Goal: Task Accomplishment & Management: Complete application form

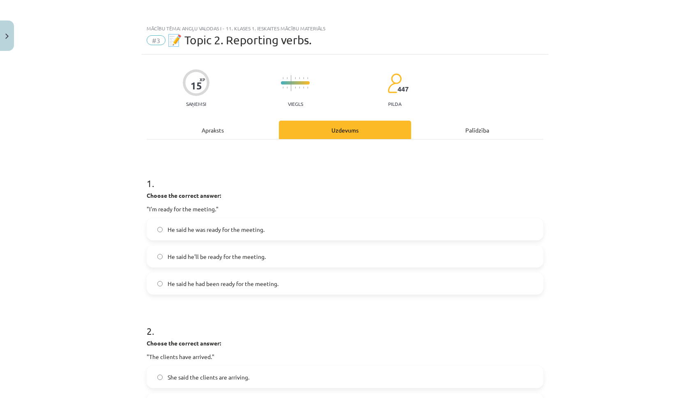
scroll to position [21, 0]
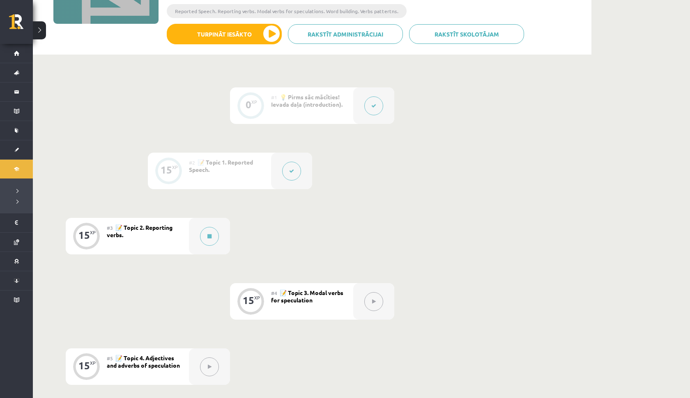
scroll to position [143, 0]
click at [190, 238] on div at bounding box center [209, 237] width 41 height 37
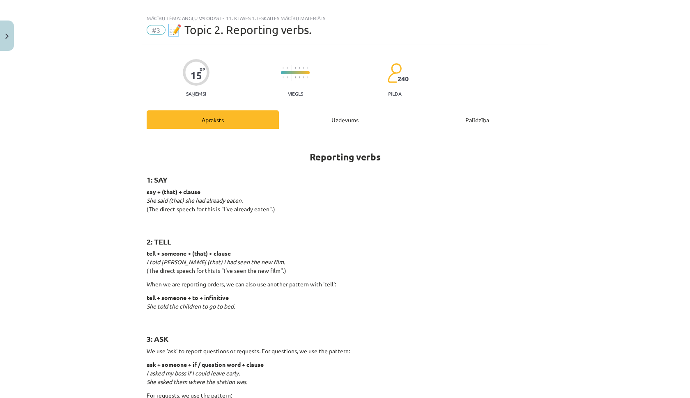
scroll to position [12, 0]
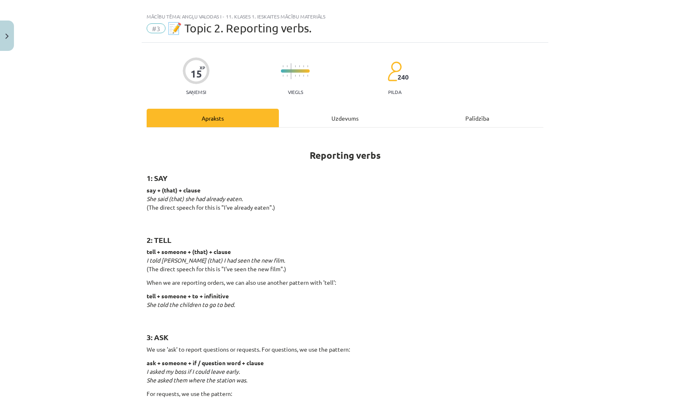
click at [342, 117] on div "Uzdevums" at bounding box center [345, 118] width 132 height 18
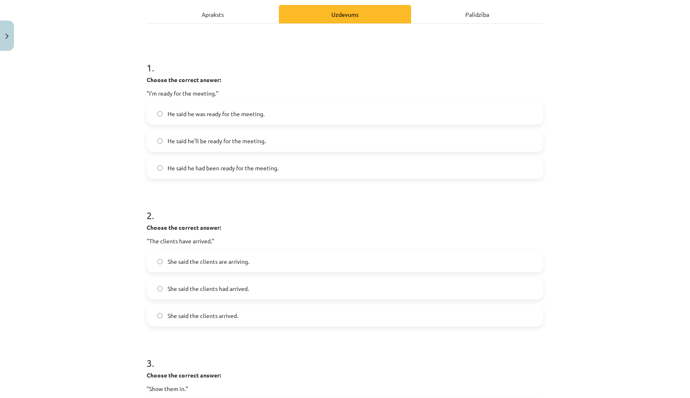
scroll to position [117, 0]
click at [192, 142] on span "He said he'll be ready for the meeting." at bounding box center [217, 140] width 98 height 9
click at [211, 16] on div "Apraksts" at bounding box center [213, 13] width 132 height 18
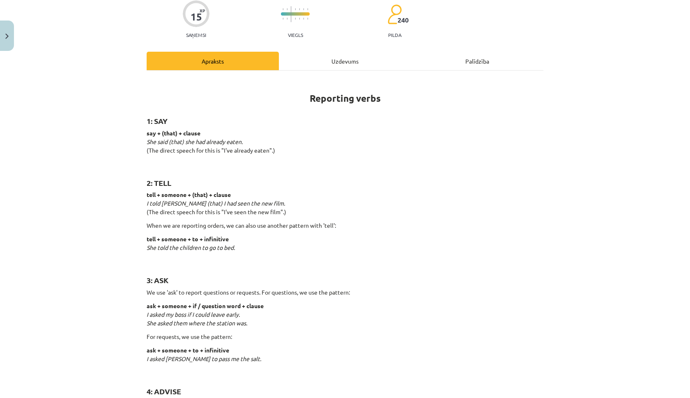
scroll to position [69, 0]
click at [328, 61] on div "Uzdevums" at bounding box center [345, 61] width 132 height 18
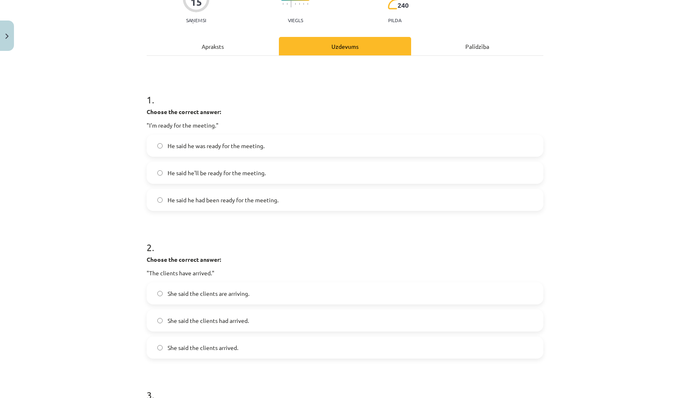
scroll to position [100, 0]
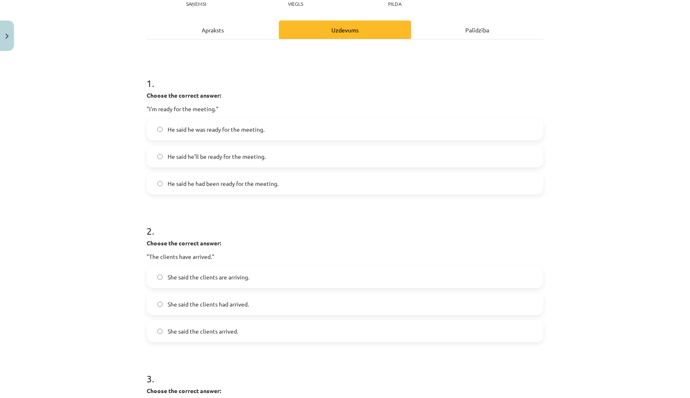
click at [198, 124] on label "He said he was ready for the meeting." at bounding box center [344, 129] width 395 height 21
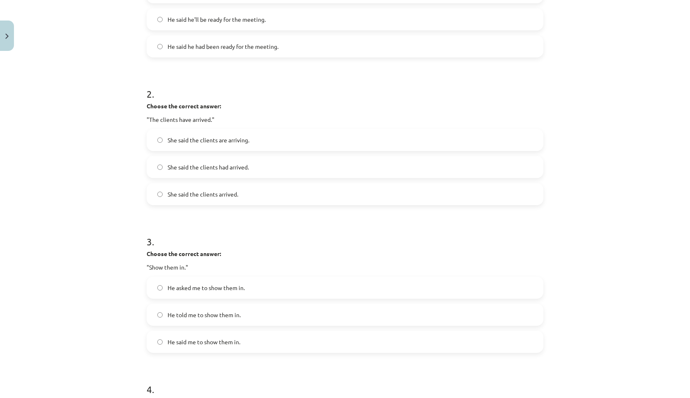
scroll to position [237, 0]
click at [183, 171] on span "She said the clients had arrived." at bounding box center [208, 167] width 81 height 9
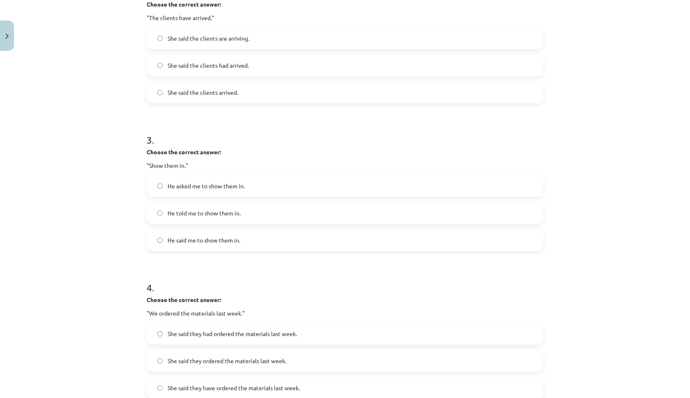
scroll to position [347, 0]
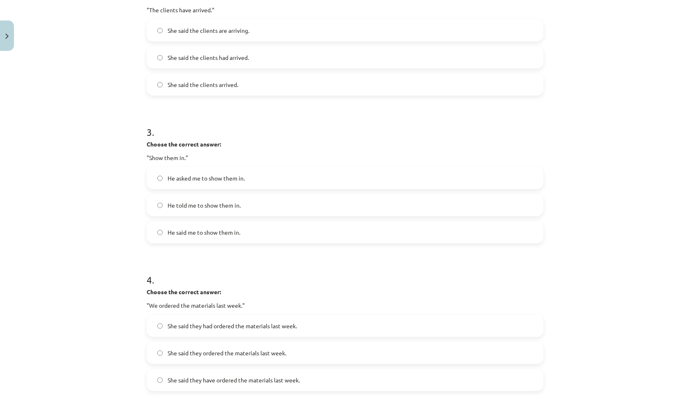
click at [231, 207] on span "He told me to show them in." at bounding box center [204, 205] width 73 height 9
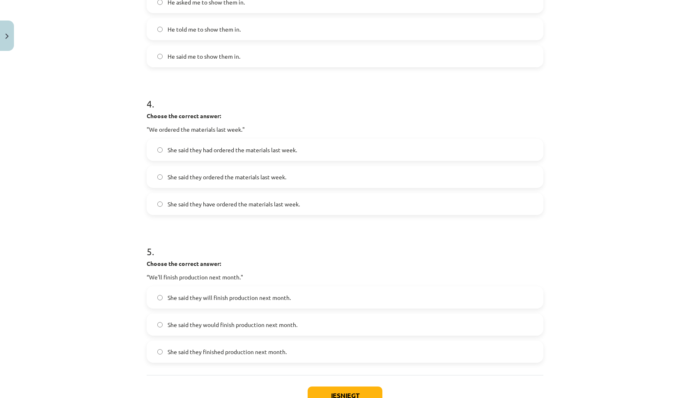
scroll to position [522, 0]
click at [215, 180] on span "She said they ordered the materials last week." at bounding box center [227, 178] width 119 height 9
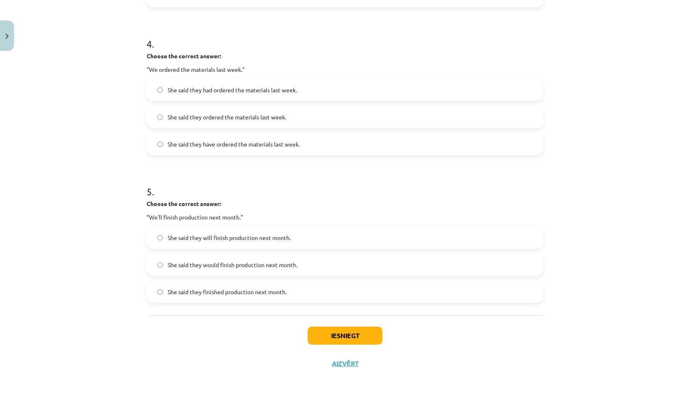
scroll to position [585, 0]
click at [180, 237] on span "She said they will finish production next month." at bounding box center [229, 238] width 123 height 9
click at [237, 264] on span "She said they would finish production next month." at bounding box center [233, 265] width 130 height 9
click at [322, 333] on button "Iesniegt" at bounding box center [345, 336] width 75 height 18
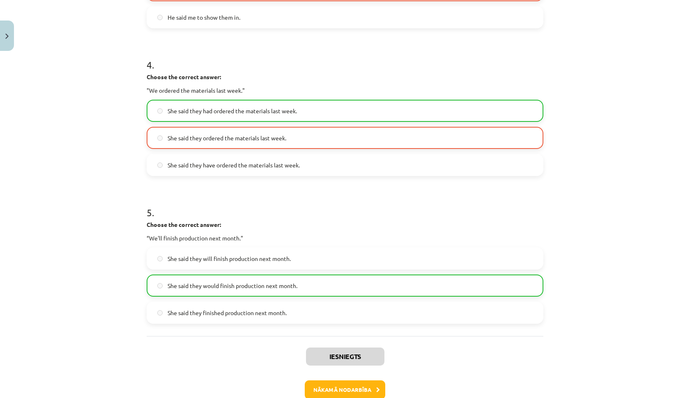
scroll to position [576, 0]
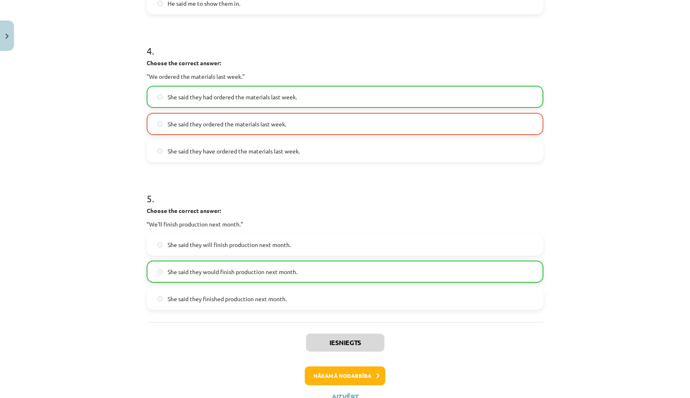
click at [365, 380] on button "Nākamā nodarbība" at bounding box center [345, 376] width 81 height 19
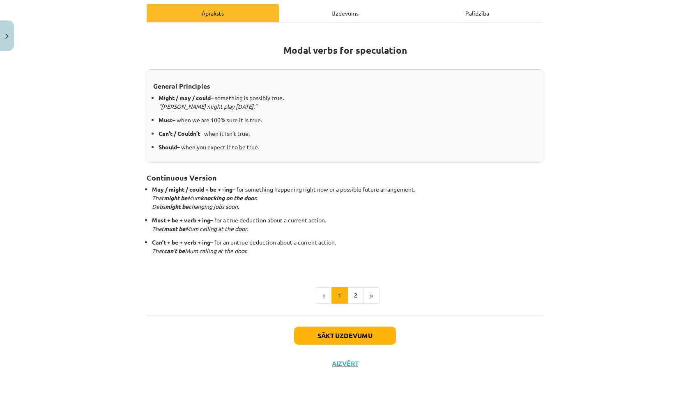
scroll to position [117, 0]
click at [364, 328] on button "Sākt uzdevumu" at bounding box center [345, 336] width 102 height 18
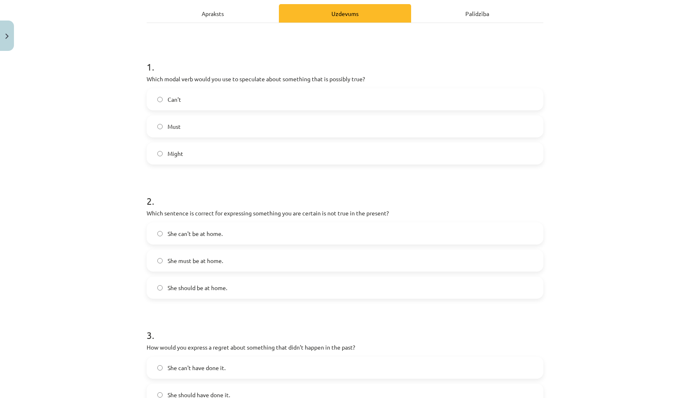
scroll to position [21, 0]
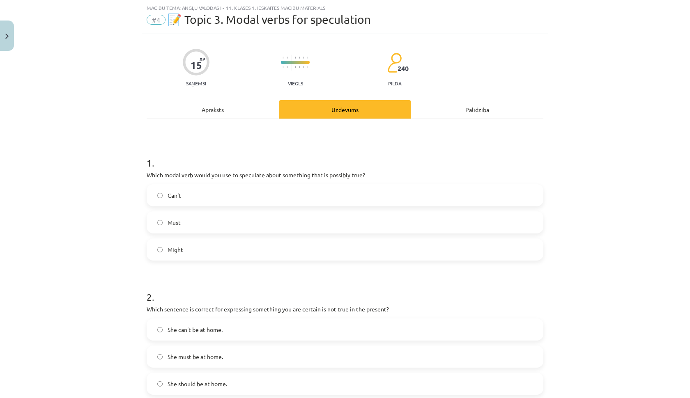
click at [186, 251] on label "Might" at bounding box center [344, 249] width 395 height 21
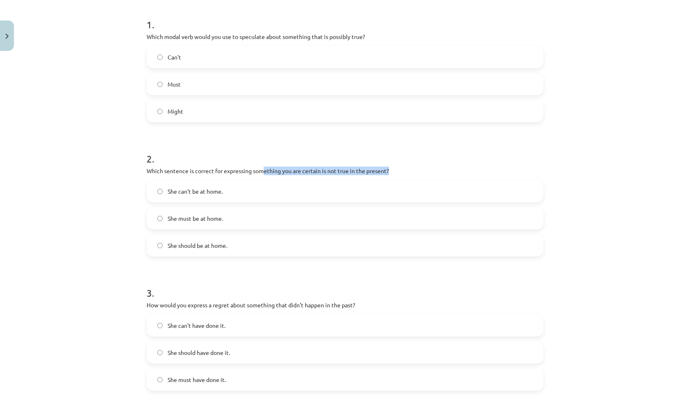
drag, startPoint x: 264, startPoint y: 169, endPoint x: 391, endPoint y: 175, distance: 127.4
click at [391, 175] on p "Which sentence is correct for expressing something you are certain is not true …" at bounding box center [345, 171] width 397 height 9
click at [222, 193] on span "She can't be at home." at bounding box center [195, 191] width 55 height 9
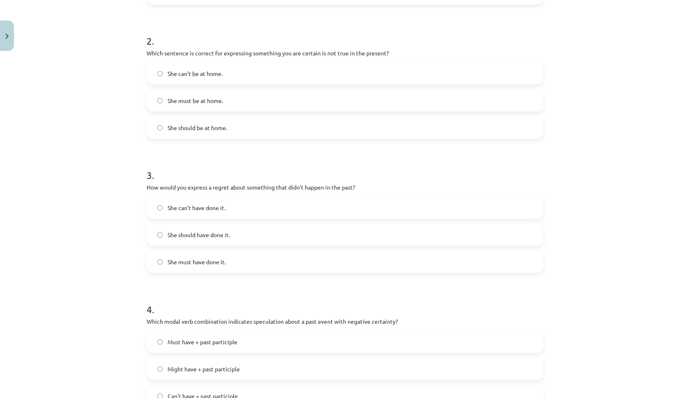
scroll to position [278, 0]
click at [251, 228] on label "She should have done it." at bounding box center [344, 233] width 395 height 21
click at [233, 200] on label "She can't have done it." at bounding box center [344, 206] width 395 height 21
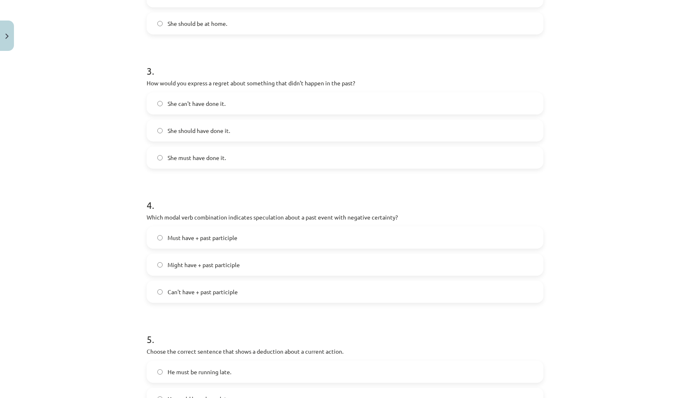
scroll to position [389, 0]
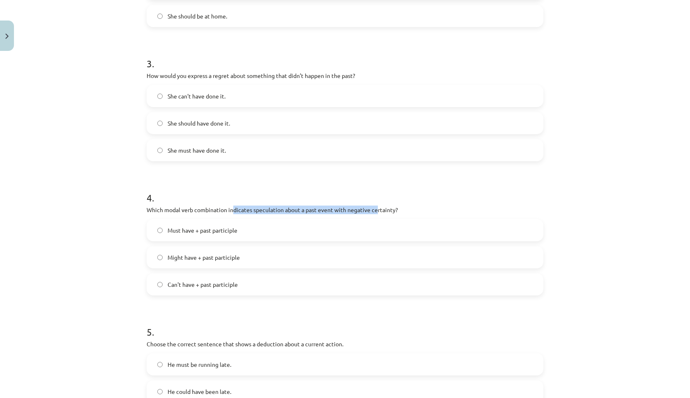
drag, startPoint x: 232, startPoint y: 209, endPoint x: 375, endPoint y: 208, distance: 142.1
click at [375, 209] on p "Which modal verb combination indicates speculation about a past event with nega…" at bounding box center [345, 210] width 397 height 9
click at [217, 290] on label "Can't have + past participle" at bounding box center [344, 284] width 395 height 21
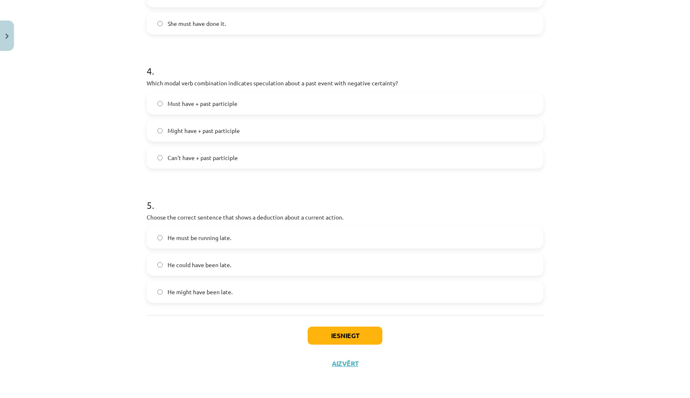
scroll to position [517, 0]
click at [214, 240] on span "He must be running late." at bounding box center [200, 238] width 64 height 9
click at [347, 340] on button "Iesniegt" at bounding box center [345, 336] width 75 height 18
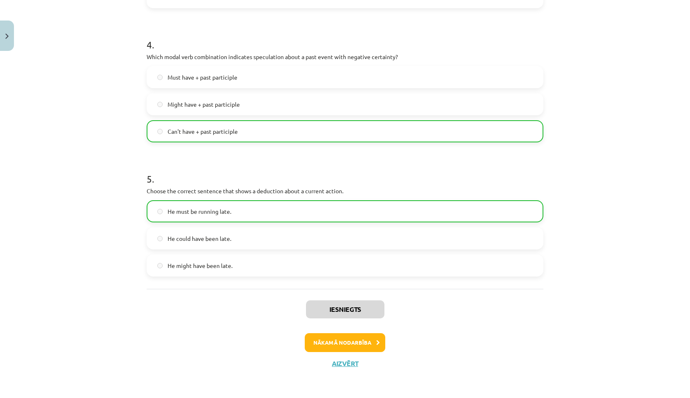
scroll to position [543, 0]
click at [352, 346] on button "Nākamā nodarbība" at bounding box center [345, 343] width 81 height 19
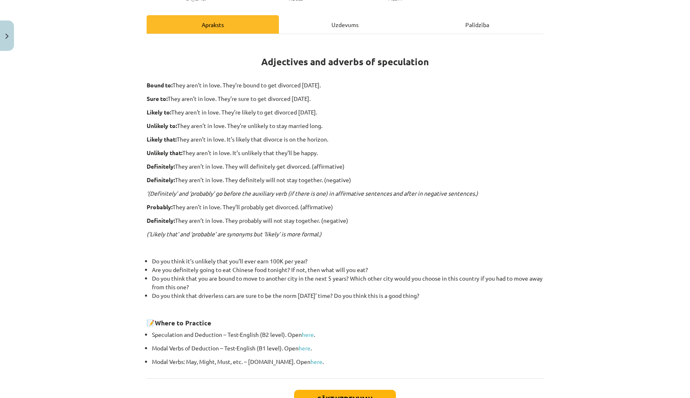
scroll to position [21, 0]
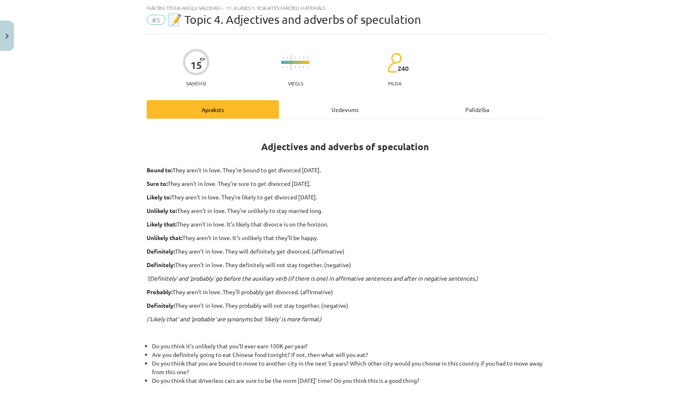
click at [345, 95] on div "15 XP Saņemsi Viegls 240 pilda Apraksts Uzdevums Palīdzība Adjectives and adver…" at bounding box center [345, 280] width 407 height 492
click at [343, 110] on div "Uzdevums" at bounding box center [345, 109] width 132 height 18
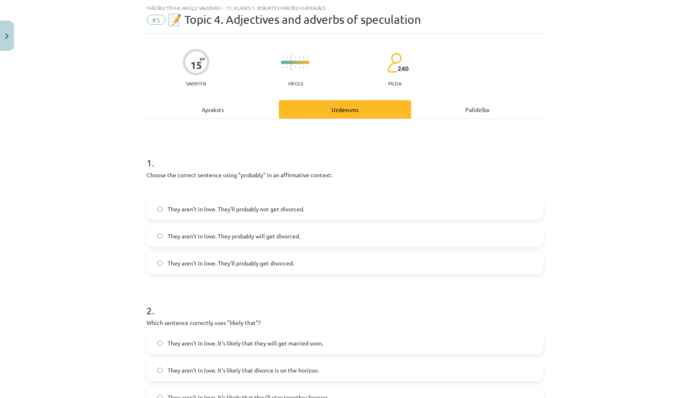
click at [260, 263] on span "They aren’t in love. They’ll probably get divorced." at bounding box center [231, 263] width 127 height 9
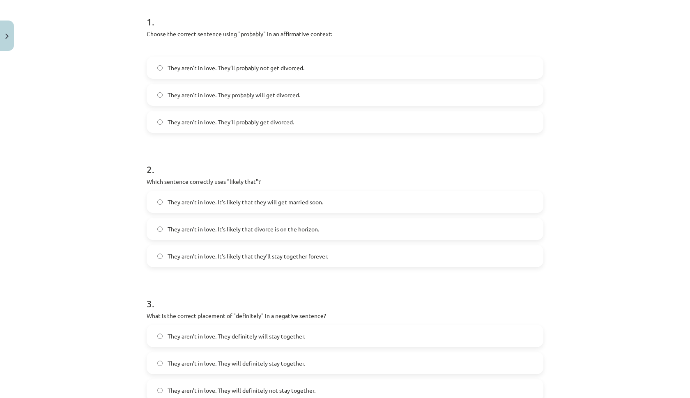
scroll to position [162, 0]
click at [283, 228] on span "They aren’t in love. It’s likely that divorce is on the horizon." at bounding box center [244, 229] width 152 height 9
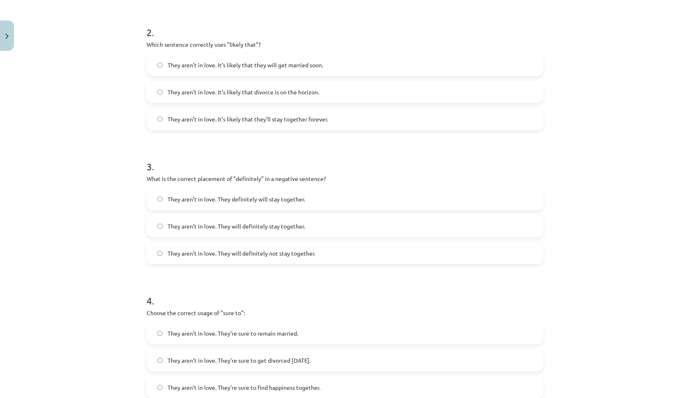
scroll to position [318, 0]
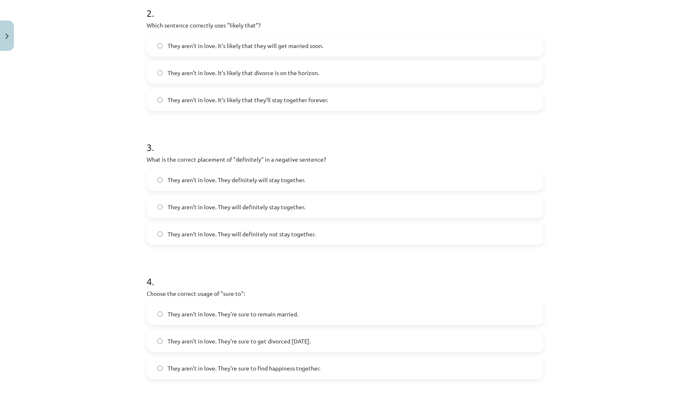
click at [267, 239] on label "They aren’t in love. They will definitely not stay together." at bounding box center [344, 234] width 395 height 21
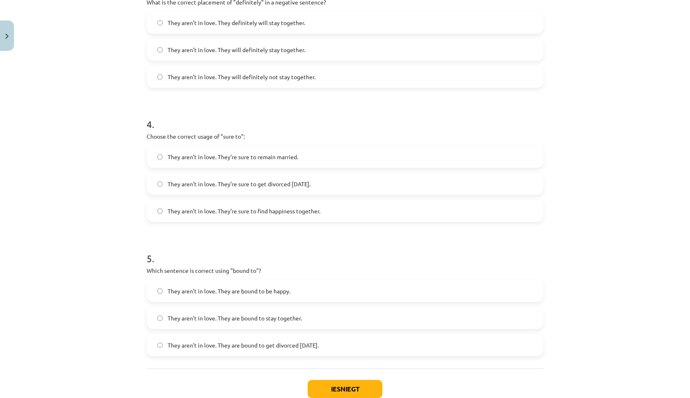
scroll to position [476, 0]
click at [285, 181] on span "They aren’t in love. They’re sure to get divorced within six months." at bounding box center [239, 183] width 143 height 9
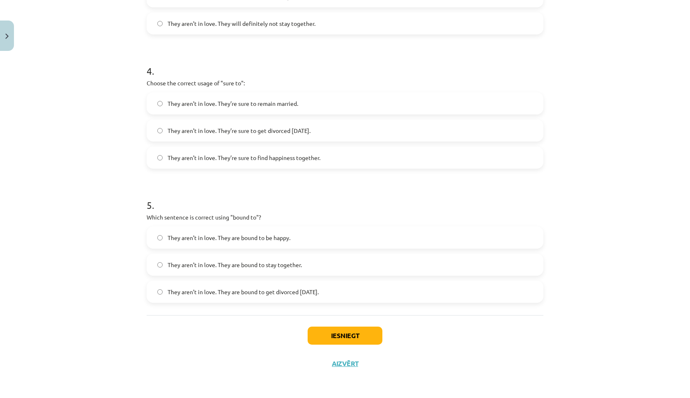
scroll to position [530, 0]
click at [287, 292] on span "They aren’t in love. They are bound to get divorced within six months." at bounding box center [243, 292] width 151 height 9
click at [343, 329] on button "Iesniegt" at bounding box center [345, 336] width 75 height 18
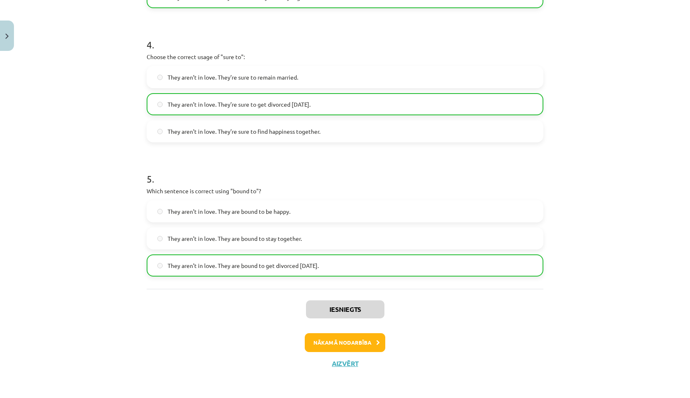
scroll to position [556, 0]
click at [362, 348] on button "Nākamā nodarbība" at bounding box center [345, 343] width 81 height 19
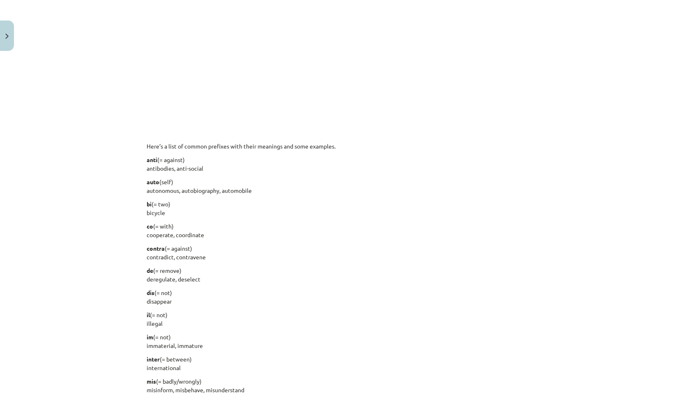
scroll to position [21, 0]
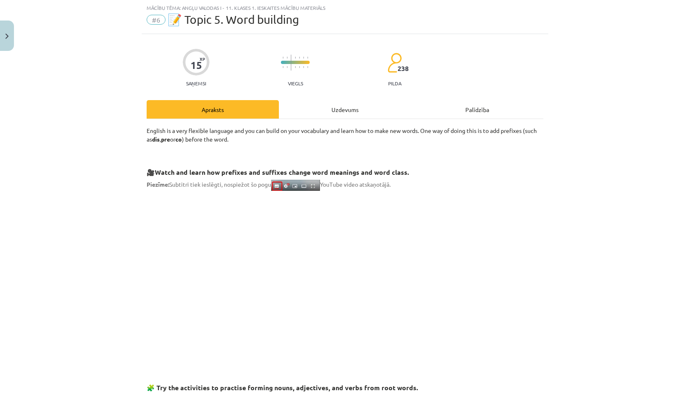
click at [336, 117] on div "Uzdevums" at bounding box center [345, 109] width 132 height 18
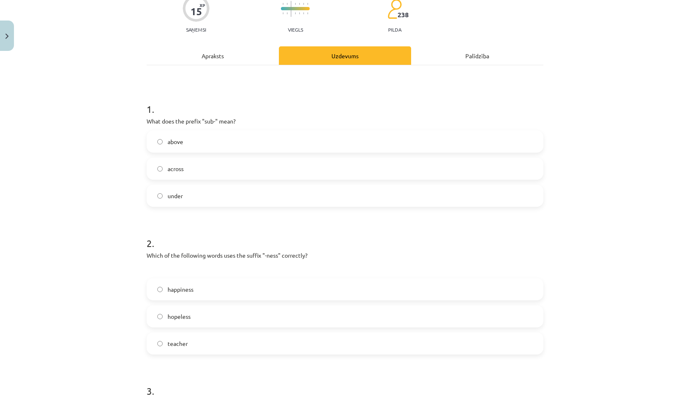
scroll to position [75, 0]
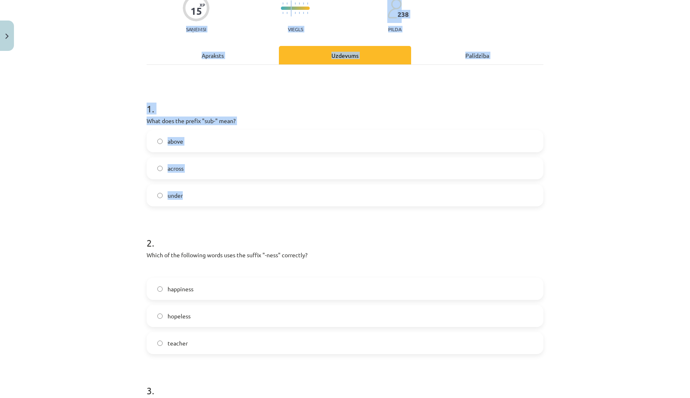
drag, startPoint x: 137, startPoint y: 99, endPoint x: 223, endPoint y: 197, distance: 130.7
click at [223, 198] on div "Mācību tēma: Angļu valodas i - 11. klases 1. ieskaites mācību materiāls #6 📝 To…" at bounding box center [345, 199] width 690 height 398
copy div "Saņemsi Viegls 238 pilda Apraksts Uzdevums Palīdzība 1 . What does the prefix "…"
click at [193, 203] on label "under" at bounding box center [344, 195] width 395 height 21
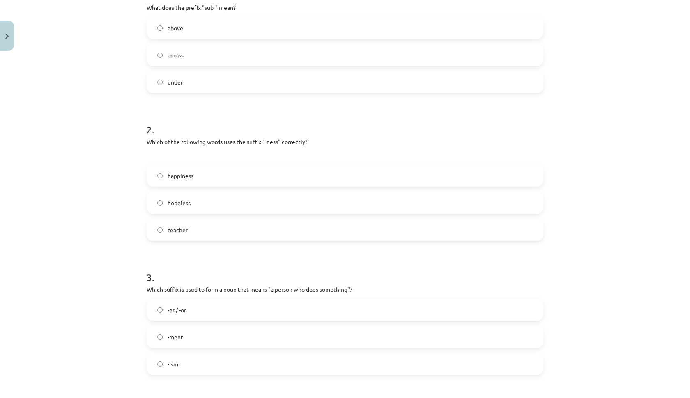
scroll to position [189, 0]
click at [206, 174] on label "happiness" at bounding box center [344, 174] width 395 height 21
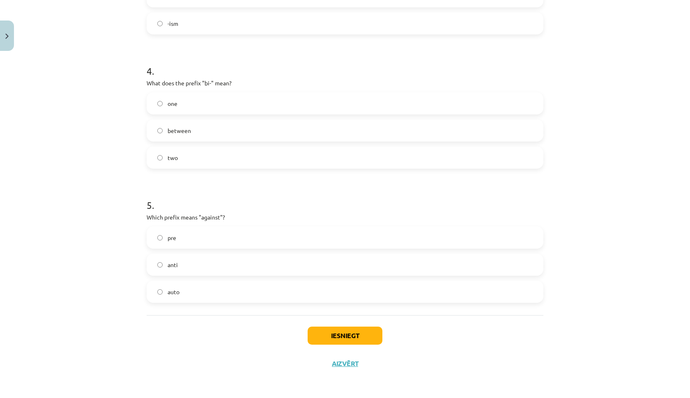
scroll to position [187, 0]
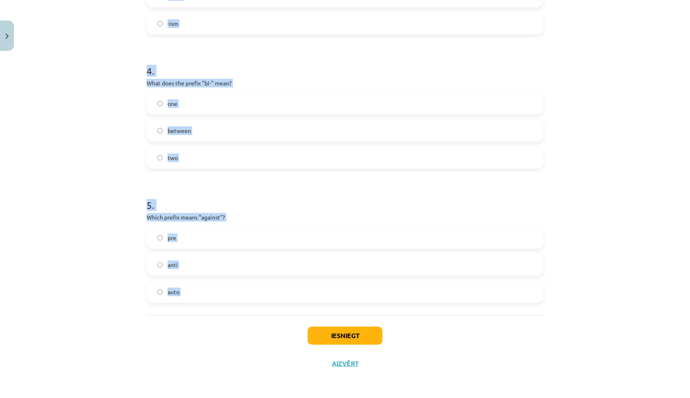
drag, startPoint x: 140, startPoint y: 105, endPoint x: 238, endPoint y: 324, distance: 240.9
click at [238, 324] on div "Mācību tēma: Angļu valodas i - 11. klases 1. ieskaites mācību materiāls #6 📝 To…" at bounding box center [345, 199] width 690 height 398
copy div "Saņemsi Viegls 238 pilda Apraksts Uzdevums Palīdzība 1 . What does the prefix "…"
click at [133, 251] on div "Mācību tēma: Angļu valodas i - 11. klases 1. ieskaites mācību materiāls #6 📝 To…" at bounding box center [345, 199] width 690 height 398
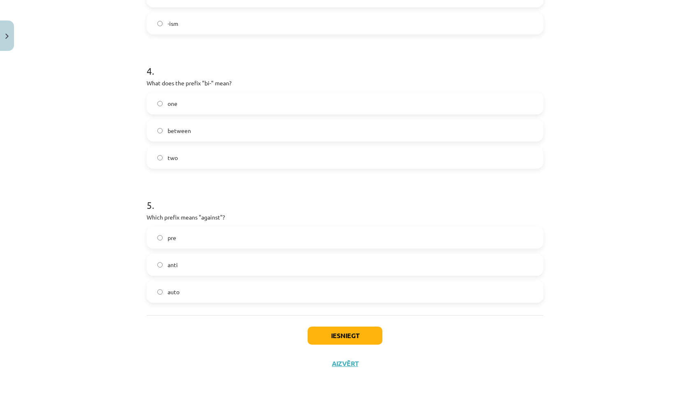
click at [182, 261] on label "anti" at bounding box center [344, 265] width 395 height 21
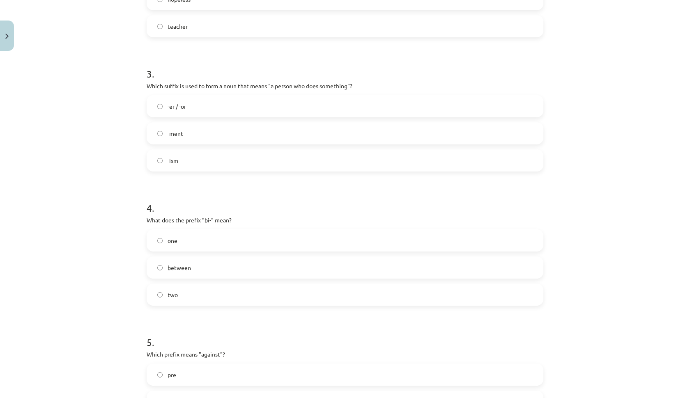
scroll to position [392, 0]
click at [194, 269] on label "between" at bounding box center [344, 267] width 395 height 21
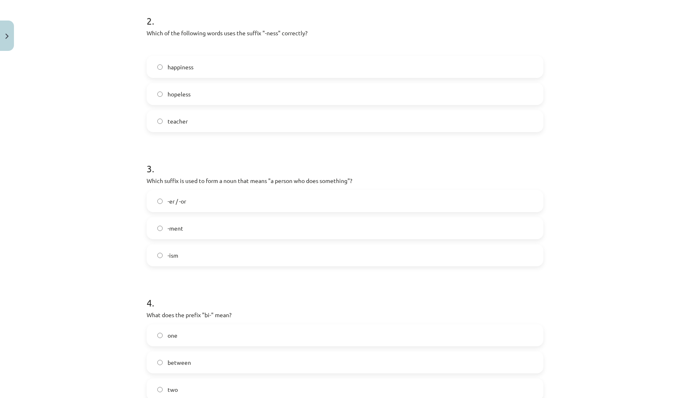
scroll to position [298, 0]
click at [193, 201] on label "-er / -or" at bounding box center [344, 200] width 395 height 21
click at [185, 394] on label "two" at bounding box center [344, 389] width 395 height 21
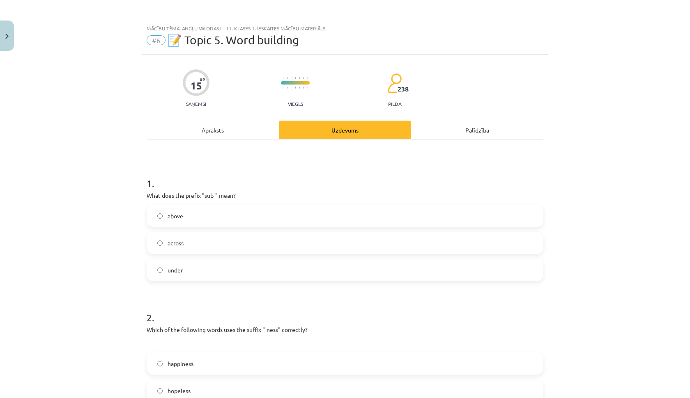
scroll to position [0, 0]
click at [212, 131] on div "Apraksts" at bounding box center [213, 130] width 132 height 18
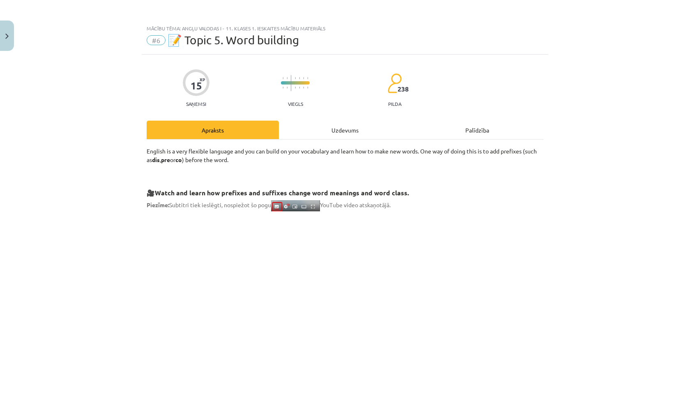
click at [342, 133] on div "Uzdevums" at bounding box center [345, 130] width 132 height 18
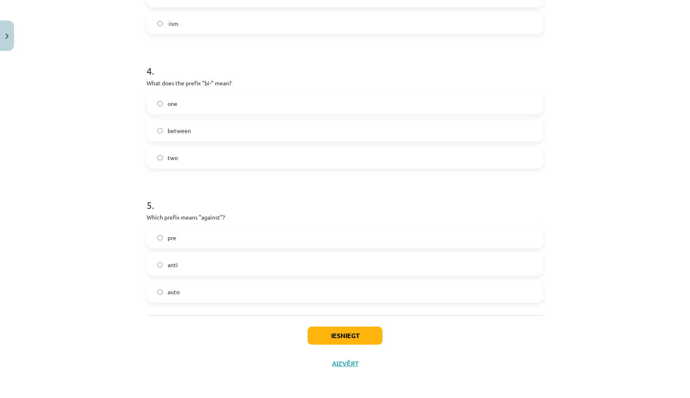
scroll to position [530, 0]
click at [347, 336] on button "Iesniegt" at bounding box center [345, 336] width 75 height 18
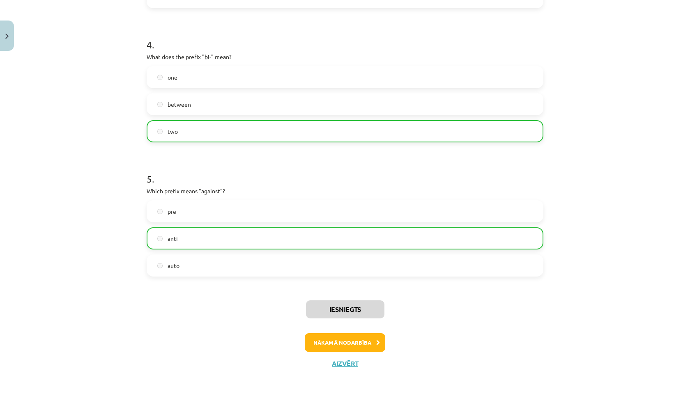
click at [360, 334] on button "Nākamā nodarbība" at bounding box center [345, 343] width 81 height 19
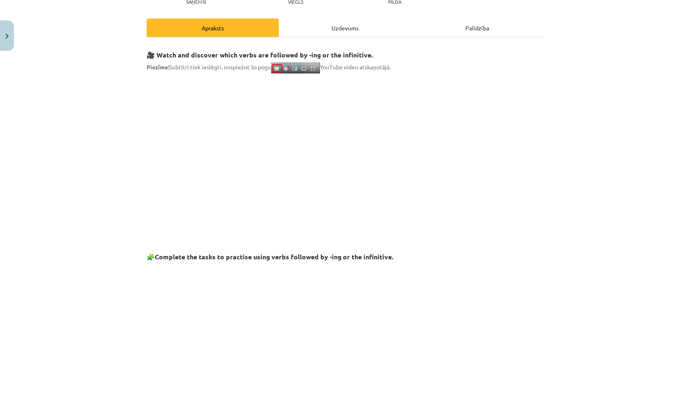
scroll to position [21, 0]
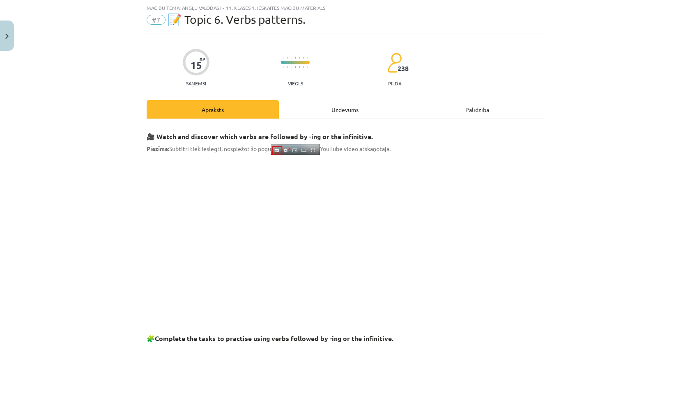
click at [337, 107] on div "Uzdevums" at bounding box center [345, 109] width 132 height 18
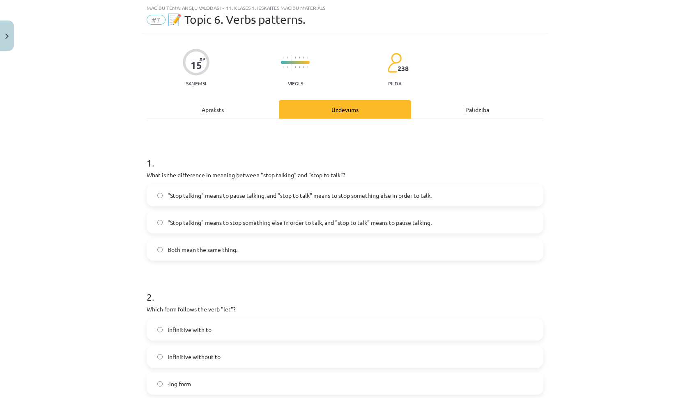
click at [242, 198] on span ""Stop talking" means to pause talking, and "stop to talk" means to stop somethi…" at bounding box center [300, 195] width 264 height 9
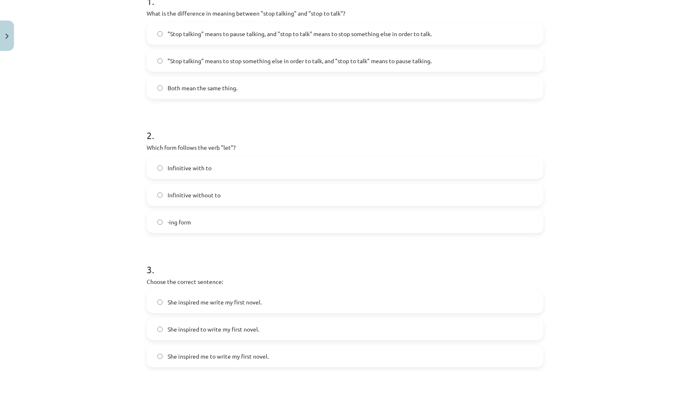
scroll to position [183, 0]
click at [229, 223] on label "-ing form" at bounding box center [344, 221] width 395 height 21
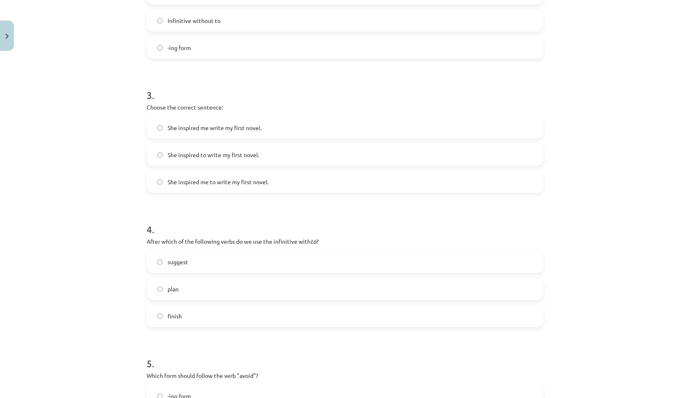
scroll to position [372, 0]
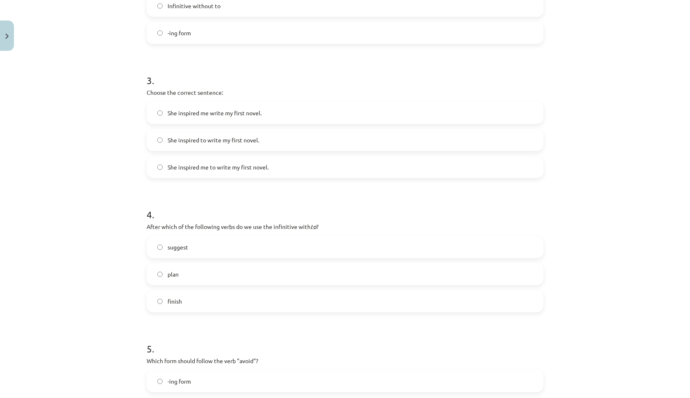
click at [185, 174] on label "She inspired me to write my first novel." at bounding box center [344, 167] width 395 height 21
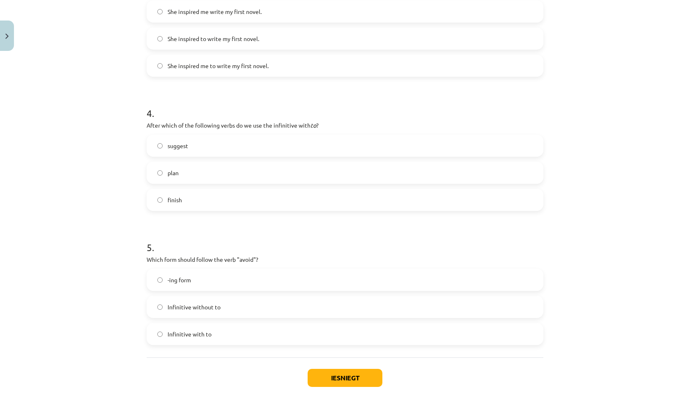
scroll to position [478, 0]
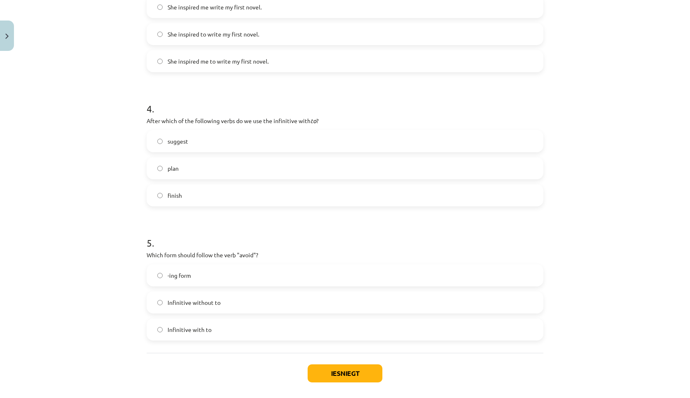
click at [172, 199] on span "finish" at bounding box center [175, 195] width 14 height 9
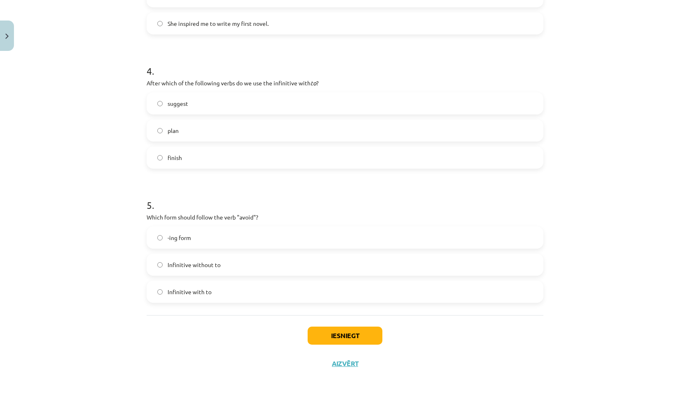
scroll to position [517, 0]
click at [184, 106] on span "suggest" at bounding box center [178, 103] width 21 height 9
click at [209, 239] on label "-ing form" at bounding box center [344, 238] width 395 height 21
click at [344, 336] on button "Iesniegt" at bounding box center [345, 336] width 75 height 18
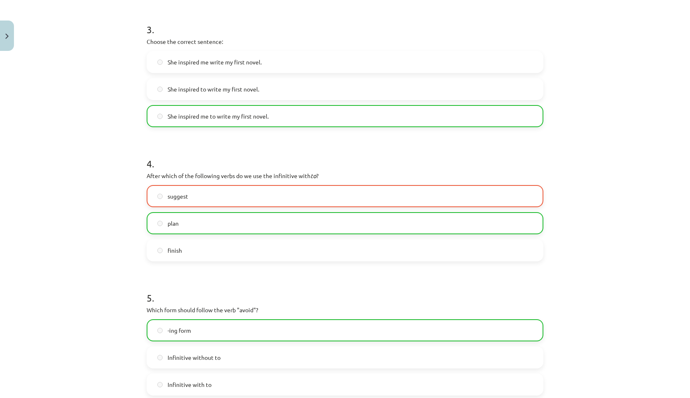
scroll to position [422, 0]
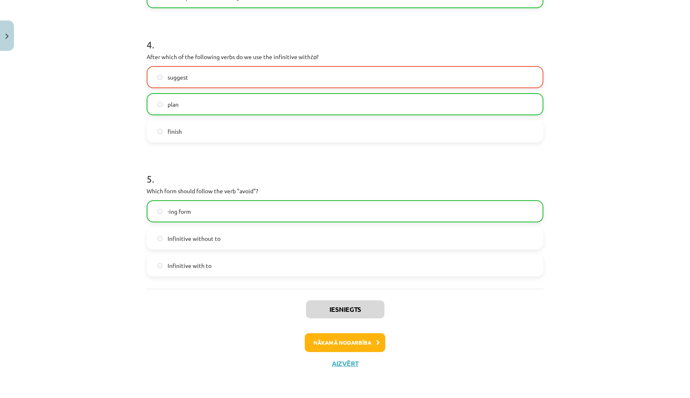
click at [334, 339] on button "Nākamā nodarbība" at bounding box center [345, 343] width 81 height 19
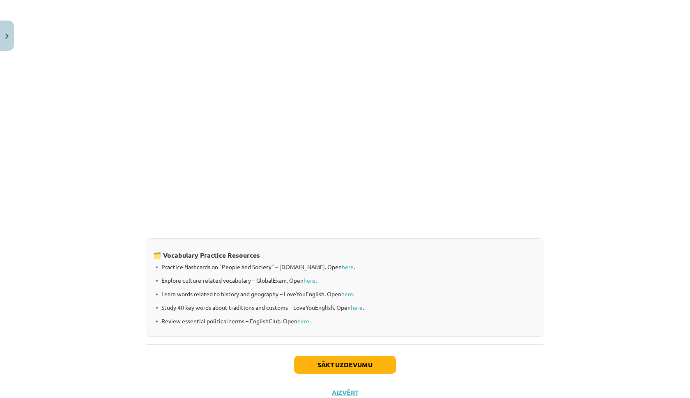
scroll to position [21, 0]
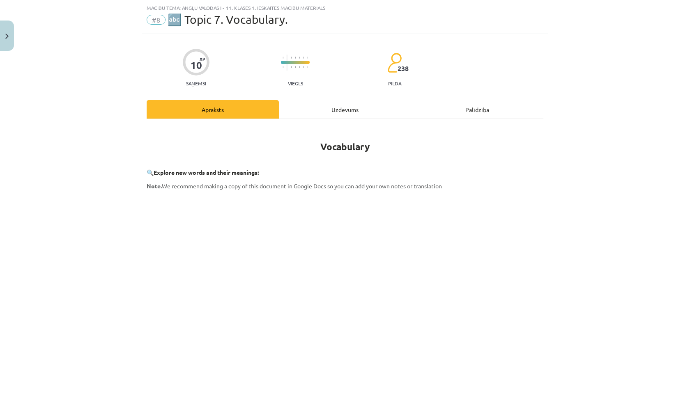
click at [330, 106] on div "Uzdevums" at bounding box center [345, 109] width 132 height 18
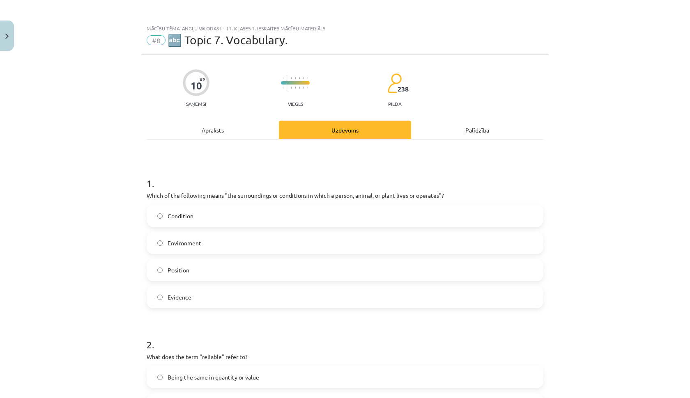
scroll to position [0, 0]
click at [221, 135] on div "Apraksts" at bounding box center [213, 130] width 132 height 18
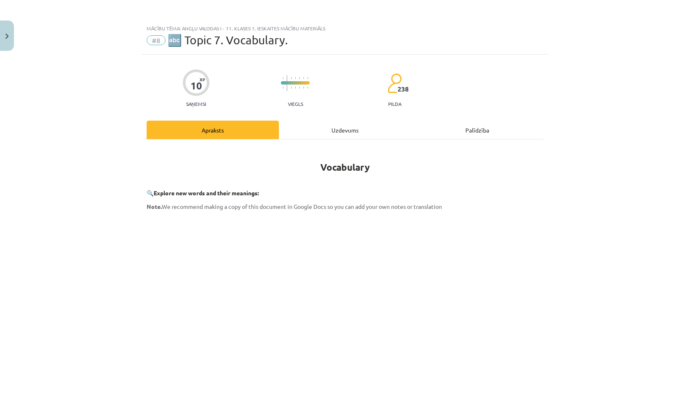
click at [336, 129] on div "Uzdevums" at bounding box center [345, 130] width 132 height 18
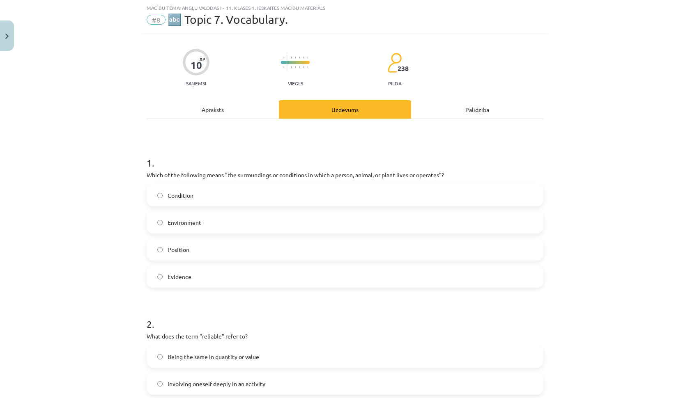
scroll to position [110, 0]
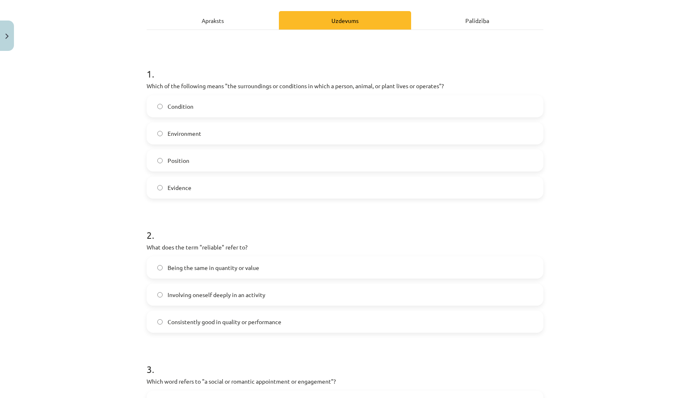
click at [198, 135] on span "Environment" at bounding box center [185, 133] width 34 height 9
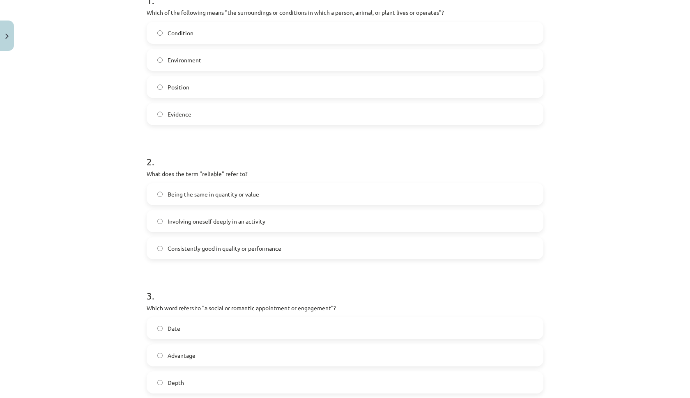
scroll to position [185, 0]
click at [226, 194] on span "Being the same in quantity or value" at bounding box center [214, 193] width 92 height 9
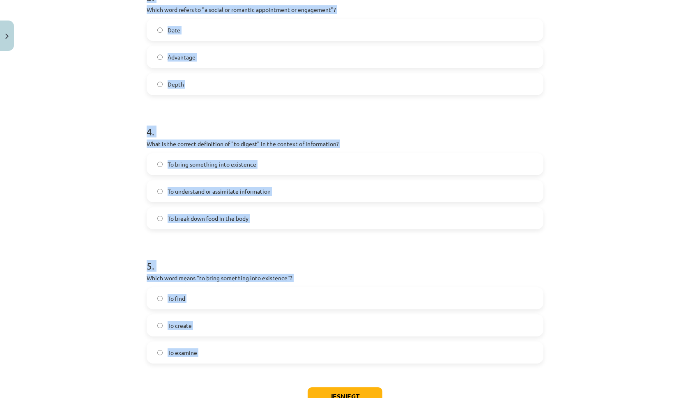
scroll to position [484, 0]
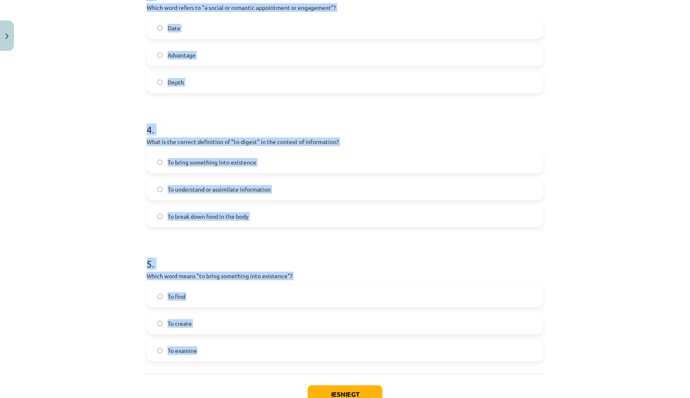
drag, startPoint x: 141, startPoint y: 179, endPoint x: 209, endPoint y: 370, distance: 203.3
click at [209, 371] on div "Mācību tēma: Angļu valodas i - 11. klases 1. ieskaites mācību materiāls #8 🔤 To…" at bounding box center [345, 199] width 690 height 398
click at [209, 370] on div "1 . Which of the following means "the surroundings or conditions in which a per…" at bounding box center [345, 15] width 397 height 718
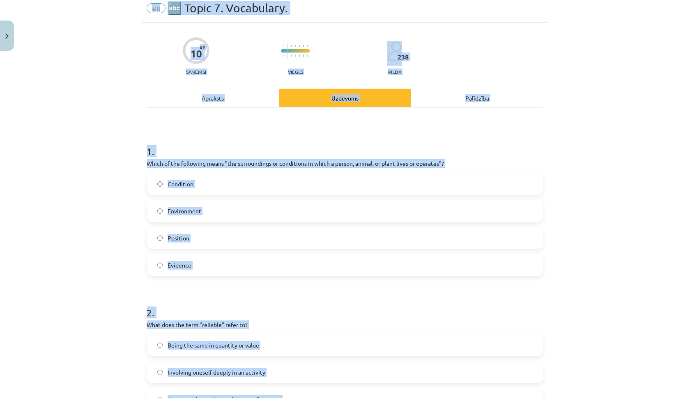
scroll to position [110, 0]
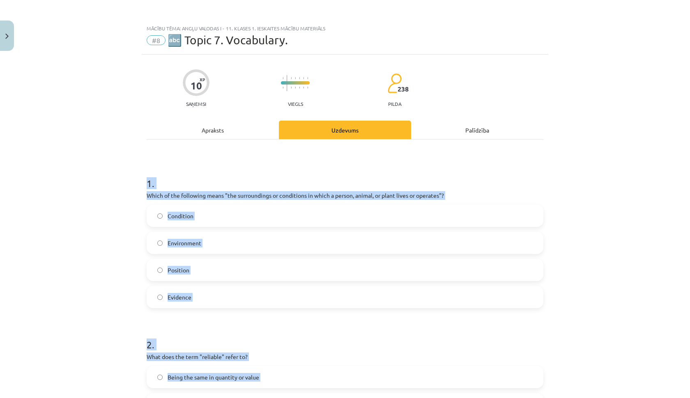
drag, startPoint x: 228, startPoint y: 372, endPoint x: 132, endPoint y: 148, distance: 243.1
click at [132, 148] on div "Mācību tēma: Angļu valodas i - 11. klases 1. ieskaites mācību materiāls #8 🔤 To…" at bounding box center [345, 199] width 690 height 398
copy form "1 . Which of the following means "the surroundings or conditions in which a per…"
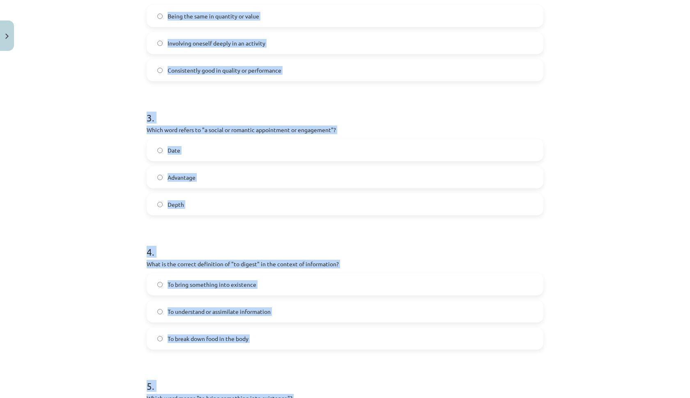
scroll to position [362, 0]
click at [88, 269] on div "Mācību tēma: Angļu valodas i - 11. klases 1. ieskaites mācību materiāls #8 🔤 To…" at bounding box center [345, 199] width 690 height 398
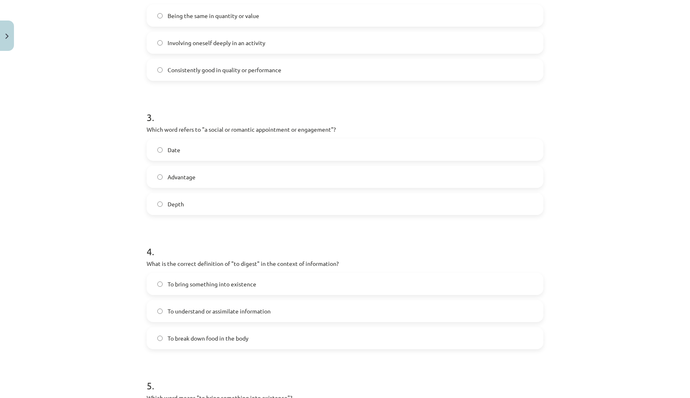
click at [196, 147] on label "Date" at bounding box center [344, 150] width 395 height 21
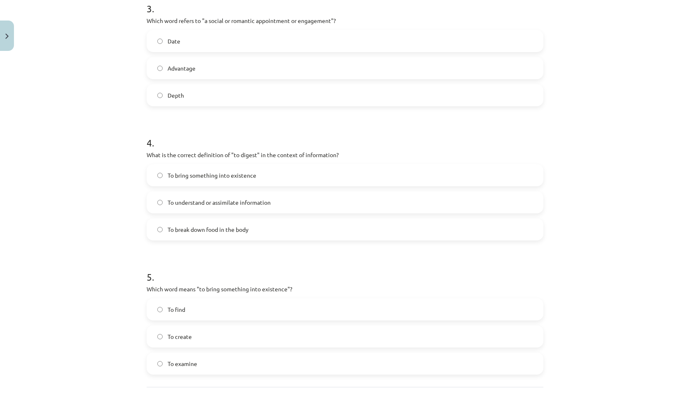
scroll to position [473, 0]
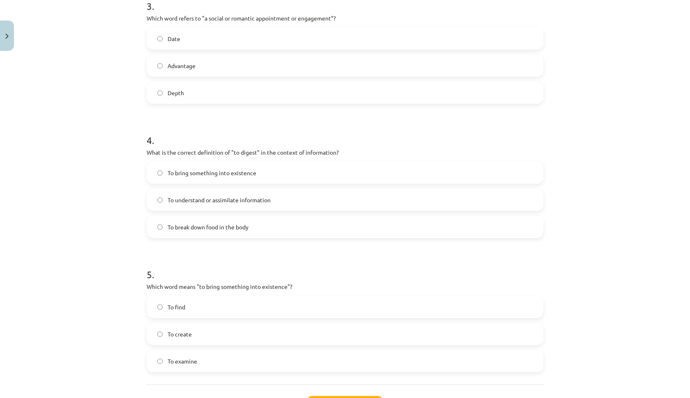
click at [227, 178] on label "To bring something into existence" at bounding box center [344, 173] width 395 height 21
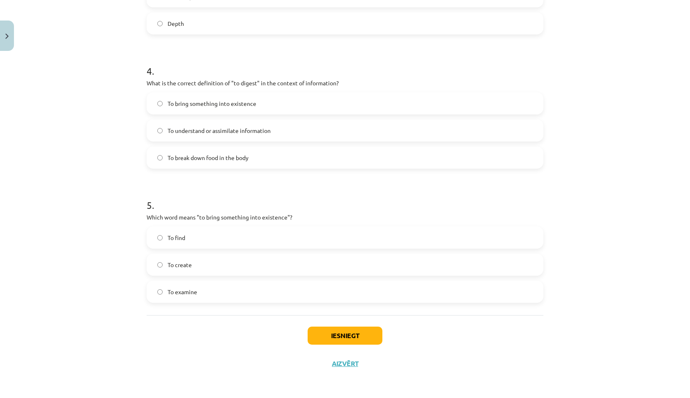
scroll to position [544, 0]
click at [220, 136] on label "To understand or assimilate information" at bounding box center [344, 130] width 395 height 21
click at [184, 237] on span "To find" at bounding box center [177, 238] width 18 height 9
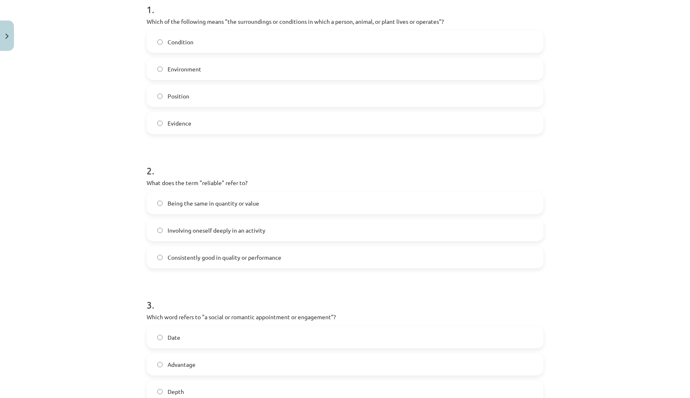
scroll to position [179, 0]
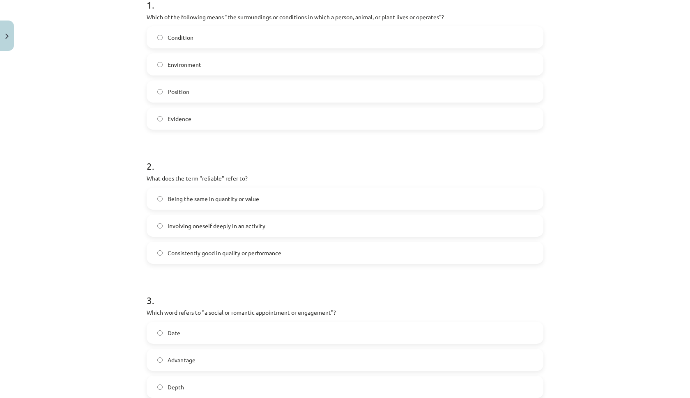
click at [210, 253] on span "Consistently good in quality or performance" at bounding box center [225, 253] width 114 height 9
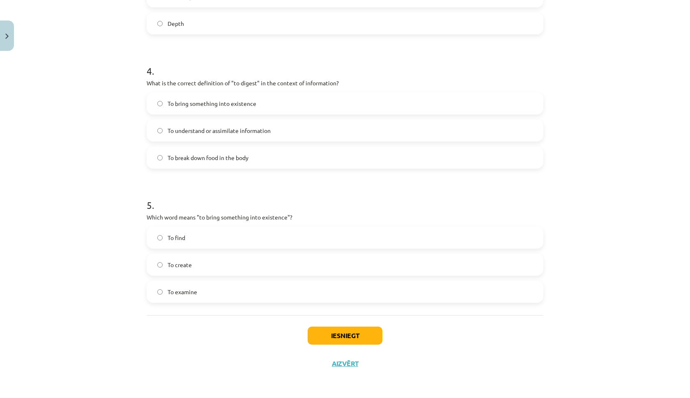
scroll to position [544, 0]
click at [206, 265] on label "To create" at bounding box center [344, 265] width 395 height 21
click at [352, 329] on button "Iesniegt" at bounding box center [345, 336] width 75 height 18
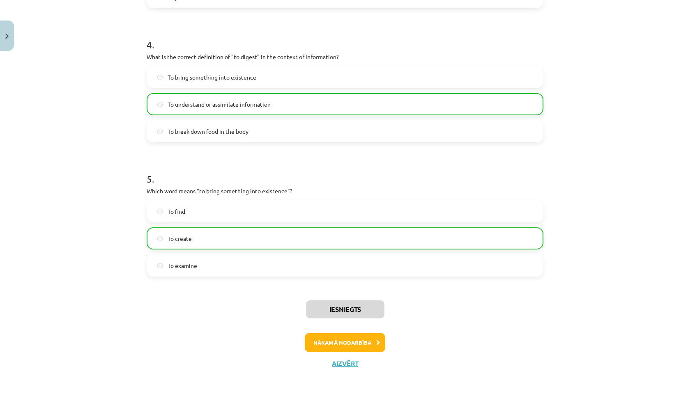
scroll to position [570, 0]
click at [346, 327] on div "Iesniegts Nākamā nodarbība Aizvērt" at bounding box center [345, 331] width 397 height 84
click at [347, 345] on button "Nākamā nodarbība" at bounding box center [345, 343] width 81 height 19
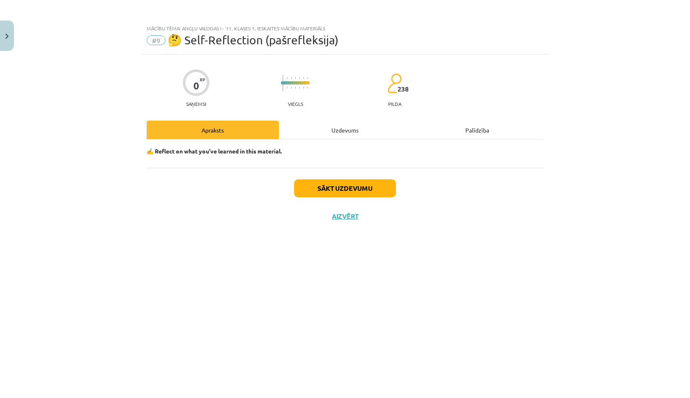
click at [333, 124] on div "Uzdevums" at bounding box center [345, 130] width 132 height 18
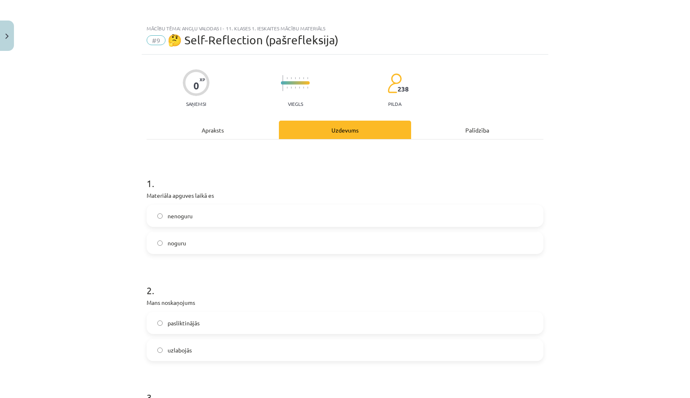
click at [205, 216] on label "nenoguru" at bounding box center [344, 216] width 395 height 21
click at [196, 352] on label "uzlabojās" at bounding box center [344, 350] width 395 height 21
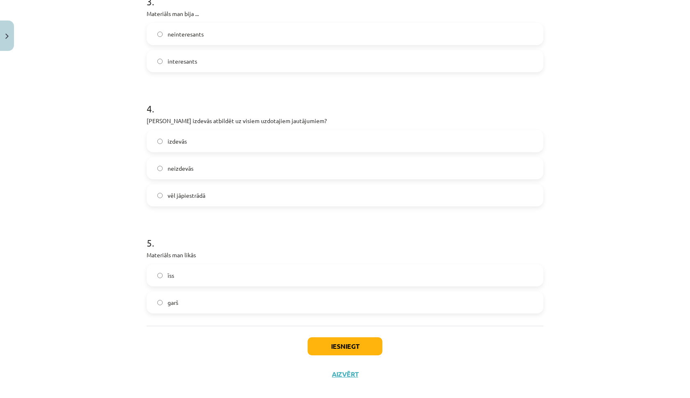
scroll to position [398, 0]
click at [196, 57] on span "interesants" at bounding box center [183, 59] width 30 height 9
click at [196, 140] on label "izdevās" at bounding box center [344, 139] width 395 height 21
click at [194, 301] on label "garš" at bounding box center [344, 301] width 395 height 21
click at [320, 336] on button "Iesniegt" at bounding box center [345, 345] width 75 height 18
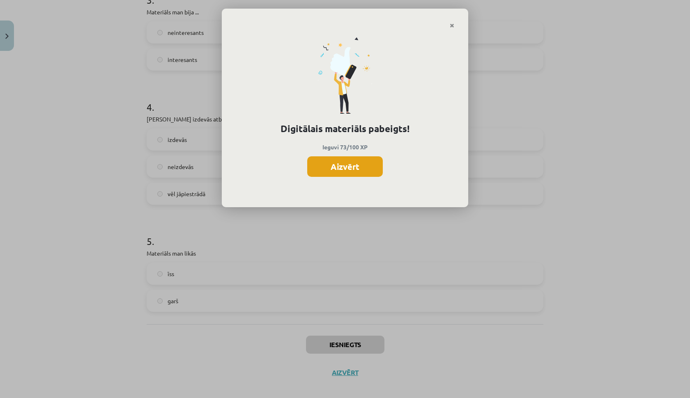
click at [340, 173] on button "Aizvērt" at bounding box center [345, 166] width 76 height 21
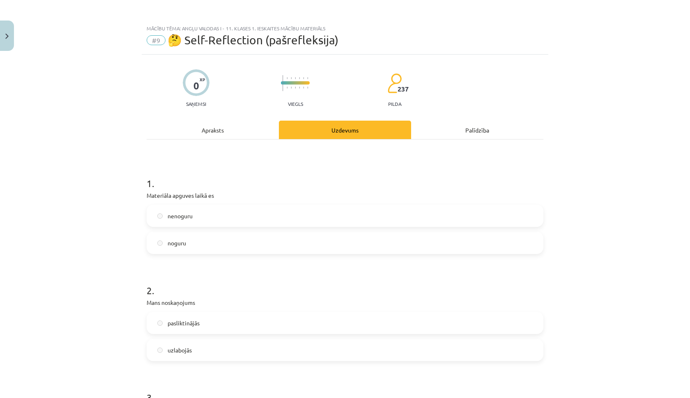
scroll to position [0, 0]
click at [6, 41] on button "Close" at bounding box center [7, 36] width 14 height 30
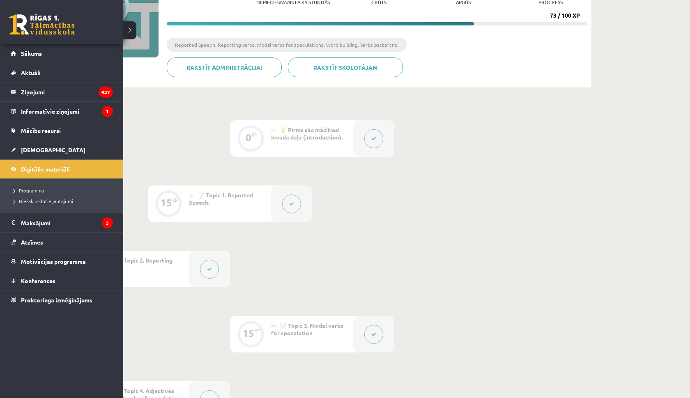
click at [15, 50] on link "Sākums" at bounding box center [62, 53] width 102 height 19
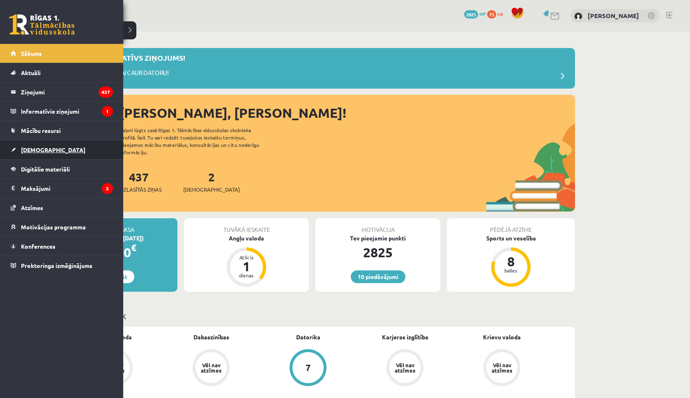
click at [42, 153] on link "[DEMOGRAPHIC_DATA]" at bounding box center [62, 149] width 102 height 19
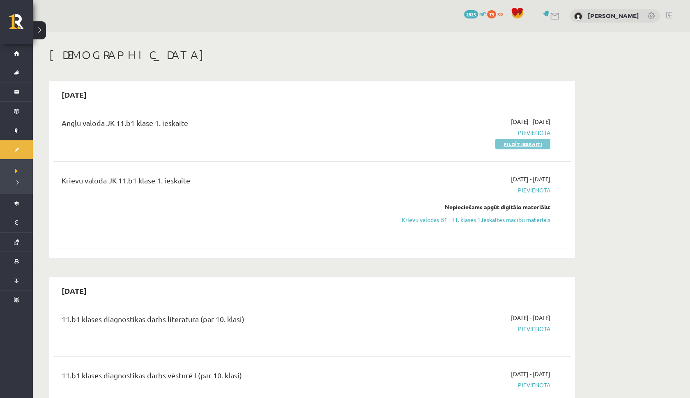
click at [540, 144] on link "Pildīt ieskaiti" at bounding box center [522, 144] width 55 height 11
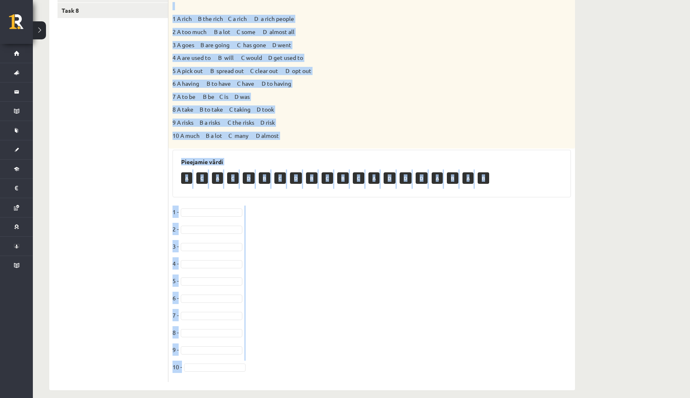
scroll to position [256, 0]
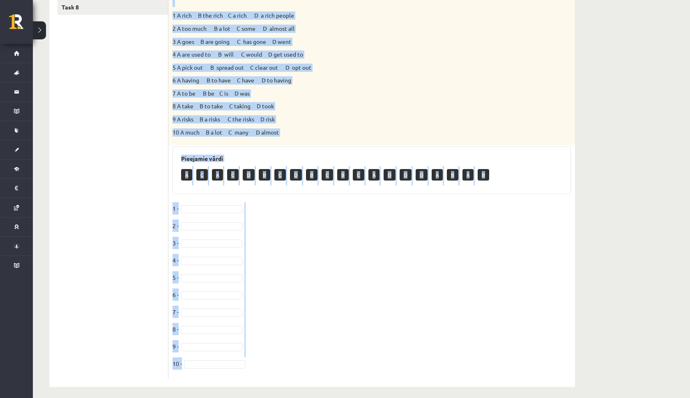
drag, startPoint x: 172, startPoint y: 136, endPoint x: 276, endPoint y: 396, distance: 279.6
click at [276, 396] on div "Angļu valoda JK 11.b1 klase 1. ieskaite , [PERSON_NAME] (11.b1 JK) Parādīt punk…" at bounding box center [312, 89] width 559 height 628
copy div "Loremi dol sitamet consect. Ad eli sedd, ei tem inci 3_____________utl etd magn…"
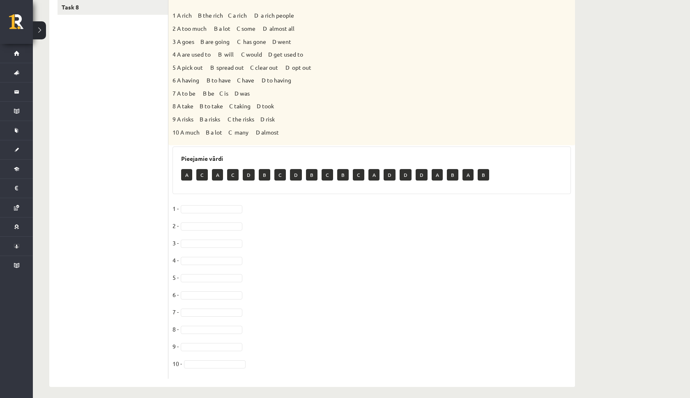
click at [313, 253] on fieldset "1 - 2 - 3 - 4 - 5 - [DATE] - [DATE] -" at bounding box center [372, 289] width 398 height 173
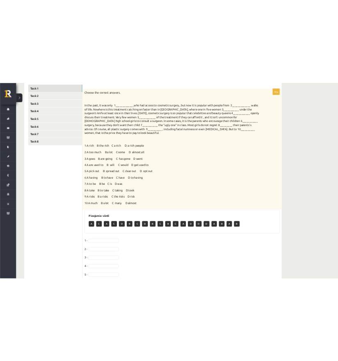
scroll to position [140, 0]
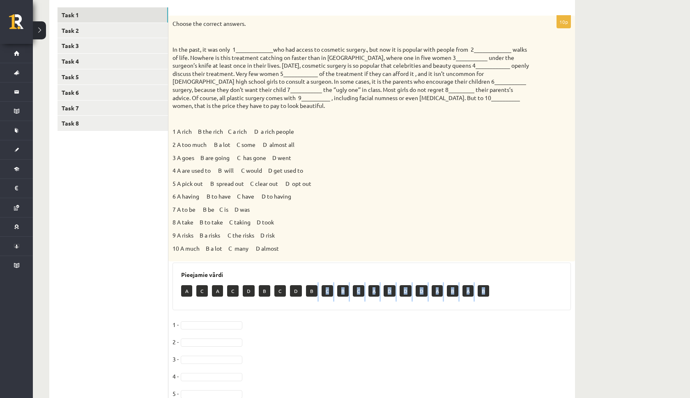
drag, startPoint x: 311, startPoint y: 289, endPoint x: 212, endPoint y: 308, distance: 100.8
click at [212, 308] on div "10p Choose the correct answers. 1 A rich B the rich C a rich D a rich people 2 …" at bounding box center [371, 256] width 407 height 480
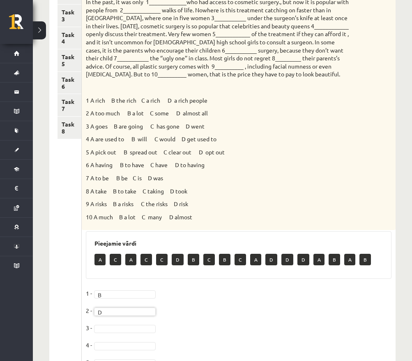
scroll to position [186, 0]
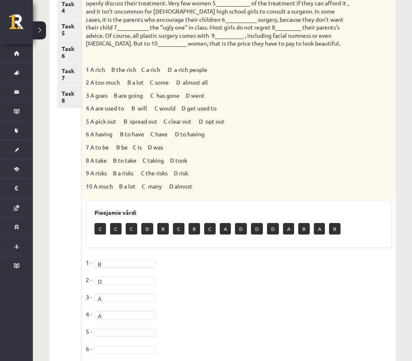
click at [103, 332] on fieldset "1 - B * 2 - D * 3 - A * 4 - A * 5 - 6 - 7 - 8 - 9 - 10 -" at bounding box center [239, 342] width 306 height 173
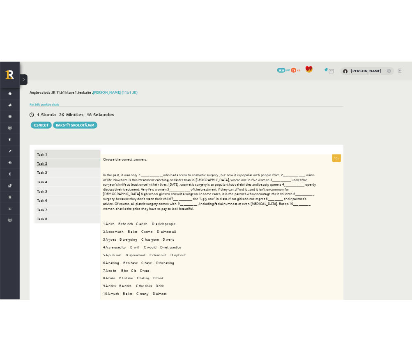
scroll to position [0, 0]
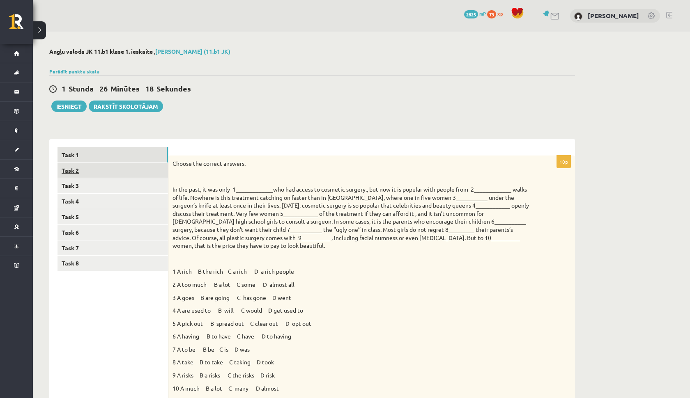
click at [94, 173] on link "Task 2" at bounding box center [113, 170] width 110 height 15
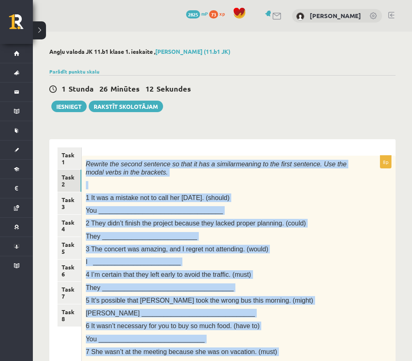
drag, startPoint x: 86, startPoint y: 145, endPoint x: 154, endPoint y: 352, distance: 218.0
click at [320, 361] on html "0 Dāvanas 2825 mP 73 xp Edgars Ģēģeris Sākums Aktuāli Kā mācīties eSKOLĀ Kontak…" at bounding box center [206, 180] width 412 height 361
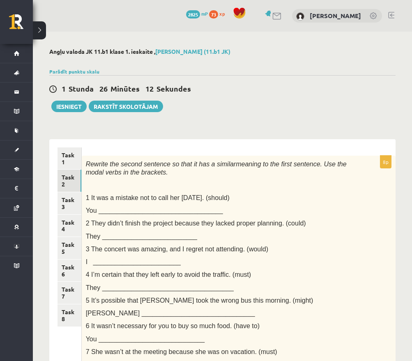
click at [281, 163] on span "meaning to the first sentence. Use the modal verbs in the brackets." at bounding box center [216, 169] width 261 height 16
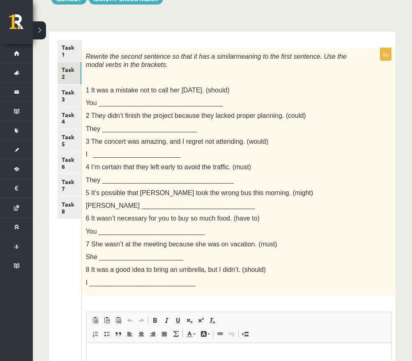
scroll to position [108, 0]
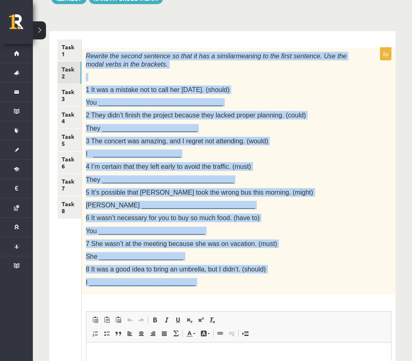
drag, startPoint x: 85, startPoint y: 50, endPoint x: 288, endPoint y: 300, distance: 321.8
click at [288, 300] on div "8p Rewrite the second sentence so that it has a similar meaning to the first se…" at bounding box center [239, 265] width 314 height 435
copy div "Rewrite the second sentence so that it has a similar meaning to the first sente…"
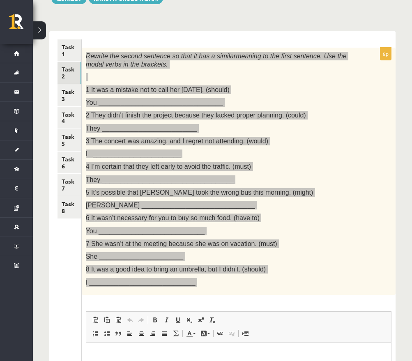
click at [294, 188] on p "5 It’s possible that John took the wrong bus this morning. (might)" at bounding box center [218, 192] width 265 height 9
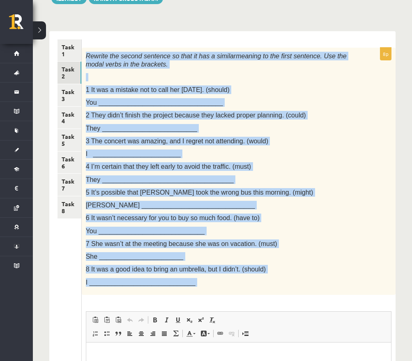
click at [199, 96] on div "Rewrite the second sentence so that it has a similar meaning to the first sente…" at bounding box center [239, 171] width 314 height 247
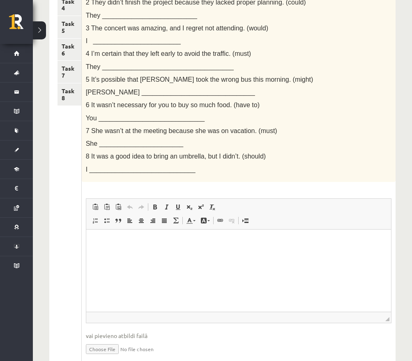
scroll to position [221, 0]
click at [129, 254] on html at bounding box center [238, 241] width 305 height 25
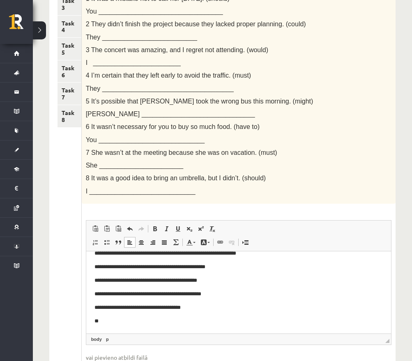
scroll to position [28, 0]
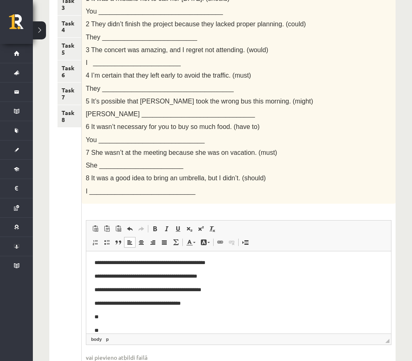
click at [110, 320] on p "**" at bounding box center [238, 317] width 289 height 8
click at [105, 327] on p "**" at bounding box center [238, 330] width 289 height 8
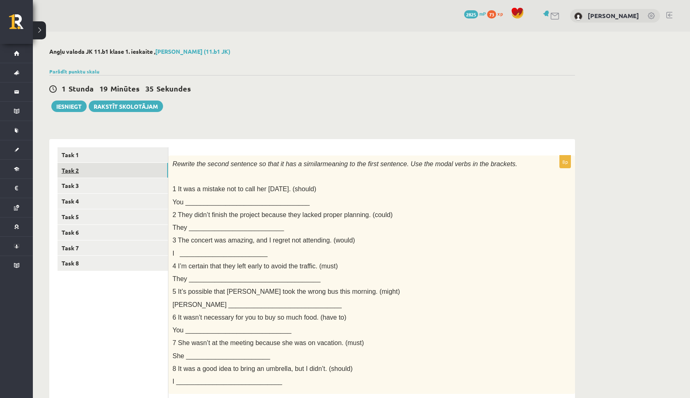
scroll to position [0, 0]
click at [88, 184] on link "Task 3" at bounding box center [113, 185] width 110 height 15
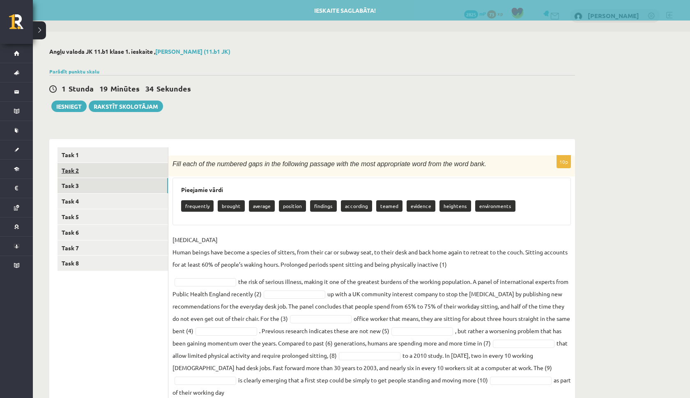
click at [76, 171] on link "Task 2" at bounding box center [113, 170] width 110 height 15
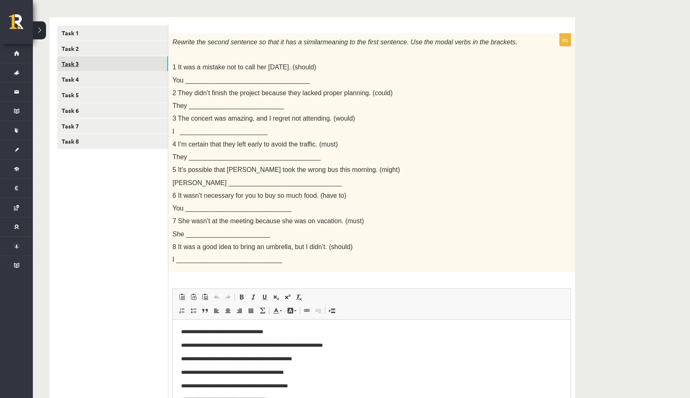
click at [92, 62] on link "Task 3" at bounding box center [113, 63] width 110 height 15
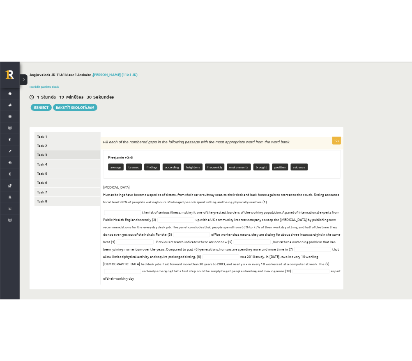
scroll to position [29, 0]
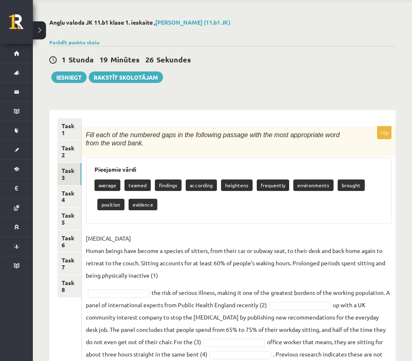
click at [221, 332] on html "0 Dāvanas 2825 mP 73 xp Edgars Ģēģeris Sākums Aktuāli Kā mācīties eSKOLĀ Kontak…" at bounding box center [206, 151] width 412 height 361
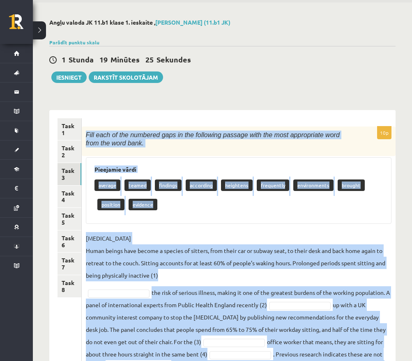
scroll to position [131, 0]
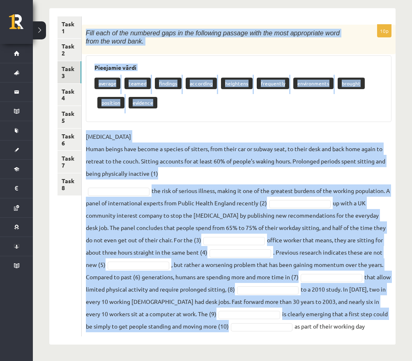
drag, startPoint x: 85, startPoint y: 135, endPoint x: 377, endPoint y: 341, distance: 357.4
click at [377, 341] on div "10p Fill each of the numbered gaps in the following passage with the most appro…" at bounding box center [239, 176] width 314 height 337
copy div "Fill each of the numbered gaps in the following passage with the most appropria…"
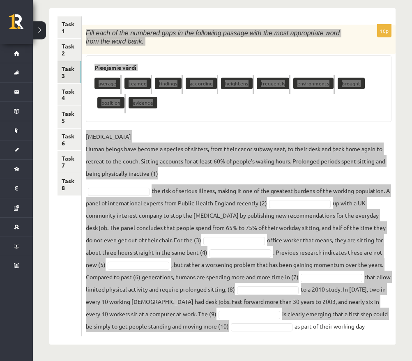
click at [217, 113] on div "Pieejamie vārdi average teamed findings according heightens frequently environm…" at bounding box center [239, 88] width 306 height 67
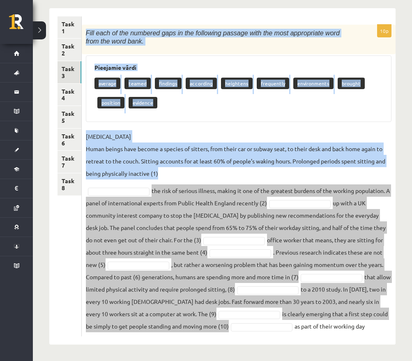
click at [189, 111] on div "average teamed findings according heightens frequently environments brought pos…" at bounding box center [238, 94] width 288 height 39
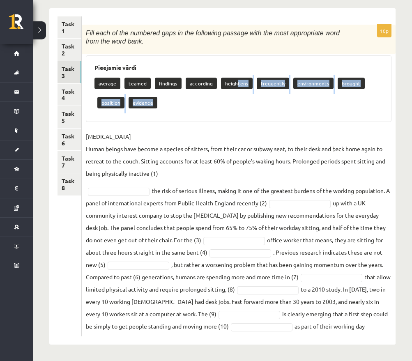
drag, startPoint x: 234, startPoint y: 81, endPoint x: 191, endPoint y: 101, distance: 46.7
click at [191, 101] on div "average teamed findings according heightens frequently environments brought pos…" at bounding box center [238, 94] width 288 height 39
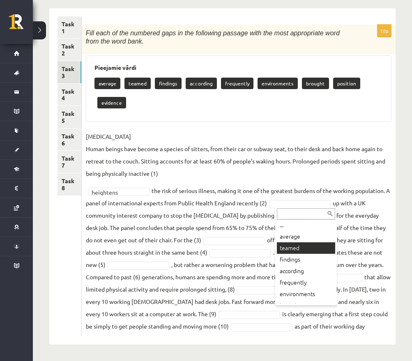
scroll to position [112, 0]
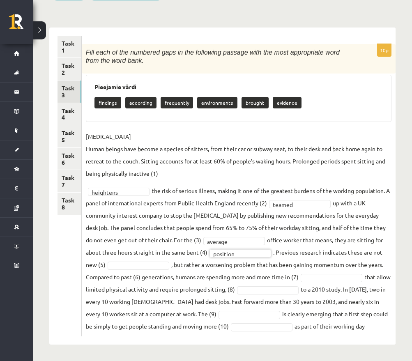
click at [148, 260] on fieldset "SEDENTARY LIFESTYLE Human beings have become a species of sitters, from their c…" at bounding box center [239, 231] width 306 height 202
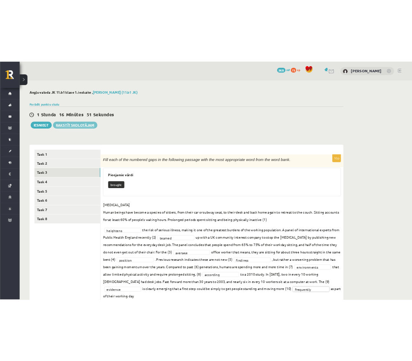
scroll to position [0, 0]
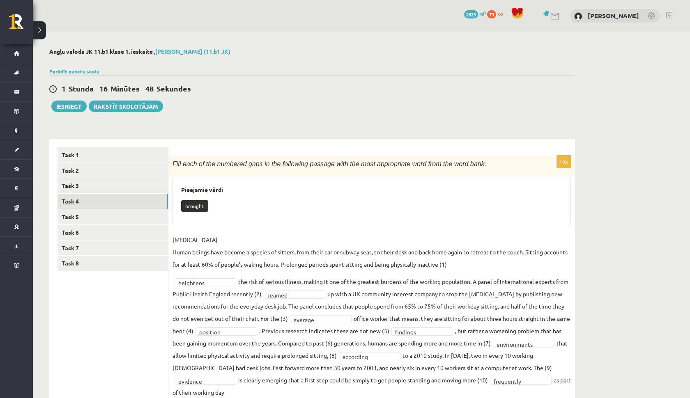
click at [97, 198] on link "Task 4" at bounding box center [113, 201] width 110 height 15
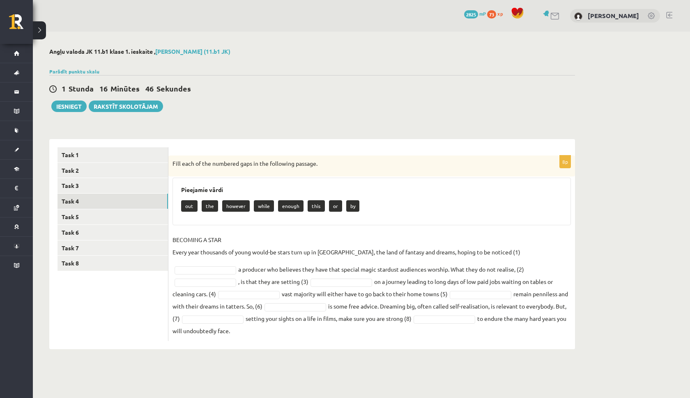
drag, startPoint x: 173, startPoint y: 163, endPoint x: 491, endPoint y: 342, distance: 364.3
click at [491, 342] on div "Angļu valoda JK 11.b1 klase 1. ieskaite , Edgars Ģēģeris (11.b1 JK) Parādīt pun…" at bounding box center [312, 199] width 559 height 334
copy div "Fill each of the numbered gaps in the following passage. Pieejamie vārdi out th…"
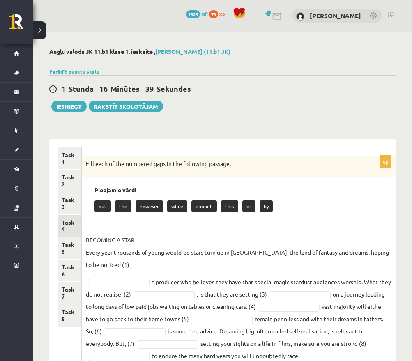
click at [274, 120] on div "Angļu valoda JK 11.b1 klase 1. ieskaite , Edgars Ģēģeris (11.b1 JK) Parādīt pun…" at bounding box center [222, 211] width 379 height 359
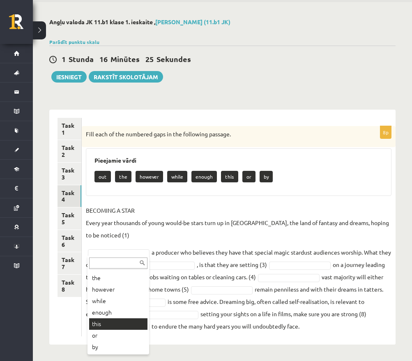
scroll to position [21, 0]
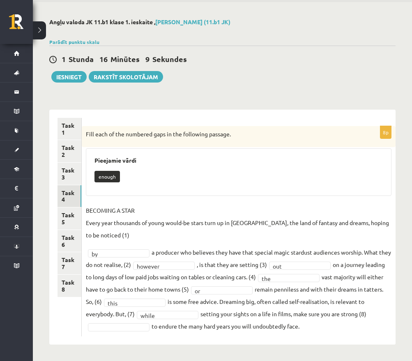
click at [124, 320] on fieldset "BECOMING A STAR Every year thousands of young would-be stars turn up in Hollywo…" at bounding box center [239, 268] width 306 height 128
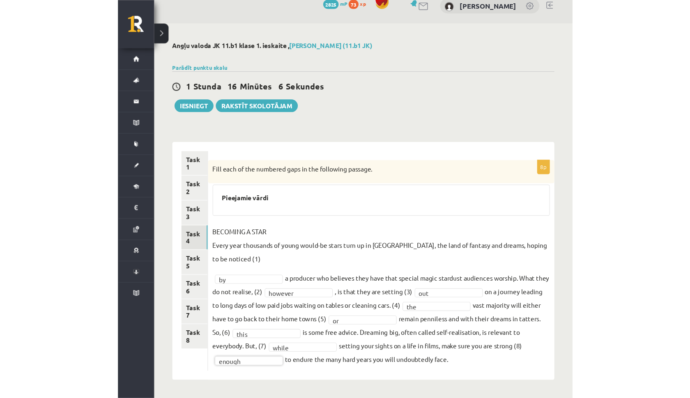
scroll to position [0, 0]
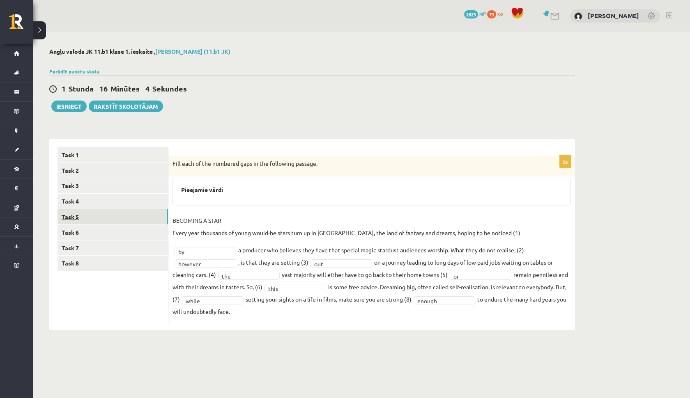
click at [87, 217] on link "Task 5" at bounding box center [113, 216] width 110 height 15
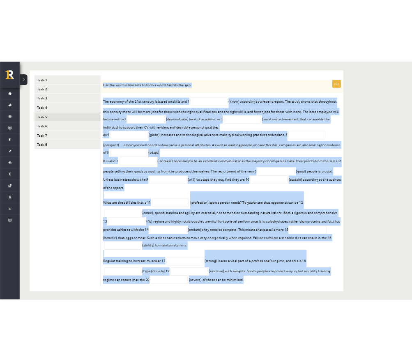
scroll to position [130, 0]
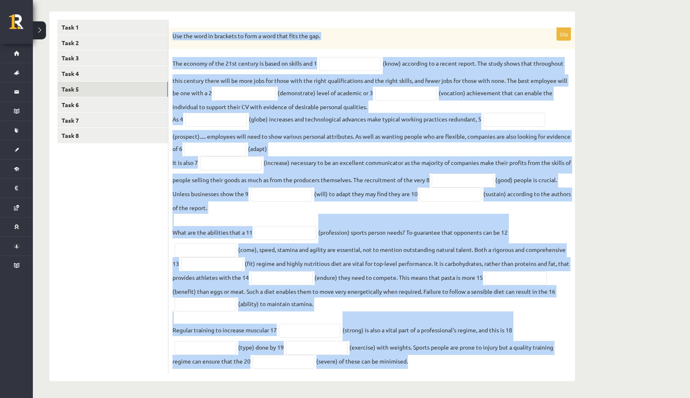
drag, startPoint x: 173, startPoint y: 165, endPoint x: 429, endPoint y: 398, distance: 346.3
click at [429, 271] on html "0 Dāvanas 2825 mP 73 xp Edgars Ģēģeris Sākums Aktuāli Kā mācīties eSKOLĀ Kontak…" at bounding box center [345, 71] width 690 height 398
copy div "Use the word in brackets to form a word that fits the gap. The economy of the 2…"
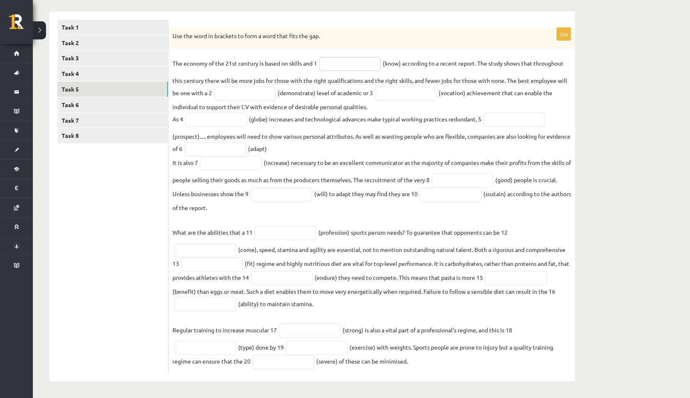
click at [351, 57] on input "text" at bounding box center [350, 64] width 62 height 14
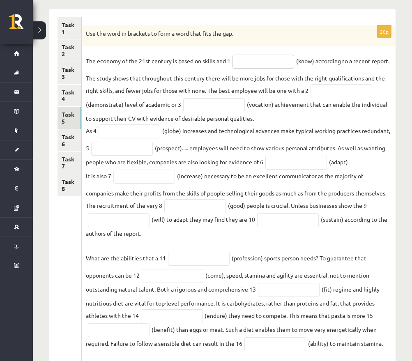
click at [257, 60] on input "text" at bounding box center [263, 62] width 62 height 14
type input "*********"
click at [350, 90] on input "text" at bounding box center [342, 91] width 62 height 14
type input "**********"
click at [232, 106] on input "text" at bounding box center [214, 105] width 62 height 14
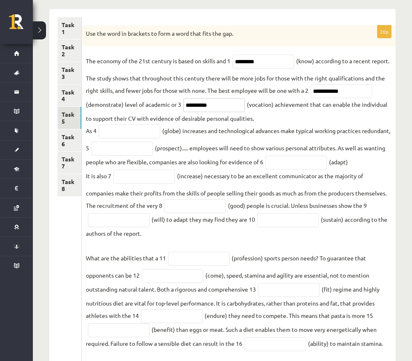
type input "**********"
click at [125, 131] on input "text" at bounding box center [130, 131] width 62 height 14
type input "**********"
click at [117, 150] on input "text" at bounding box center [122, 149] width 62 height 14
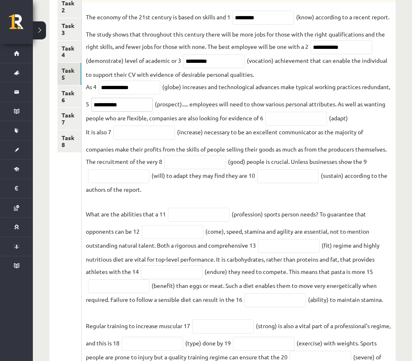
scroll to position [184, 0]
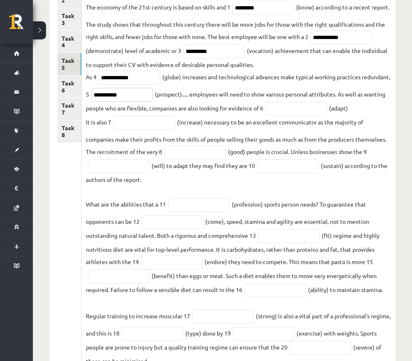
type input "**********"
drag, startPoint x: 100, startPoint y: 109, endPoint x: 204, endPoint y: 109, distance: 103.9
click at [205, 109] on fieldset "**********" at bounding box center [239, 184] width 306 height 366
click at [243, 130] on fieldset "**********" at bounding box center [239, 184] width 306 height 366
click at [290, 112] on input "text" at bounding box center [296, 109] width 62 height 14
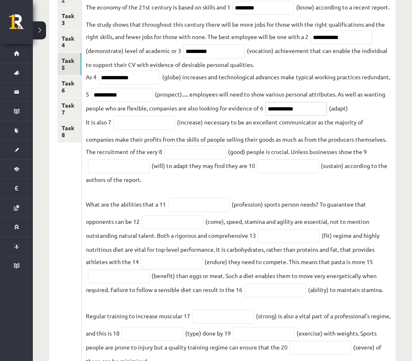
type input "**********"
click at [139, 122] on input "text" at bounding box center [144, 123] width 62 height 14
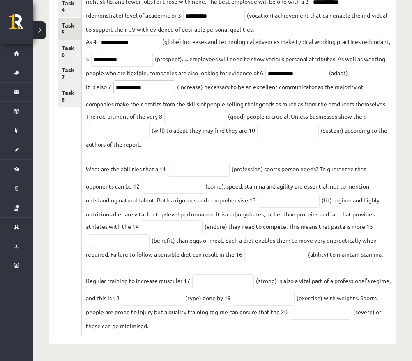
scroll to position [222, 0]
type input "**********"
click at [180, 115] on input "text" at bounding box center [195, 117] width 62 height 14
type input "****"
click at [113, 127] on input "text" at bounding box center [119, 131] width 62 height 14
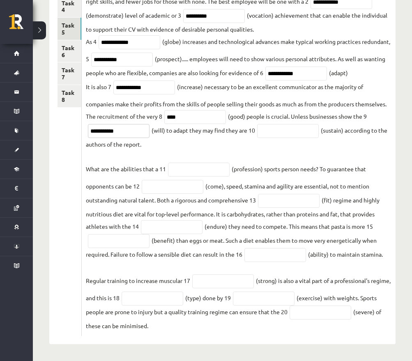
type input "**********"
click at [283, 132] on input "text" at bounding box center [288, 131] width 62 height 14
type input "**********"
click at [195, 166] on input "text" at bounding box center [199, 170] width 62 height 14
type input "**********"
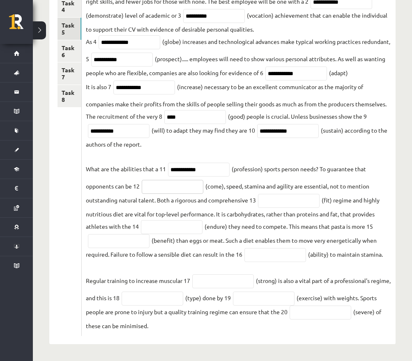
drag, startPoint x: 200, startPoint y: 182, endPoint x: 188, endPoint y: 188, distance: 13.6
click at [188, 188] on input "text" at bounding box center [173, 187] width 62 height 14
type input "********"
click at [295, 205] on input "text" at bounding box center [289, 201] width 62 height 14
type input "*******"
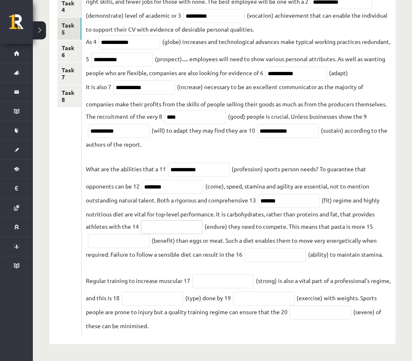
click at [168, 223] on input "text" at bounding box center [172, 227] width 62 height 14
type input "*********"
click at [104, 243] on input "text" at bounding box center [119, 241] width 62 height 14
type input "**********"
click at [276, 255] on input "text" at bounding box center [275, 255] width 62 height 14
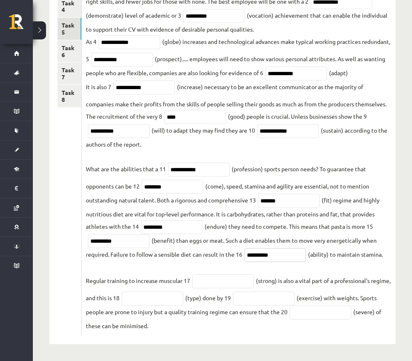
type input "*********"
drag, startPoint x: 276, startPoint y: 255, endPoint x: 228, endPoint y: 284, distance: 55.7
click at [228, 284] on input "text" at bounding box center [223, 281] width 62 height 14
drag, startPoint x: 212, startPoint y: 294, endPoint x: 182, endPoint y: 304, distance: 31.1
click at [182, 304] on input "text" at bounding box center [153, 299] width 62 height 14
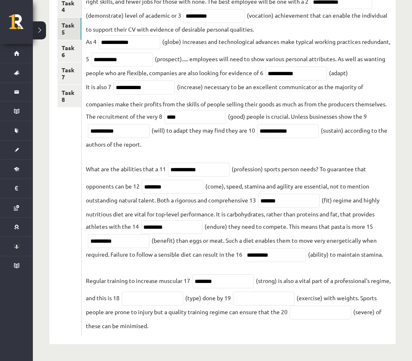
click at [335, 69] on fieldset "**********" at bounding box center [239, 148] width 306 height 366
click at [235, 287] on input "********" at bounding box center [223, 281] width 62 height 14
click at [230, 283] on input "********" at bounding box center [223, 281] width 62 height 14
type input "********"
click at [183, 297] on input "text" at bounding box center [153, 299] width 62 height 14
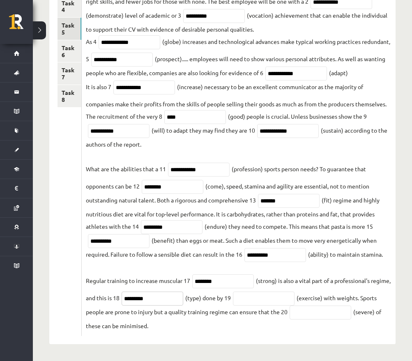
type input "*********"
click at [295, 299] on input "text" at bounding box center [264, 299] width 62 height 14
type input "**********"
click at [351, 313] on input "text" at bounding box center [321, 313] width 62 height 14
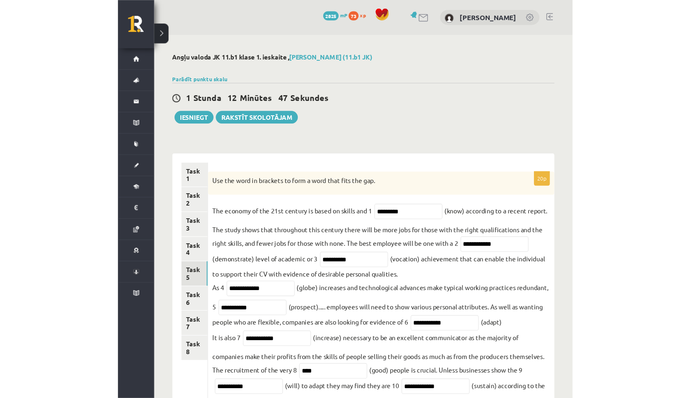
scroll to position [0, 0]
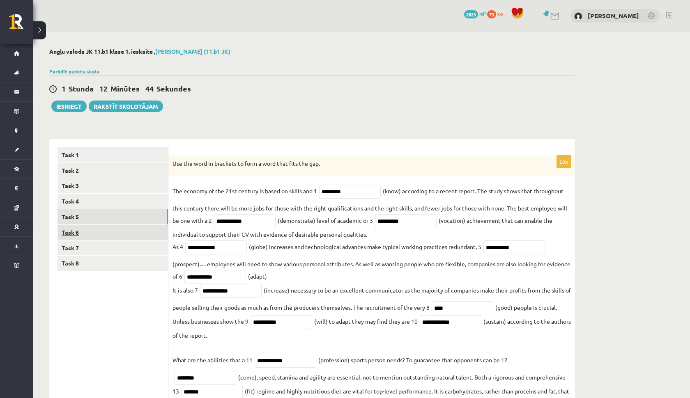
type input "********"
click at [76, 229] on link "Task 6" at bounding box center [113, 232] width 110 height 15
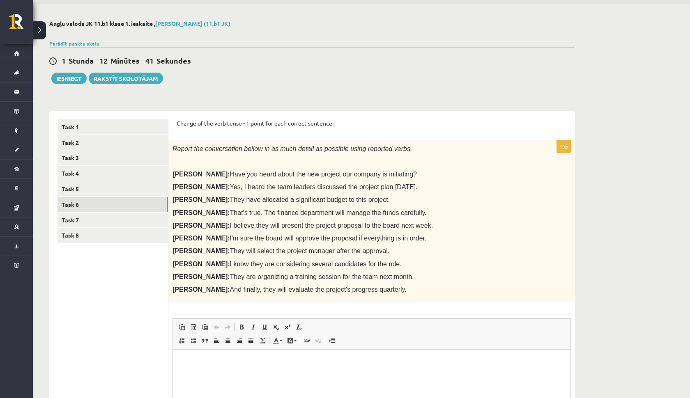
scroll to position [28, 0]
click at [86, 188] on link "Task 5" at bounding box center [113, 189] width 110 height 15
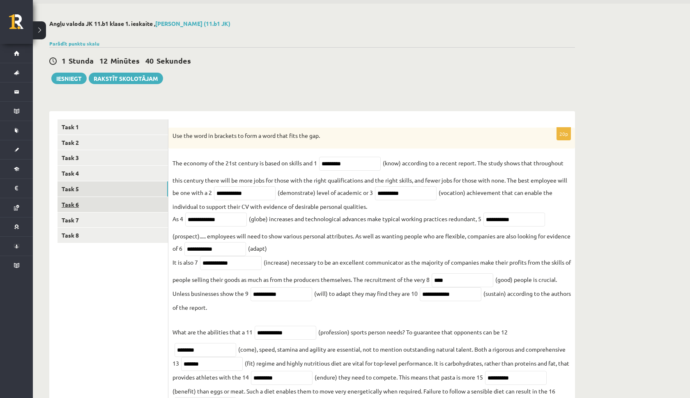
click at [92, 206] on link "Task 6" at bounding box center [113, 204] width 110 height 15
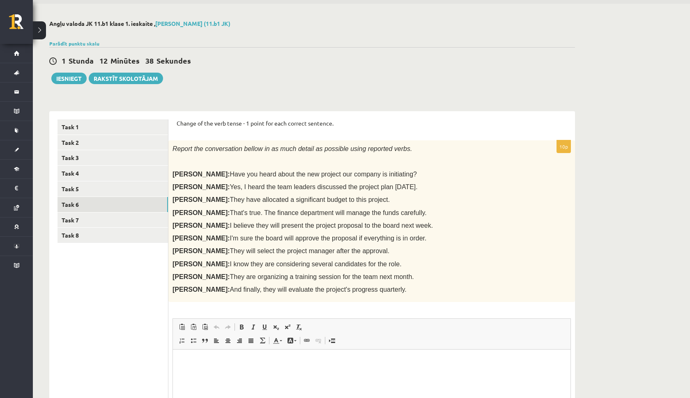
scroll to position [0, 0]
drag, startPoint x: 176, startPoint y: 122, endPoint x: 401, endPoint y: 292, distance: 281.6
click at [401, 292] on div "Change of the verb tense - 1 point for each correct sentence. 10p Report the co…" at bounding box center [371, 304] width 407 height 387
copy form "Change of the verb tense - 1 point for each correct sentence. 10p Report the co…"
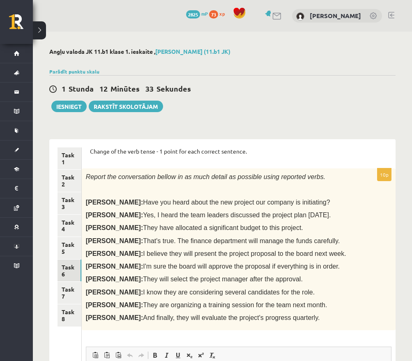
click at [229, 90] on div "1 Stunda 12 Minūtes 33 Sekundes" at bounding box center [222, 89] width 346 height 11
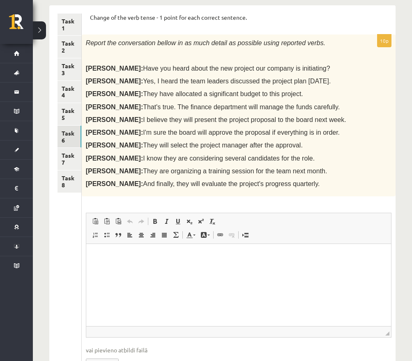
scroll to position [134, 0]
click at [305, 258] on p "Rich Text Editor, wiswyg-editor-user-answer-47024890750960" at bounding box center [238, 256] width 288 height 9
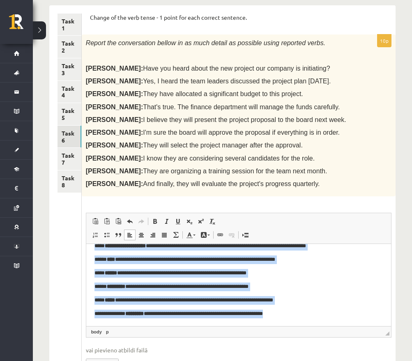
scroll to position [178, 0]
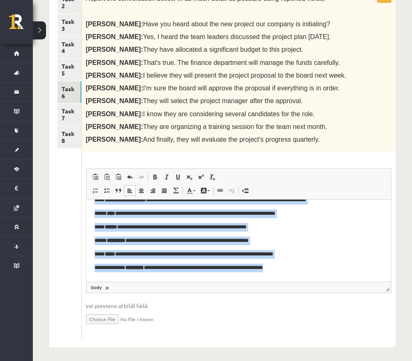
drag, startPoint x: 94, startPoint y: 204, endPoint x: 338, endPoint y: 289, distance: 257.7
click at [338, 280] on html "**********" at bounding box center [238, 206] width 305 height 147
click at [159, 172] on link "Bold Keyboard shortcut Command+B" at bounding box center [155, 177] width 12 height 11
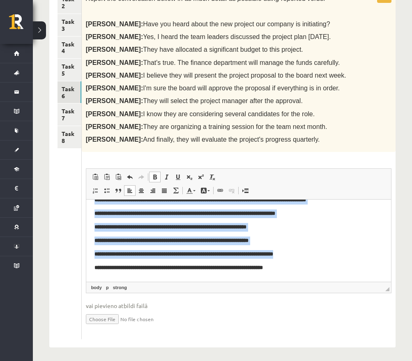
click at [159, 172] on link "Bold Keyboard shortcut Command+B" at bounding box center [155, 177] width 12 height 11
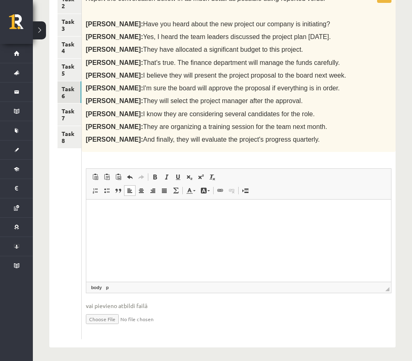
scroll to position [0, 0]
paste body "Rich Text Editor, wiswyg-editor-user-answer-47024890750960"
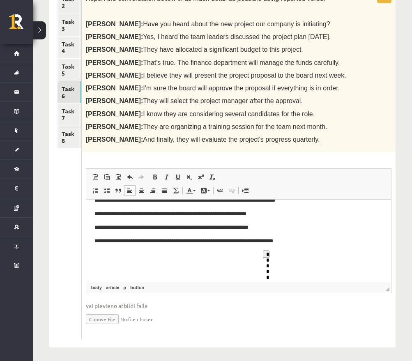
scroll to position [78, 0]
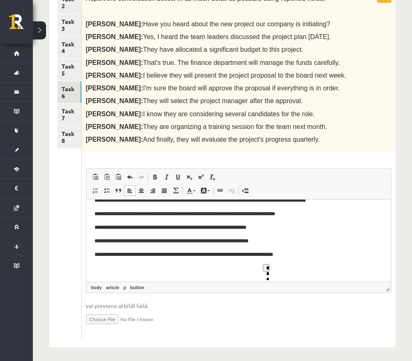
click at [301, 271] on p "**********" at bounding box center [238, 268] width 289 height 8
click at [129, 176] on span at bounding box center [130, 177] width 7 height 7
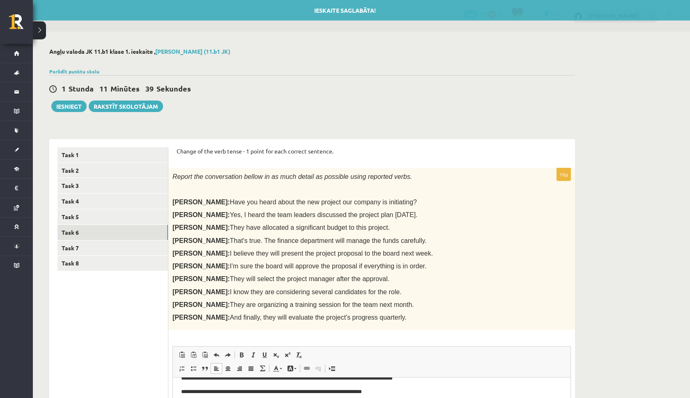
scroll to position [0, 0]
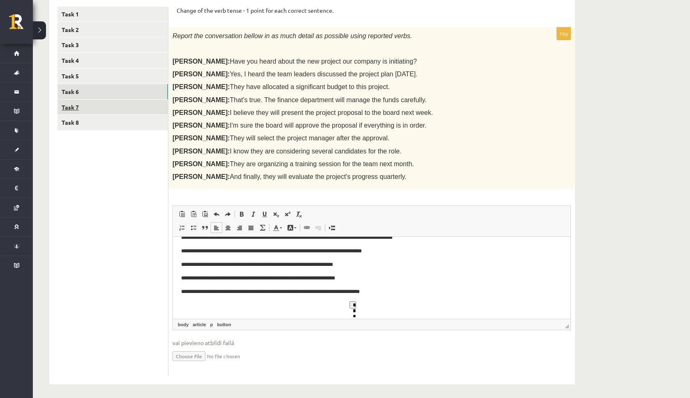
click at [90, 104] on link "Task 7" at bounding box center [113, 107] width 110 height 15
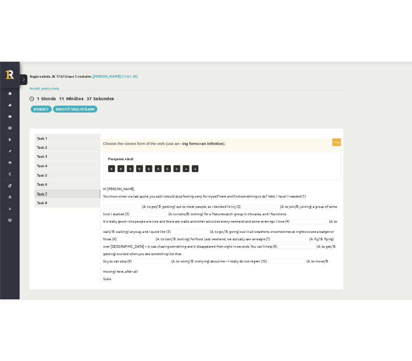
scroll to position [27, 0]
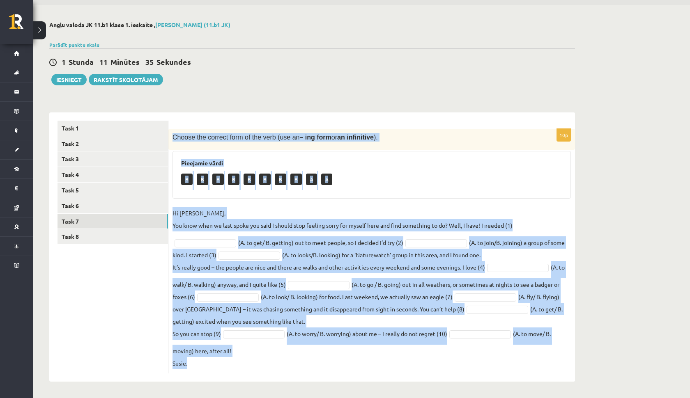
drag, startPoint x: 170, startPoint y: 135, endPoint x: 358, endPoint y: 396, distance: 322.0
click at [359, 396] on div "Angļu valoda JK 11.b1 klase 1. ieskaite , Edgars Ģēģeris (11.b1 JK) Parādīt pun…" at bounding box center [312, 202] width 559 height 394
copy div "Choose the correct form of the verb (use an – ing form or an infinitive ). Piee…"
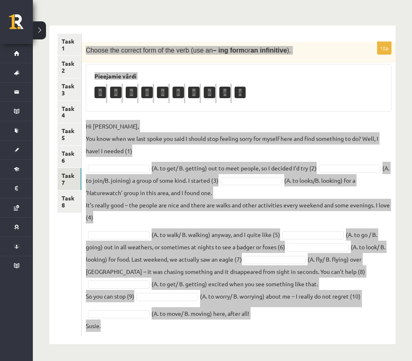
scroll to position [113, 0]
click at [279, 92] on div "B B B B B B B B A A" at bounding box center [238, 93] width 288 height 19
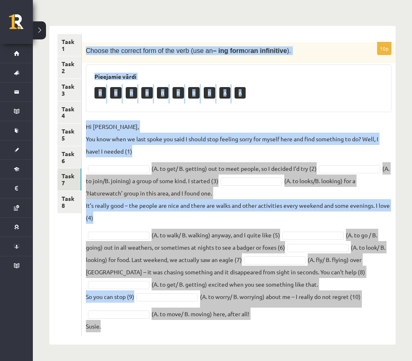
click at [314, 71] on div "Pieejamie vārdi B B B B B B B B A A" at bounding box center [239, 88] width 306 height 48
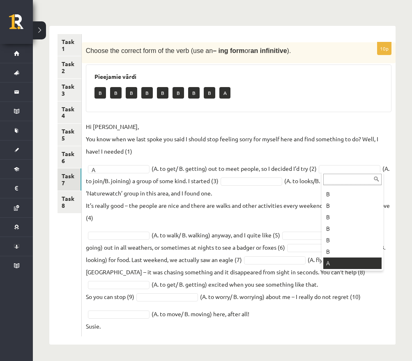
scroll to position [33, 0]
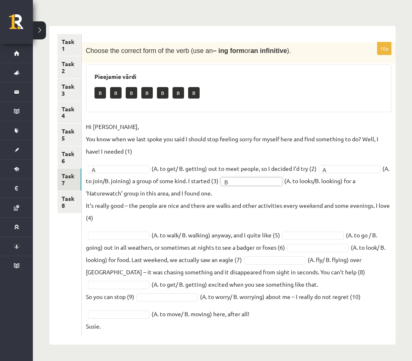
click at [118, 240] on fieldset "Hi Caroline, You know when we last spoke you said I should stop feeling sorry f…" at bounding box center [239, 226] width 306 height 212
click at [152, 290] on fieldset "Hi Caroline, You know when we last spoke you said I should stop feeling sorry f…" at bounding box center [239, 226] width 306 height 212
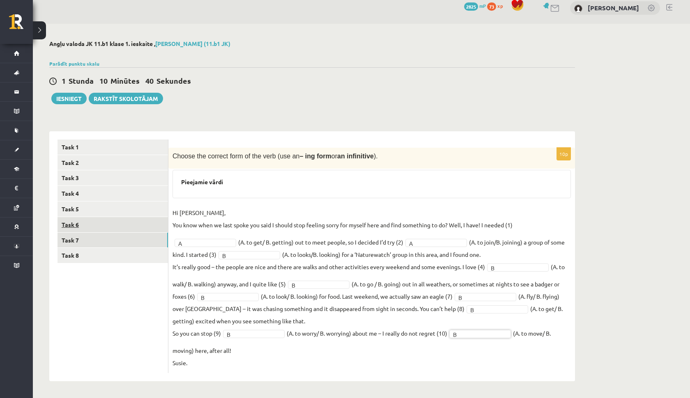
scroll to position [7, 0]
click at [103, 259] on link "Task 8" at bounding box center [113, 256] width 110 height 15
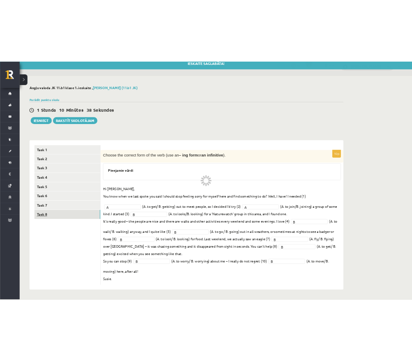
scroll to position [0, 0]
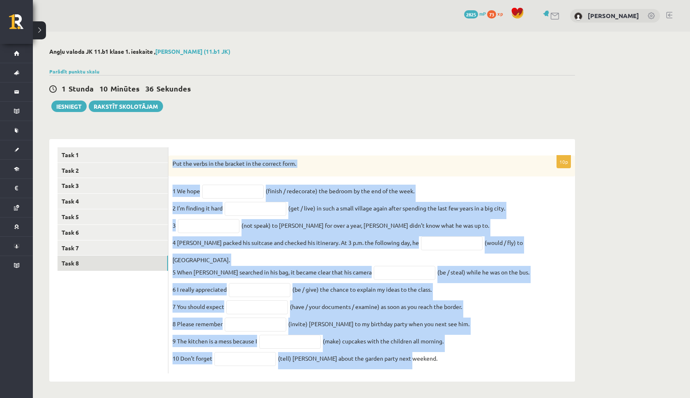
drag, startPoint x: 173, startPoint y: 162, endPoint x: 487, endPoint y: 361, distance: 372.1
click at [487, 361] on div "10p Put the verbs in the bracket in the correct form. 1 We hope (finish / redec…" at bounding box center [371, 265] width 407 height 219
copy div "Put the verbs in the bracket in the correct form. 1 We hope (finish / redecorat…"
click at [279, 143] on div "10p Put the verbs in the bracket in the correct form. 1 We hope (finish / redec…" at bounding box center [371, 260] width 407 height 243
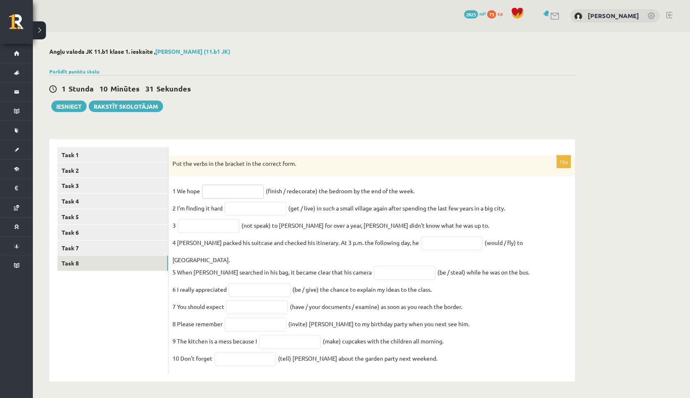
click at [221, 193] on input "text" at bounding box center [233, 192] width 62 height 14
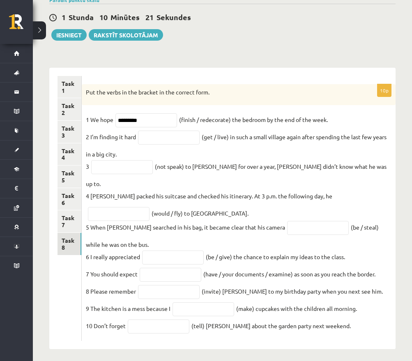
scroll to position [71, 0]
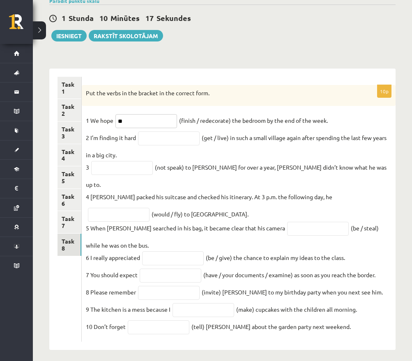
type input "*"
click at [156, 140] on input "text" at bounding box center [169, 138] width 62 height 14
click at [151, 124] on input "*********" at bounding box center [146, 121] width 62 height 14
type input "**********"
click at [167, 138] on input "text" at bounding box center [169, 138] width 62 height 14
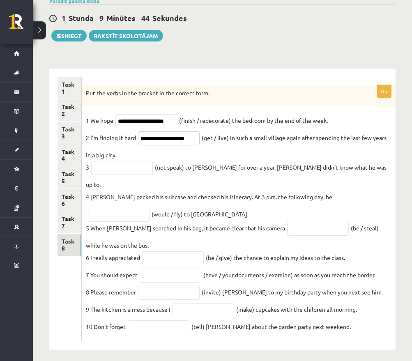
type input "**********"
drag, startPoint x: 171, startPoint y: 179, endPoint x: 332, endPoint y: 187, distance: 161.2
click at [150, 208] on input "text" at bounding box center [119, 215] width 62 height 14
type input "*********"
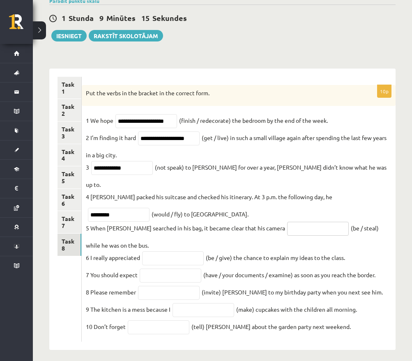
click at [294, 222] on input "text" at bounding box center [318, 229] width 62 height 14
click at [294, 222] on input "**********" at bounding box center [318, 229] width 62 height 14
type input "**********"
click at [173, 251] on input "text" at bounding box center [173, 258] width 62 height 14
type input "**********"
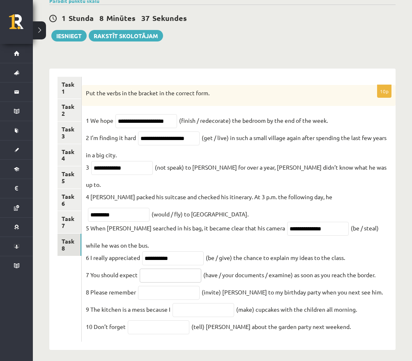
click at [156, 269] on input "text" at bounding box center [171, 276] width 62 height 14
type input "**********"
click at [159, 286] on input "text" at bounding box center [169, 293] width 62 height 14
type input "*********"
type input "**********"
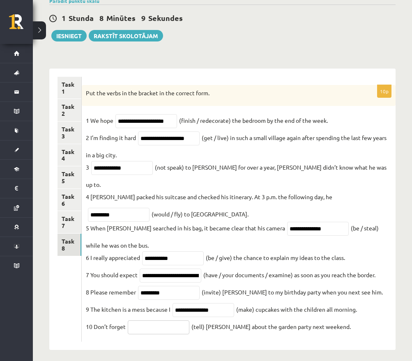
click at [147, 320] on input "text" at bounding box center [159, 327] width 62 height 14
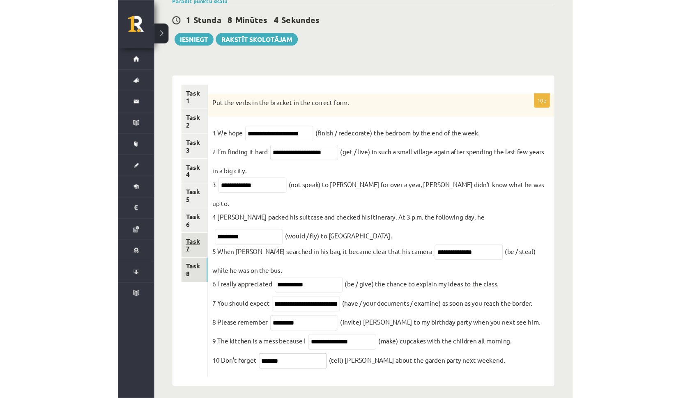
scroll to position [0, 0]
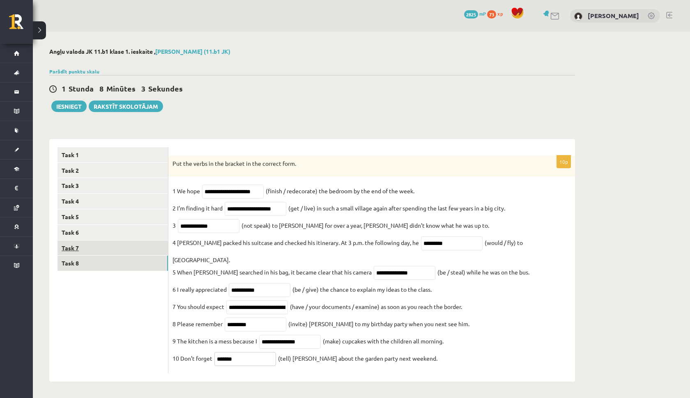
type input "*******"
click at [85, 249] on link "Task 7" at bounding box center [113, 248] width 110 height 15
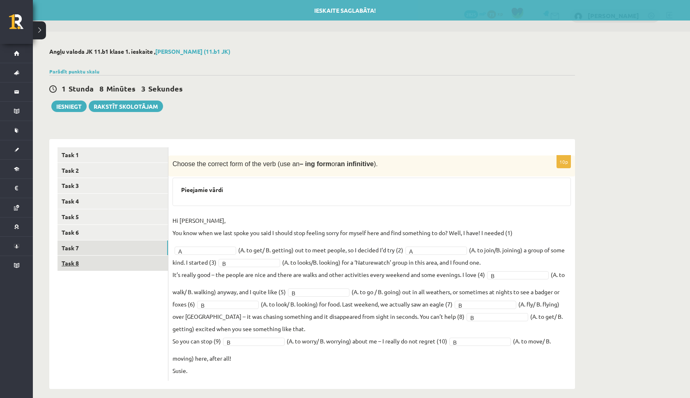
click at [90, 265] on link "Task 8" at bounding box center [113, 263] width 110 height 15
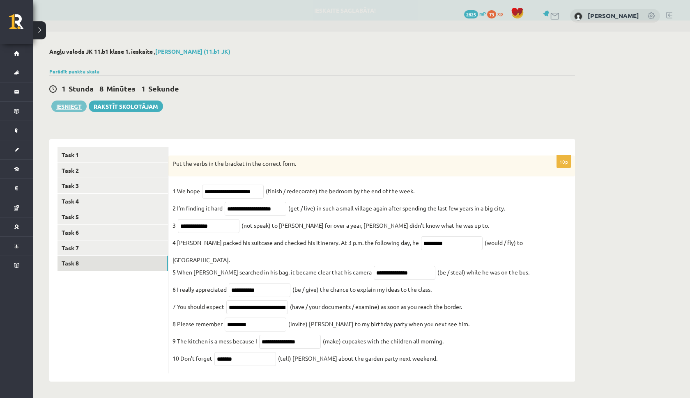
click at [69, 109] on button "Iesniegt" at bounding box center [68, 107] width 35 height 12
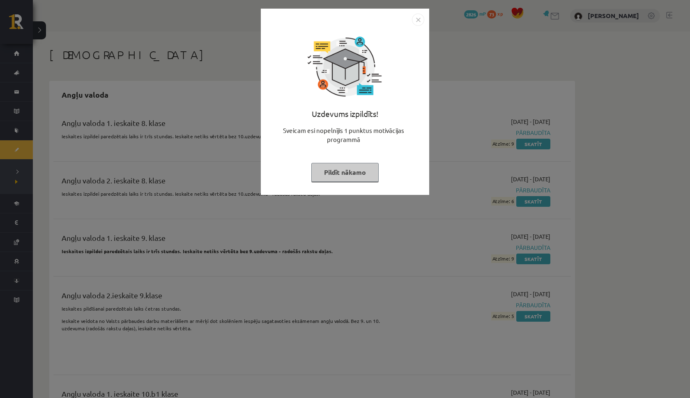
click at [421, 18] on img "Close" at bounding box center [418, 20] width 12 height 12
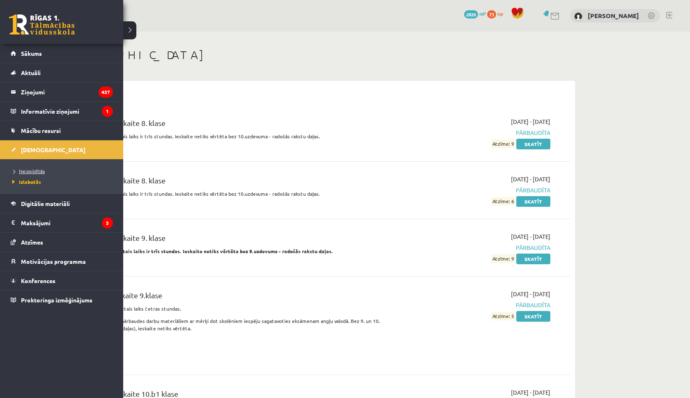
click at [34, 173] on span "Neizpildītās" at bounding box center [27, 171] width 35 height 7
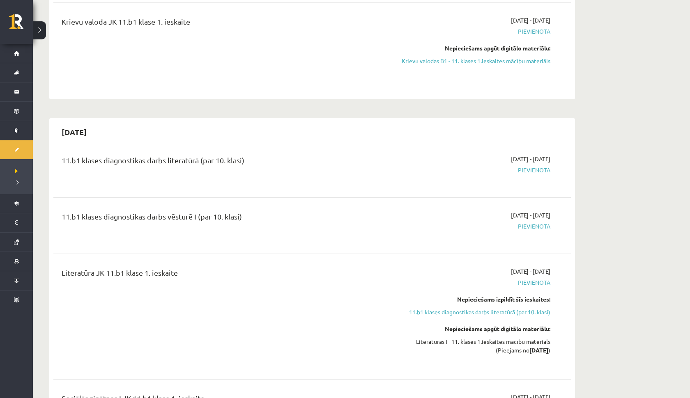
scroll to position [124, 0]
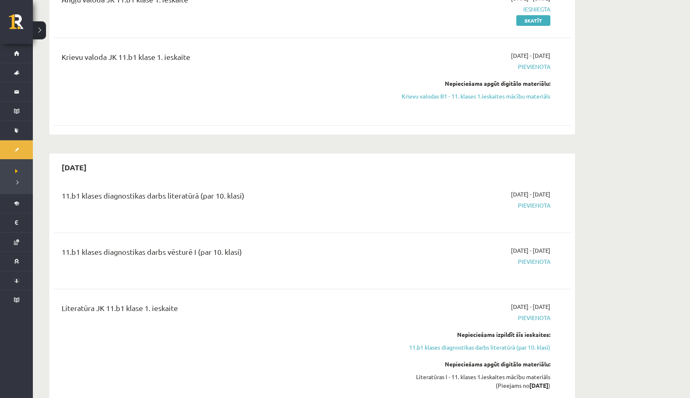
click at [529, 207] on span "Pievienota" at bounding box center [473, 205] width 155 height 9
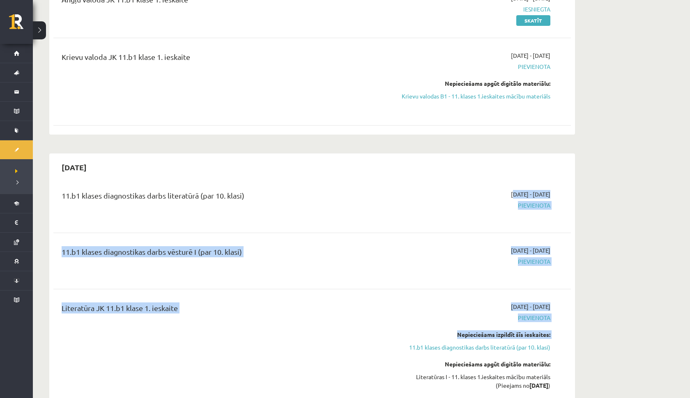
drag, startPoint x: 488, startPoint y: 193, endPoint x: 586, endPoint y: 341, distance: 177.1
click at [486, 285] on div "11.b1 klases diagnostikas darbs literatūrā (par 10. klasi) [DATE] - [DATE] [GEO…" at bounding box center [312, 364] width 518 height 364
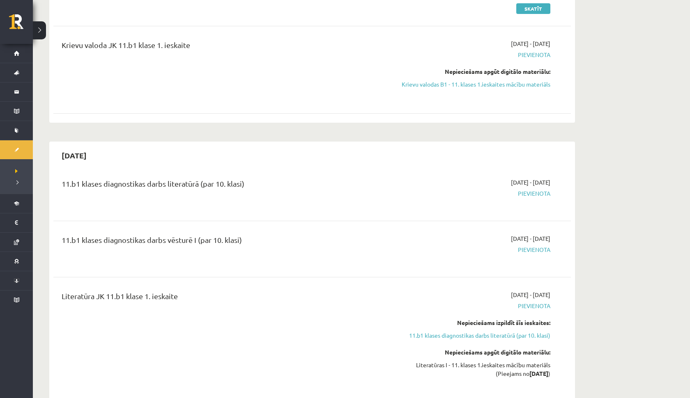
scroll to position [232, 0]
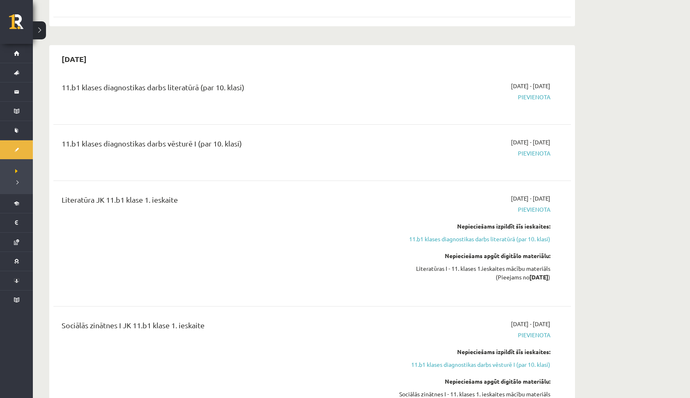
drag, startPoint x: 421, startPoint y: 268, endPoint x: 546, endPoint y: 276, distance: 125.2
click at [546, 276] on div "Literatūras I - 11. klases 1.ieskaites mācību materiāls (Pieejams no [DATE] )" at bounding box center [473, 273] width 155 height 17
click at [457, 239] on link "11.b1 klases diagnostikas darbs literatūrā (par 10. klasi)" at bounding box center [473, 239] width 155 height 9
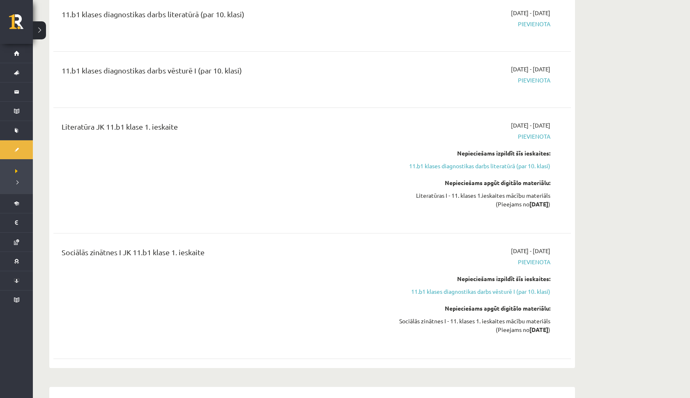
click at [345, 239] on div "Sociālās zinātnes I JK 11.b1 klase 1. ieskaite [DATE] - [DATE] [GEOGRAPHIC_DATA…" at bounding box center [312, 296] width 518 height 115
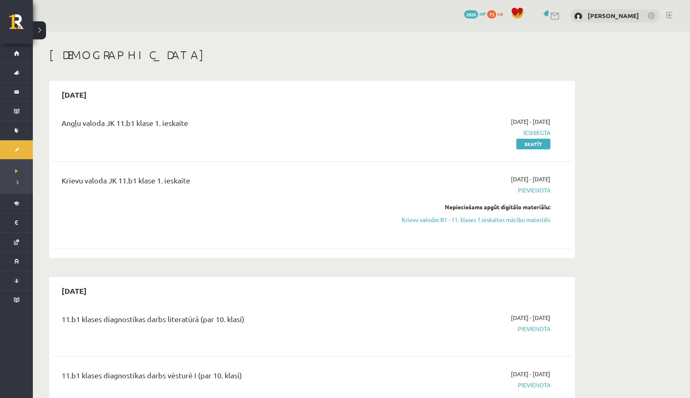
scroll to position [0, 0]
click at [515, 218] on link "Krievu valodas B1 - 11. klases 1.ieskaites mācību materiāls" at bounding box center [473, 220] width 155 height 9
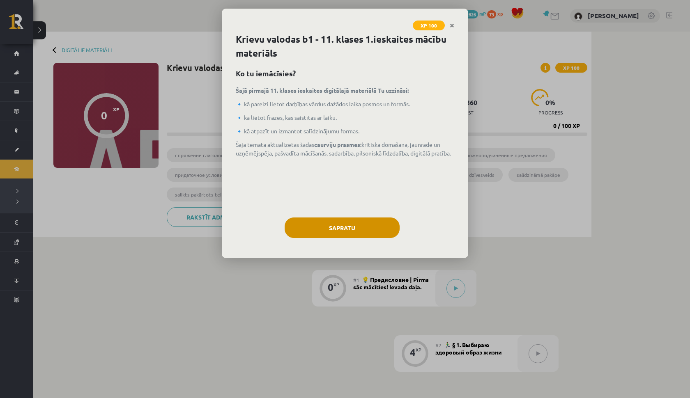
click at [352, 236] on button "Sapratu" at bounding box center [342, 228] width 115 height 21
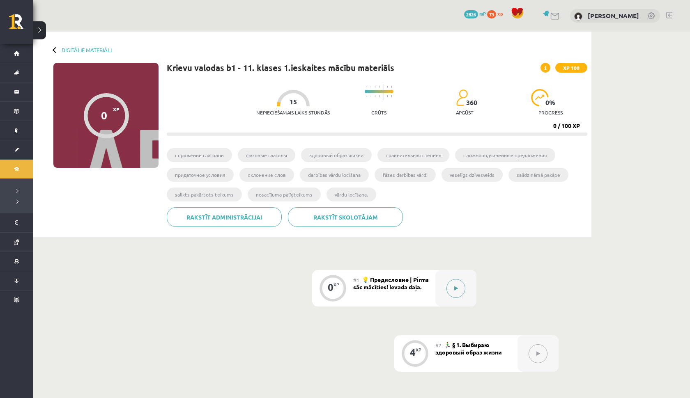
click at [463, 282] on button at bounding box center [455, 288] width 19 height 19
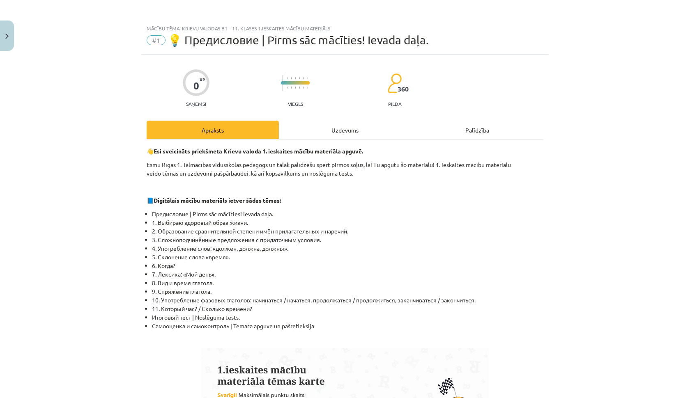
click at [345, 127] on div "Uzdevums" at bounding box center [345, 130] width 132 height 18
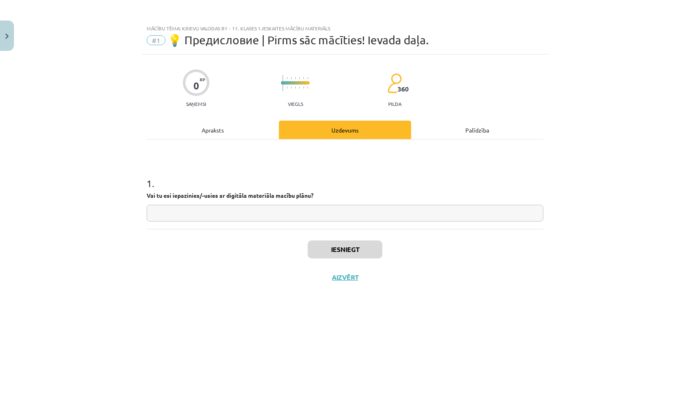
click at [252, 212] on input "text" at bounding box center [345, 213] width 397 height 17
type input "**"
click at [334, 256] on button "Iesniegt" at bounding box center [345, 250] width 75 height 18
click at [343, 290] on button "Nākamā nodarbība" at bounding box center [345, 283] width 81 height 19
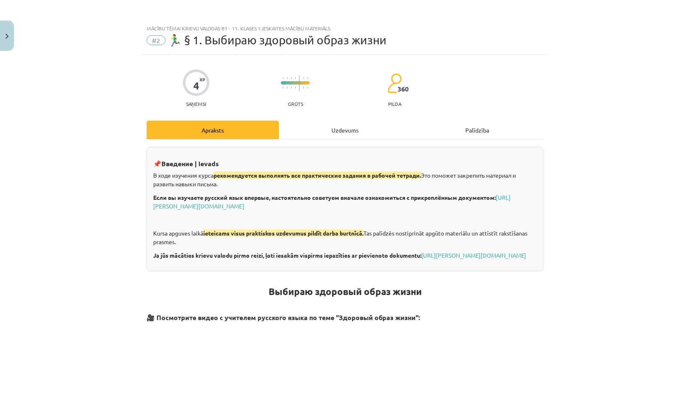
click at [326, 129] on div "Uzdevums" at bounding box center [345, 130] width 132 height 18
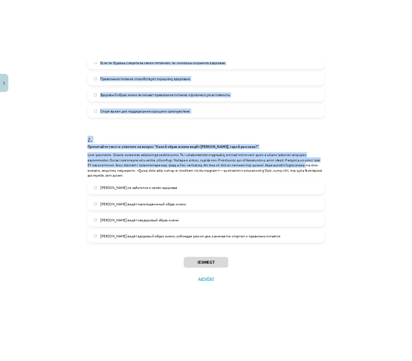
scroll to position [66, 0]
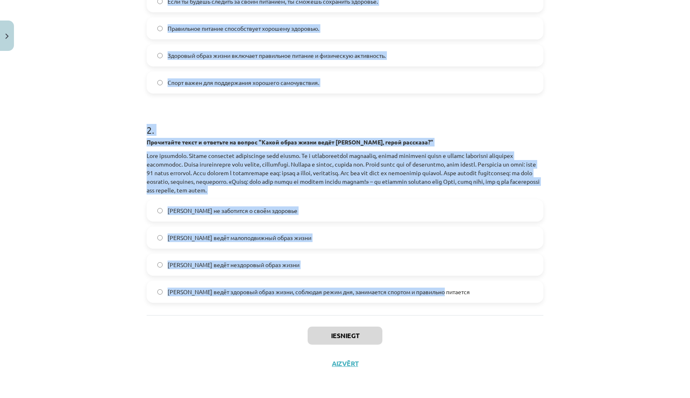
drag, startPoint x: 137, startPoint y: 151, endPoint x: 456, endPoint y: 305, distance: 353.8
click at [456, 305] on div "Mācību tēma: Krievu valodas b1 - 11. klases 1.ieskaites mācību materiāls #2 🏃‍♂…" at bounding box center [345, 199] width 690 height 398
copy form "1 . Какое из следующих утверждений является примером сложноподчиненного предлож…"
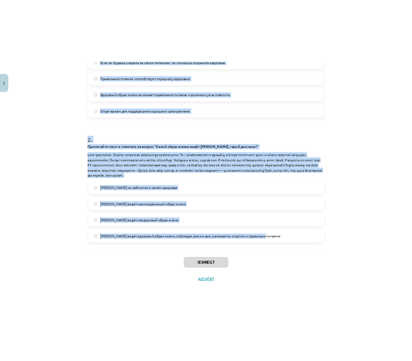
scroll to position [195, 0]
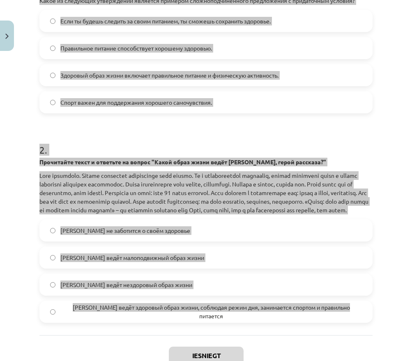
click at [396, 182] on div "Mācību tēma: Krievu valodas b1 - 11. klases 1.ieskaites mācību materiāls #2 🏃‍♂…" at bounding box center [206, 180] width 412 height 361
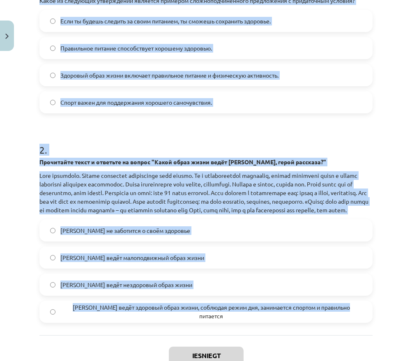
click at [392, 170] on div "Mācību tēma: Krievu valodas b1 - 11. klases 1.ieskaites mācību materiāls #2 🏃‍♂…" at bounding box center [206, 180] width 412 height 361
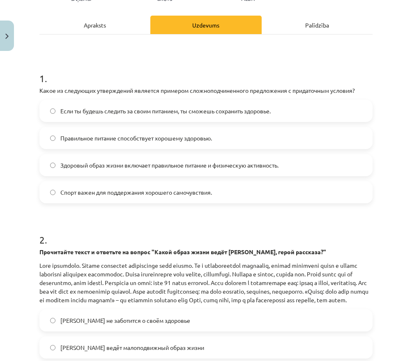
scroll to position [105, 0]
click at [170, 110] on span "Если ты будешь следить за своим питанием, ты сможешь сохранить здоровье." at bounding box center [165, 111] width 210 height 9
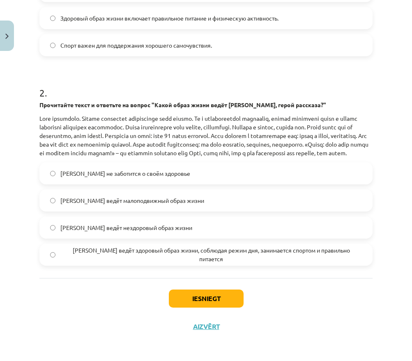
scroll to position [262, 0]
click at [99, 256] on span "Олег ведёт здоровый образ жизни, соблюдая режим дня, занимается спортом и прави…" at bounding box center [210, 254] width 301 height 17
click at [215, 298] on button "Iesniegt" at bounding box center [206, 299] width 75 height 18
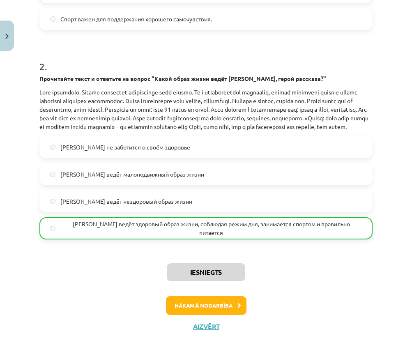
click at [224, 313] on button "Nākamā nodarbība" at bounding box center [206, 305] width 81 height 19
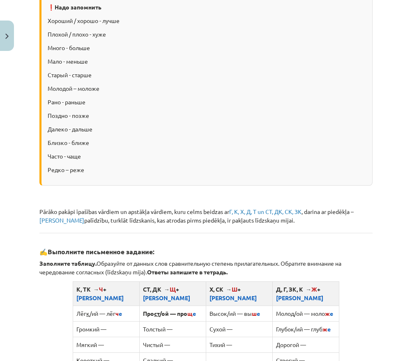
scroll to position [21, 0]
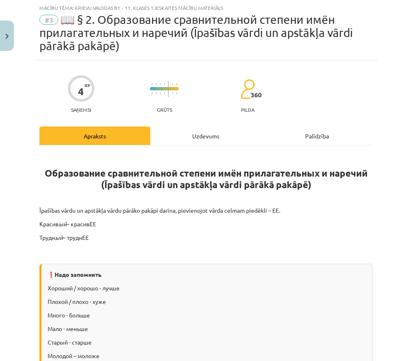
click at [205, 136] on div "Uzdevums" at bounding box center [205, 136] width 111 height 18
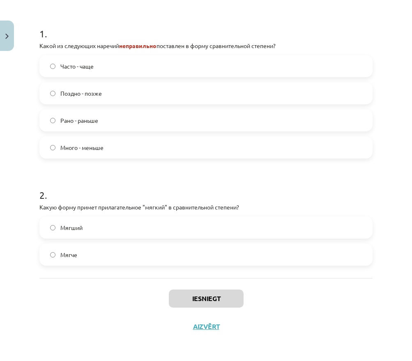
scroll to position [313, 0]
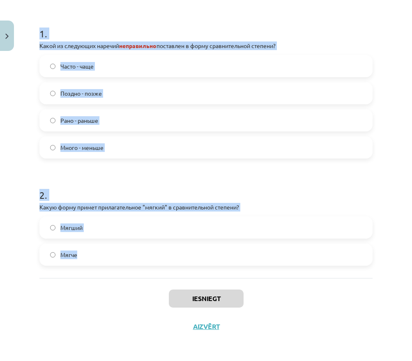
drag, startPoint x: 41, startPoint y: 185, endPoint x: 193, endPoint y: 270, distance: 174.5
click at [193, 270] on div "1 . Какой из следующих наречий неправильно поставлен в форму сравнительной степ…" at bounding box center [205, 134] width 333 height 288
copy form "1 . Какой из следующих наречий неправильно поставлен в форму сравнительной степ…"
click at [126, 298] on div "Iesniegt Aizvērt" at bounding box center [205, 307] width 333 height 58
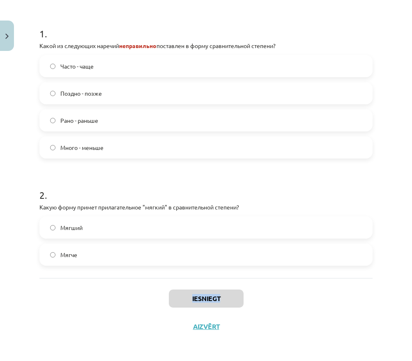
click at [126, 298] on div "Iesniegt Aizvērt" at bounding box center [205, 307] width 333 height 58
click at [105, 151] on label "Много - меньше" at bounding box center [205, 147] width 331 height 21
click at [94, 257] on label "Мягче" at bounding box center [205, 254] width 331 height 21
click at [195, 298] on button "Iesniegt" at bounding box center [206, 299] width 75 height 18
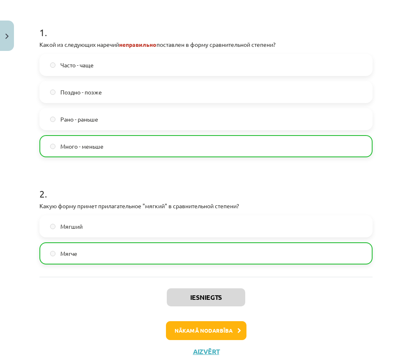
click at [219, 334] on button "Nākamā nodarbība" at bounding box center [206, 330] width 81 height 19
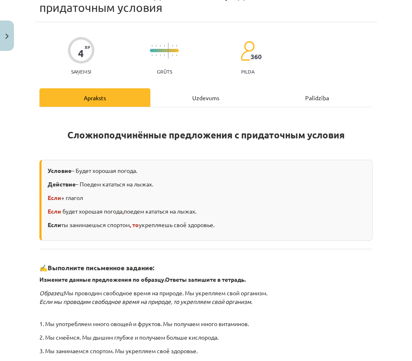
scroll to position [21, 0]
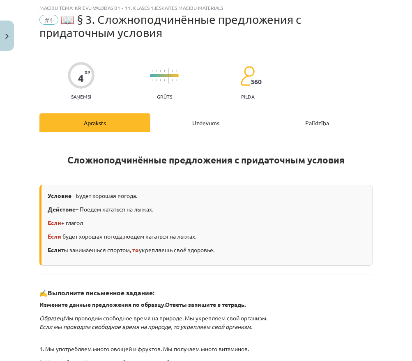
click at [205, 127] on div "Uzdevums" at bounding box center [205, 122] width 111 height 18
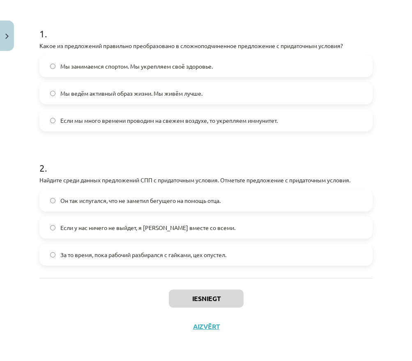
scroll to position [614, 0]
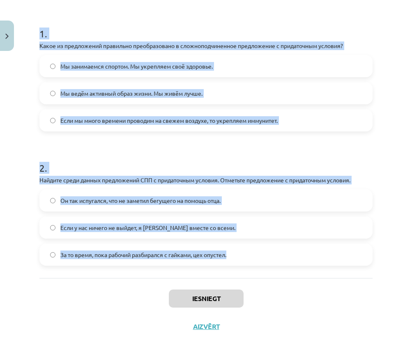
drag, startPoint x: 23, startPoint y: 173, endPoint x: 243, endPoint y: 259, distance: 235.5
click at [243, 259] on div "Mācību tēma: Krievu valodas b1 - 11. klases 1.ieskaites mācību materiāls #4 📖 §…" at bounding box center [206, 180] width 412 height 361
copy form "1 . Какое из предложений правильно преобразовано в сложноподчиненное предложени…"
click at [12, 163] on div "Mācību tēma: Krievu valodas b1 - 11. klases 1.ieskaites mācību materiāls #4 📖 §…" at bounding box center [206, 180] width 412 height 361
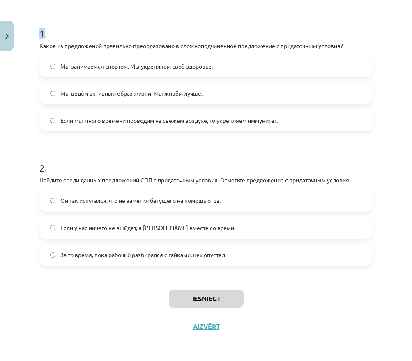
click at [12, 163] on div "Mācību tēma: Krievu valodas b1 - 11. klases 1.ieskaites mācību materiāls #4 📖 §…" at bounding box center [206, 180] width 412 height 361
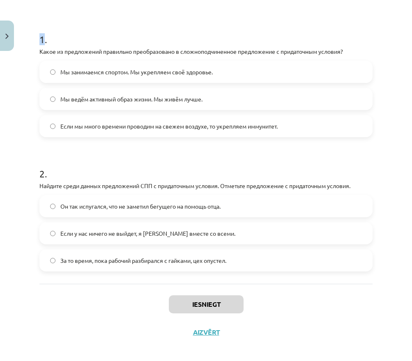
scroll to position [157, 0]
click at [92, 131] on span "Если мы много времени проводим на свежем воздухе, то укрепляем иммунитет." at bounding box center [168, 126] width 217 height 9
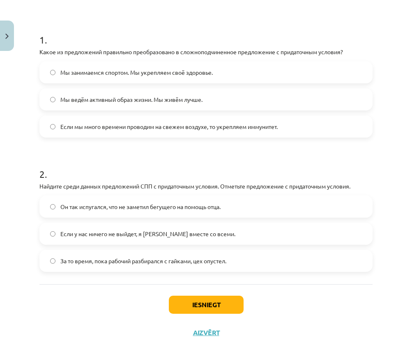
click at [72, 232] on span "Если у нас ничего не выйдет, я уеду вместе со всеми." at bounding box center [147, 234] width 175 height 9
click at [218, 309] on button "Iesniegt" at bounding box center [206, 305] width 75 height 18
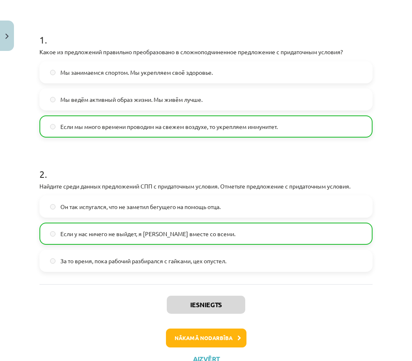
click at [207, 339] on button "Nākamā nodarbība" at bounding box center [206, 338] width 81 height 19
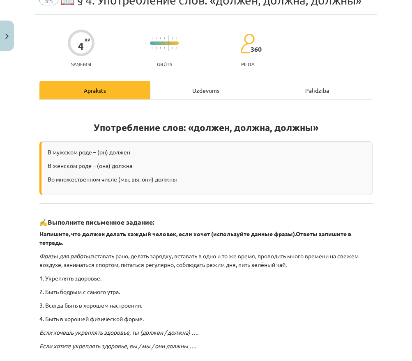
scroll to position [21, 0]
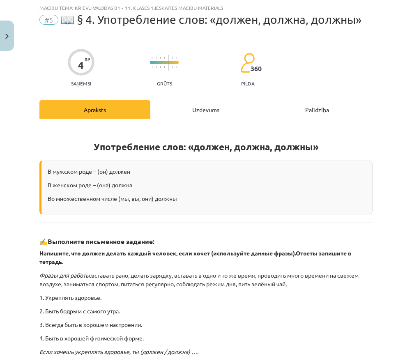
click at [200, 113] on div "Uzdevums" at bounding box center [205, 109] width 111 height 18
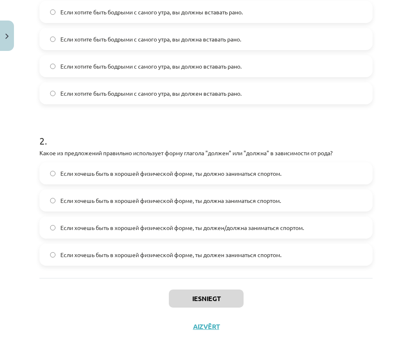
scroll to position [930, 0]
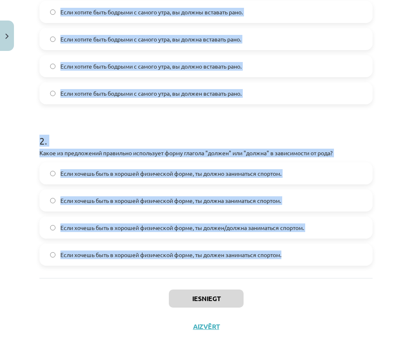
drag, startPoint x: 28, startPoint y: 151, endPoint x: 319, endPoint y: 253, distance: 308.4
click at [319, 253] on div "Mācību tēma: Krievu valodas b1 - 11. klases 1.ieskaites mācību materiāls #5 📖 §…" at bounding box center [206, 180] width 412 height 361
copy form "1 . Какой вариант правильный для множественного числа? Если хотите быть бодрыми…"
click at [5, 172] on div "Mācību tēma: Krievu valodas b1 - 11. klases 1.ieskaites mācību materiāls #5 📖 §…" at bounding box center [206, 180] width 412 height 361
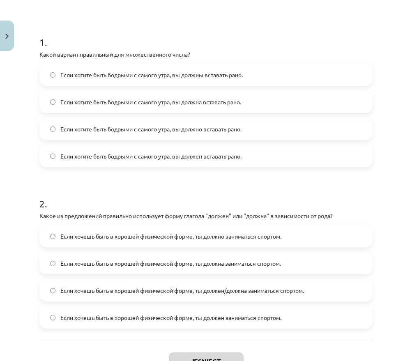
scroll to position [149, 0]
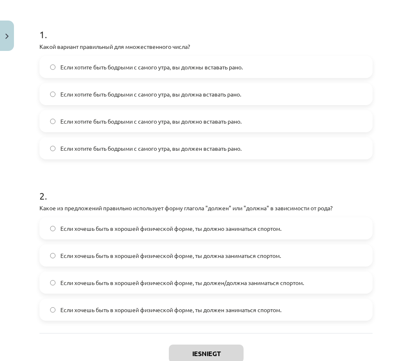
click at [205, 68] on span "Если хотите быть бодрыми с самого утра, вы должны вставать рано." at bounding box center [151, 67] width 182 height 9
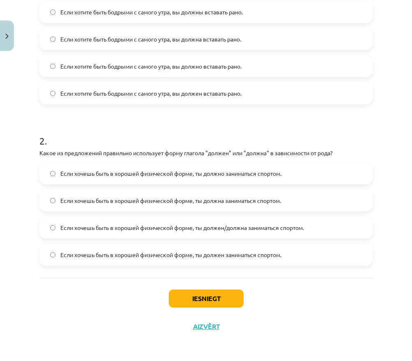
scroll to position [205, 0]
click at [228, 198] on span "Если хочешь быть в хорошей физической форме, ты должна заниматься спортом." at bounding box center [170, 200] width 221 height 9
click at [219, 297] on button "Iesniegt" at bounding box center [206, 299] width 75 height 18
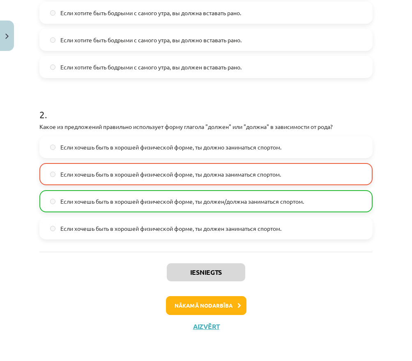
scroll to position [231, 0]
click at [214, 306] on button "Nākamā nodarbība" at bounding box center [206, 305] width 81 height 19
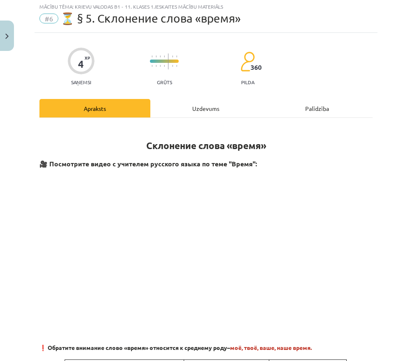
scroll to position [21, 0]
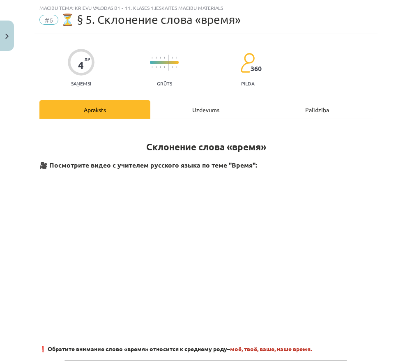
click at [206, 106] on div "Uzdevums" at bounding box center [205, 109] width 111 height 18
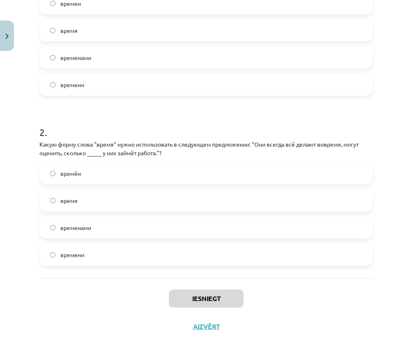
scroll to position [1050, 0]
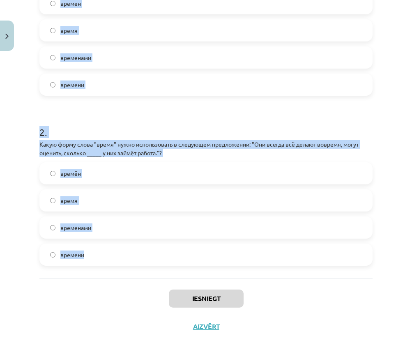
drag, startPoint x: 38, startPoint y: 160, endPoint x: 168, endPoint y: 276, distance: 174.2
click at [168, 276] on div "4 XP Saņemsi Grūts 360 pilda Apraksts Uzdevums Palīdzība 1 . Какую форму слова …" at bounding box center [206, 86] width 343 height 507
copy form "1 . Какую форму слова "время" нужно использовать в предложении: "Нужно заранее …"
click at [328, 299] on div "Iesniegt Aizvērt" at bounding box center [205, 307] width 333 height 58
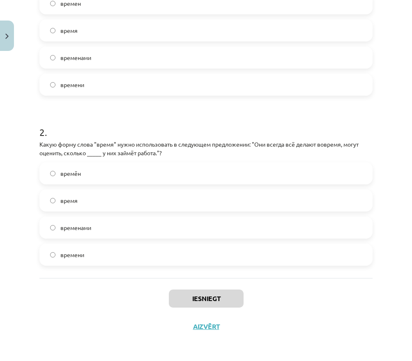
click at [328, 299] on div "Iesniegt Aizvērt" at bounding box center [205, 307] width 333 height 58
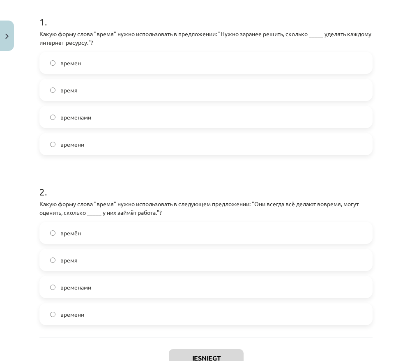
scroll to position [145, 0]
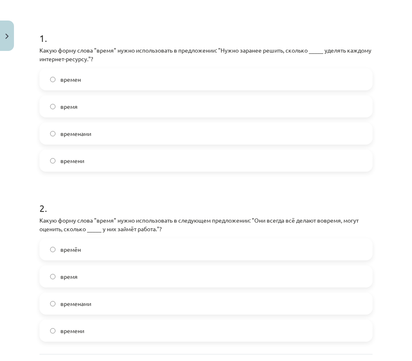
click at [95, 162] on label "времени" at bounding box center [205, 160] width 331 height 21
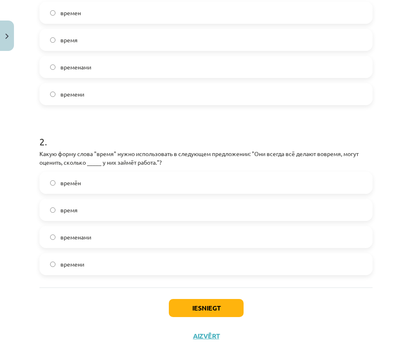
scroll to position [212, 0]
click at [118, 268] on label "времени" at bounding box center [205, 263] width 331 height 21
click at [197, 311] on button "Iesniegt" at bounding box center [206, 308] width 75 height 18
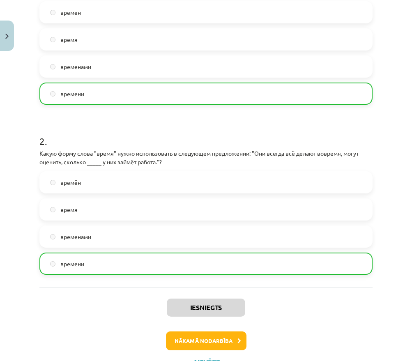
click at [212, 347] on button "Nākamā nodarbība" at bounding box center [206, 340] width 81 height 19
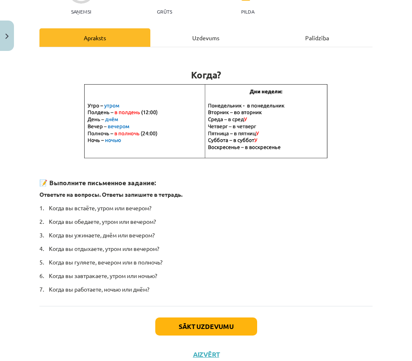
scroll to position [90, 0]
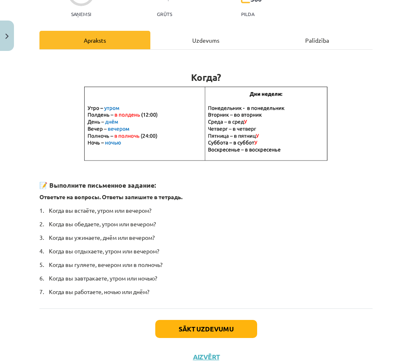
click at [202, 327] on button "Sākt uzdevumu" at bounding box center [206, 329] width 102 height 18
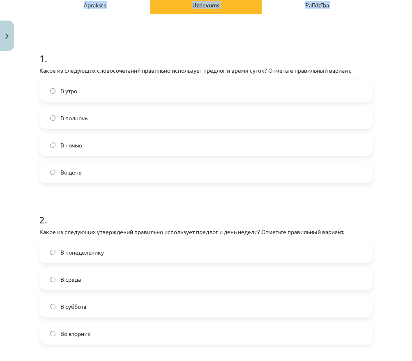
scroll to position [205, 0]
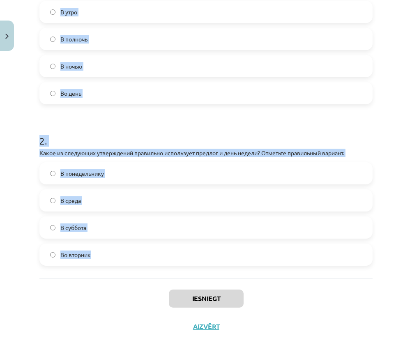
drag, startPoint x: 34, startPoint y: 163, endPoint x: 154, endPoint y: 261, distance: 155.6
click at [154, 261] on div "Mācību tēma: Krievu valodas b1 - 11. klases 1.ieskaites mācību materiāls #7 📅 §…" at bounding box center [206, 180] width 412 height 361
copy form "1 . Какое из следующих словосочетаний правильно использует предлог и время суто…"
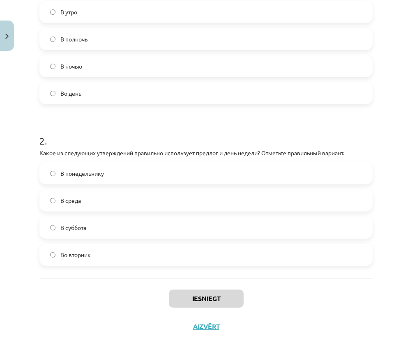
click at [325, 315] on div "Iesniegt Aizvērt" at bounding box center [205, 307] width 333 height 58
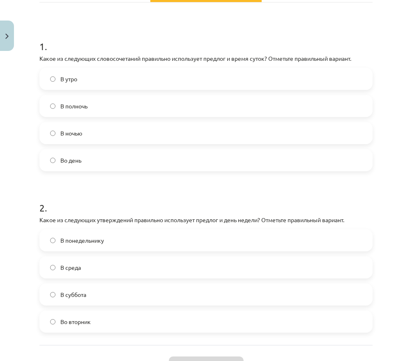
scroll to position [138, 0]
click at [107, 92] on div "В утро В полночь В ночью Во день" at bounding box center [205, 119] width 333 height 104
click at [107, 105] on label "В полночь" at bounding box center [205, 105] width 331 height 21
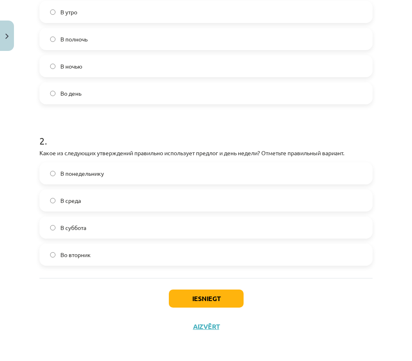
scroll to position [205, 0]
click at [107, 256] on label "Во вторник" at bounding box center [205, 254] width 331 height 21
click at [197, 307] on div "Iesniegt Aizvērt" at bounding box center [205, 307] width 333 height 58
click at [196, 301] on button "Iesniegt" at bounding box center [206, 299] width 75 height 18
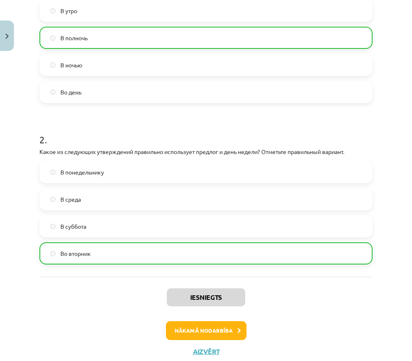
click at [229, 327] on button "Nākamā nodarbība" at bounding box center [206, 330] width 81 height 19
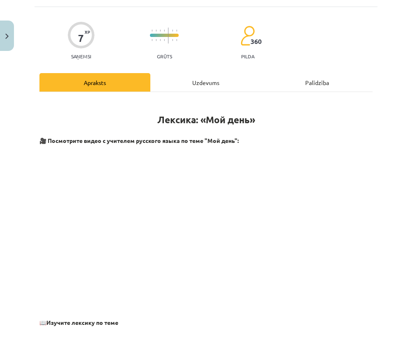
scroll to position [21, 0]
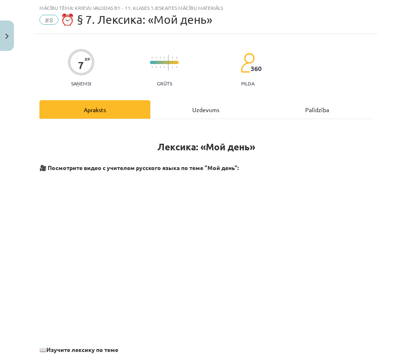
click at [203, 108] on div "Uzdevums" at bounding box center [205, 109] width 111 height 18
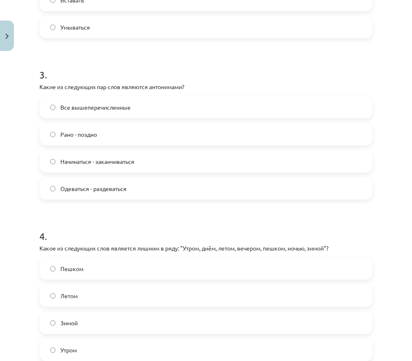
scroll to position [501, 0]
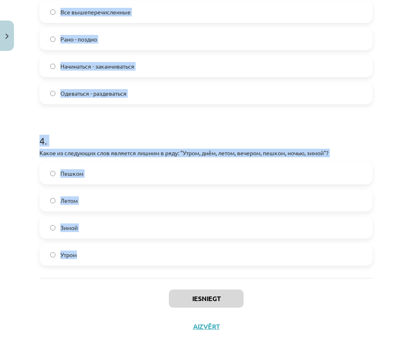
drag, startPoint x: 28, startPoint y: 154, endPoint x: 214, endPoint y: 264, distance: 216.5
click at [215, 264] on div "Mācību tēma: Krievu valodas b1 - 11. klases 1.ieskaites mācību materiāls #8 ⏰ §…" at bounding box center [206, 180] width 412 height 361
copy form "1 . Какие из следующих пар слов являются синонимами? Огорчение - радоваться Пер…"
click at [329, 300] on div "Iesniegt Aizvērt" at bounding box center [205, 307] width 333 height 58
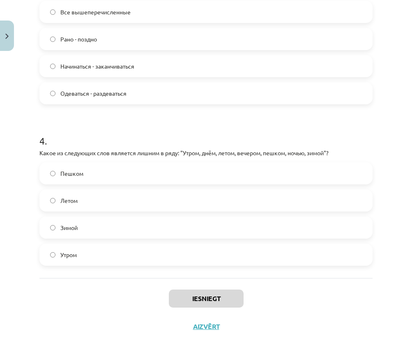
click at [329, 300] on div "Iesniegt Aizvērt" at bounding box center [205, 307] width 333 height 58
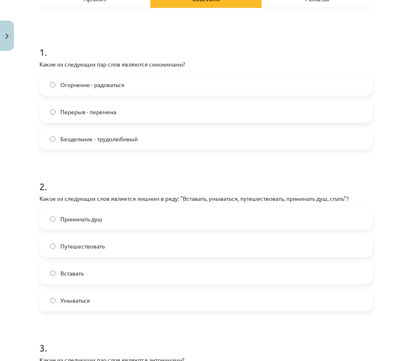
scroll to position [129, 0]
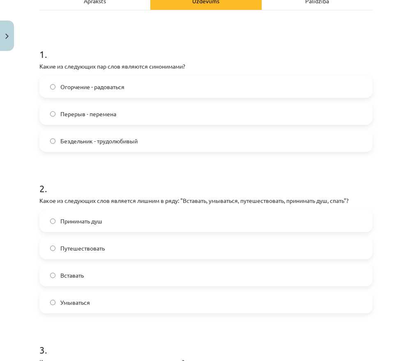
click at [108, 111] on span "Перерыв - перемена" at bounding box center [88, 114] width 56 height 9
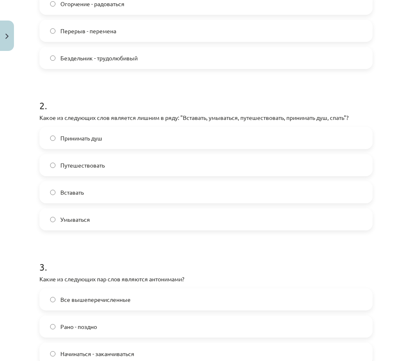
scroll to position [212, 0]
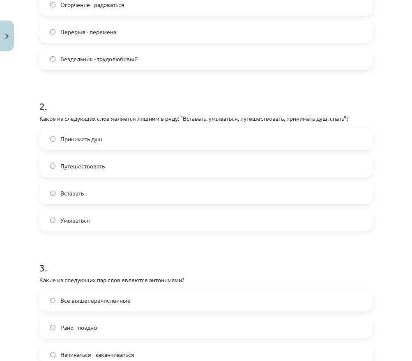
click at [96, 168] on span "Путешествовать" at bounding box center [82, 166] width 44 height 9
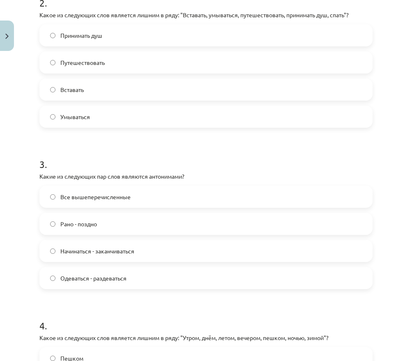
scroll to position [315, 0]
click at [105, 220] on label "Рано - поздно" at bounding box center [205, 224] width 331 height 21
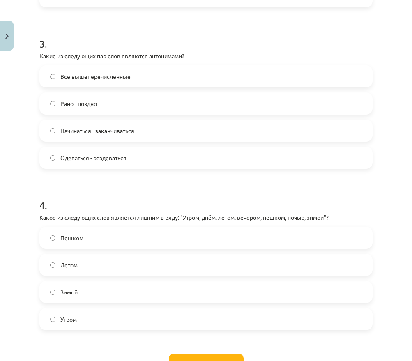
scroll to position [435, 0]
click at [65, 137] on label "Начинаться - заканчиваться" at bounding box center [205, 131] width 331 height 21
click at [83, 161] on span "Одеваться - раздеваться" at bounding box center [93, 158] width 66 height 9
click at [79, 131] on span "Начинаться - заканчиваться" at bounding box center [97, 131] width 74 height 9
click at [115, 80] on span "Все вышеперечисленные" at bounding box center [95, 77] width 70 height 9
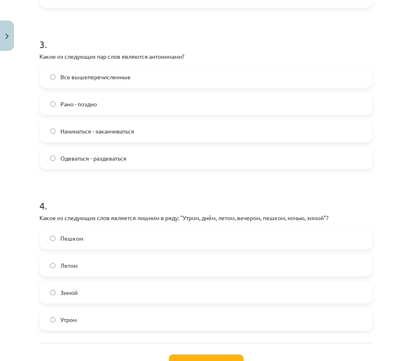
click at [80, 237] on span "Пешком" at bounding box center [71, 238] width 23 height 9
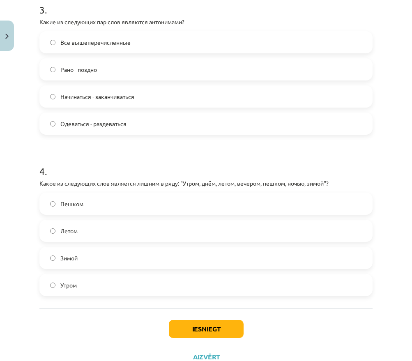
click at [205, 322] on button "Iesniegt" at bounding box center [206, 329] width 75 height 18
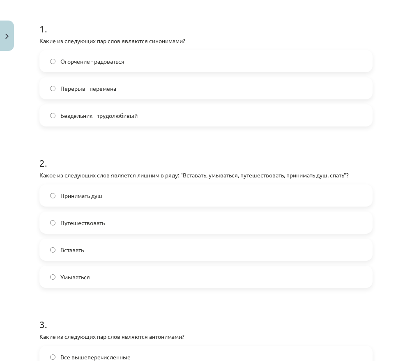
scroll to position [339, 0]
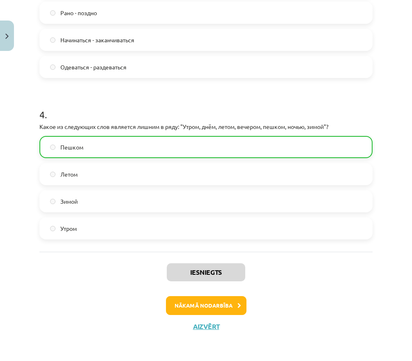
click at [224, 310] on button "Nākamā nodarbība" at bounding box center [206, 305] width 81 height 19
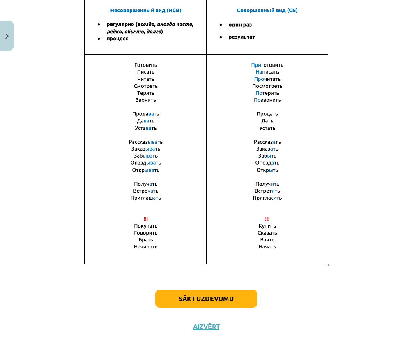
click at [196, 292] on button "Sākt uzdevumu" at bounding box center [206, 299] width 102 height 18
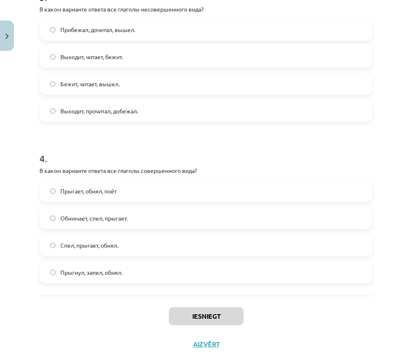
scroll to position [528, 0]
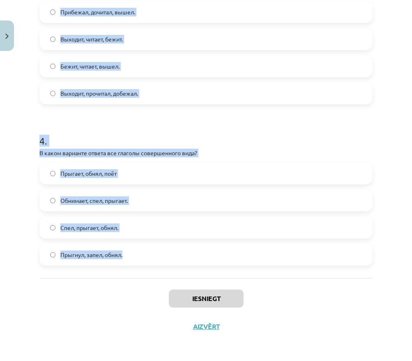
drag, startPoint x: 36, startPoint y: 155, endPoint x: 173, endPoint y: 261, distance: 173.0
copy form "1 . Глагол какого вида употребляется в предложении? Книгу мама прочитает только…"
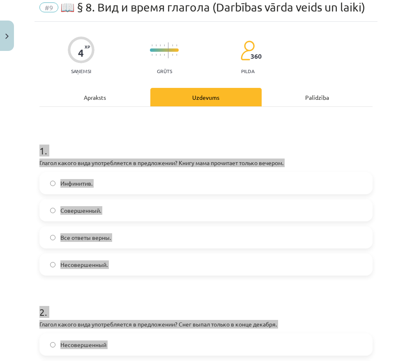
scroll to position [2, 0]
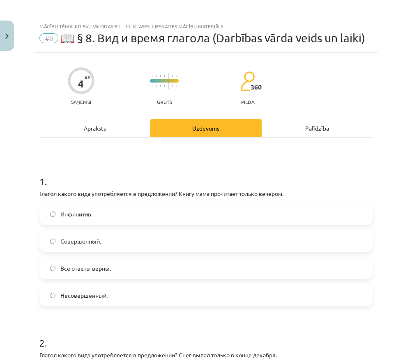
click at [9, 130] on div "Mācību tēma: Krievu valodas b1 - 11. klases 1.ieskaites mācību materiāls #9 📖 §…" at bounding box center [206, 180] width 412 height 361
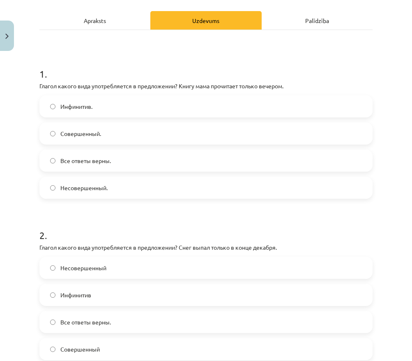
scroll to position [109, 0]
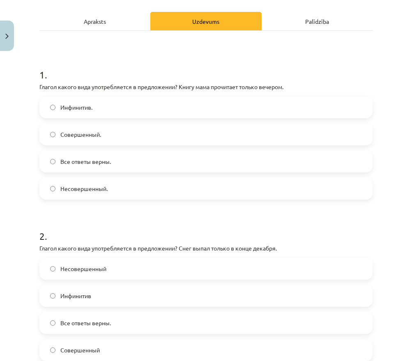
click at [90, 137] on span "Совершенный." at bounding box center [80, 134] width 41 height 9
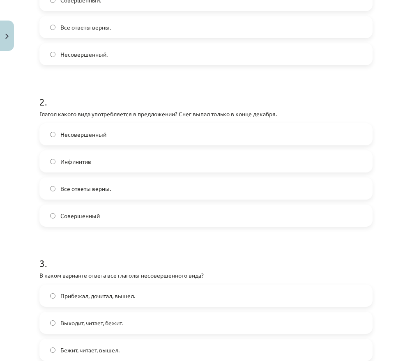
scroll to position [243, 0]
click at [83, 215] on span "Совершенный" at bounding box center [79, 216] width 39 height 9
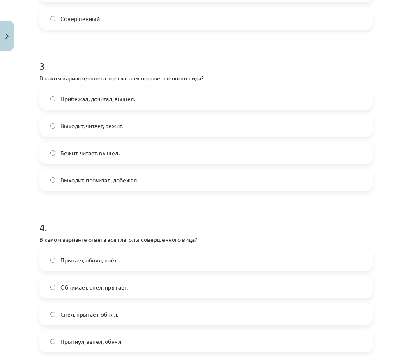
scroll to position [439, 0]
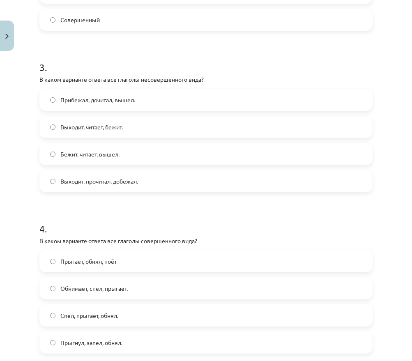
click at [86, 182] on span "Выходит, прочитал, добежал." at bounding box center [99, 181] width 78 height 9
click at [96, 129] on span "Выходит, читает, бежит." at bounding box center [91, 127] width 62 height 9
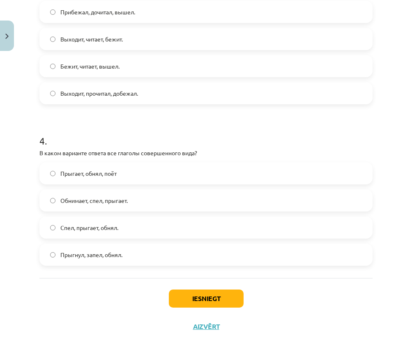
scroll to position [528, 0]
click at [127, 231] on label "Спел, прыгает, обнял." at bounding box center [205, 227] width 331 height 21
click at [119, 255] on span "Прыгнул, запел, обнял." at bounding box center [91, 255] width 62 height 9
click at [202, 294] on button "Iesniegt" at bounding box center [206, 299] width 75 height 18
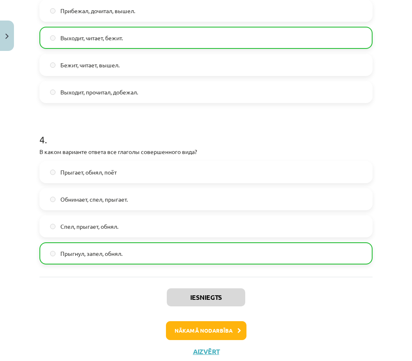
click at [197, 334] on button "Nākamā nodarbība" at bounding box center [206, 330] width 81 height 19
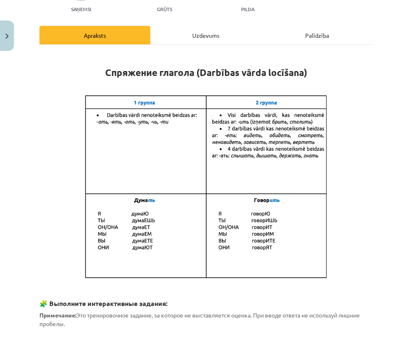
scroll to position [21, 0]
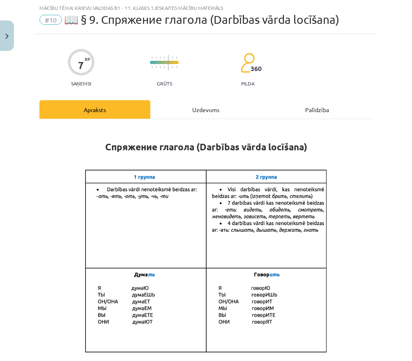
click at [196, 115] on div "Uzdevums" at bounding box center [205, 109] width 111 height 18
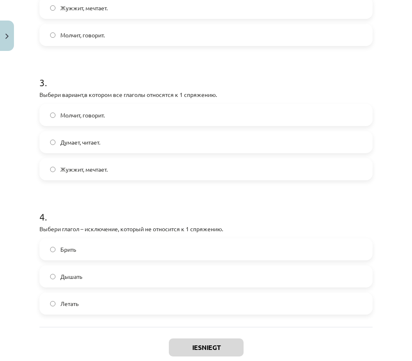
scroll to position [420, 0]
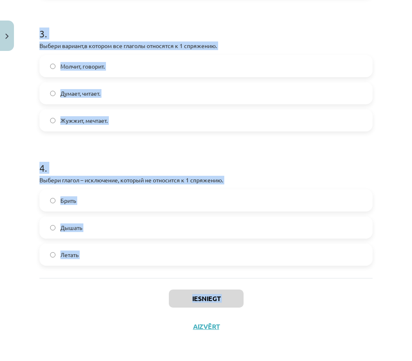
drag, startPoint x: 35, startPoint y: 137, endPoint x: 132, endPoint y: 313, distance: 200.2
copy div "1 . Выбери глагол – исключение, который не относится ко 2 спряжению. Чинить Ход…"
click at [22, 189] on div "Mācību tēma: Krievu valodas b1 - 11. klases 1.ieskaites mācību materiāls #10 📖 …" at bounding box center [206, 180] width 412 height 361
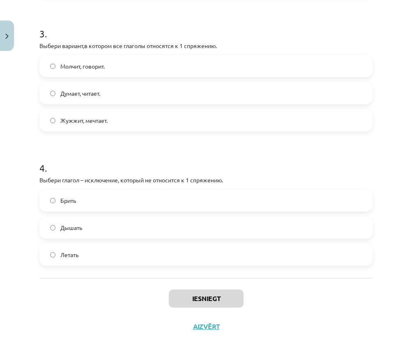
click at [22, 189] on div "Mācību tēma: Krievu valodas b1 - 11. klases 1.ieskaites mācību materiāls #10 📖 …" at bounding box center [206, 180] width 412 height 361
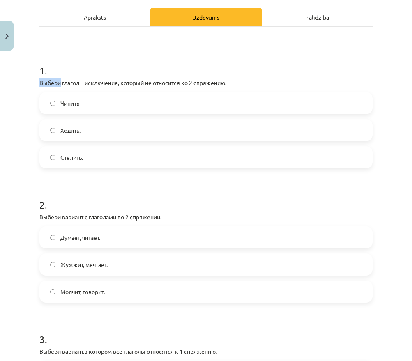
scroll to position [114, 0]
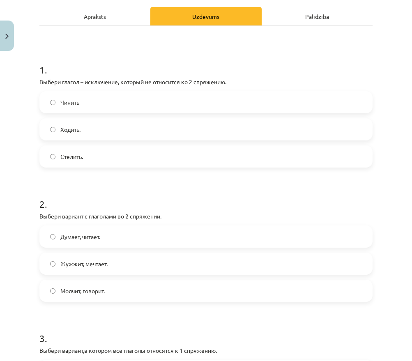
click at [25, 142] on div "Mācību tēma: Krievu valodas b1 - 11. klases 1.ieskaites mācību materiāls #10 📖 …" at bounding box center [206, 180] width 412 height 361
click at [89, 103] on label "Чинить" at bounding box center [205, 102] width 331 height 21
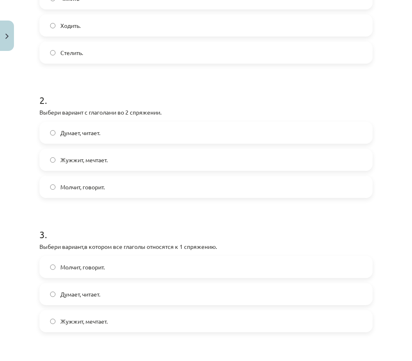
scroll to position [219, 0]
click at [88, 189] on span "Молчит, говорит." at bounding box center [82, 186] width 44 height 9
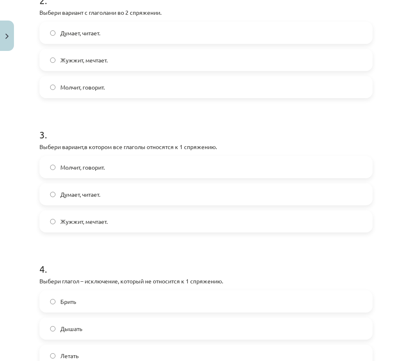
scroll to position [318, 0]
click at [95, 193] on span "Думает, читает." at bounding box center [80, 194] width 40 height 9
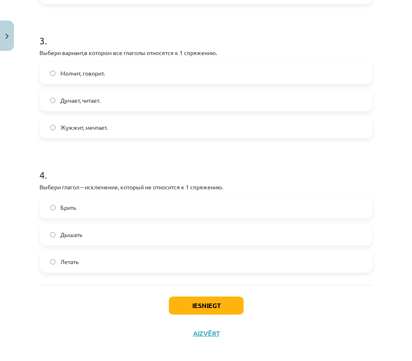
click at [83, 207] on label "Брить" at bounding box center [205, 207] width 331 height 21
click at [210, 299] on button "Iesniegt" at bounding box center [206, 306] width 75 height 18
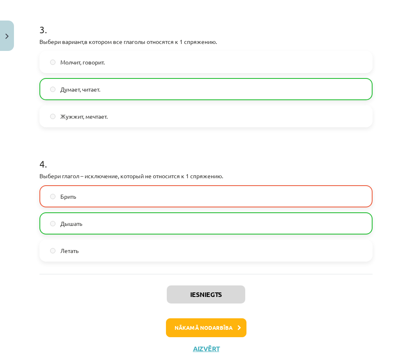
scroll to position [426, 0]
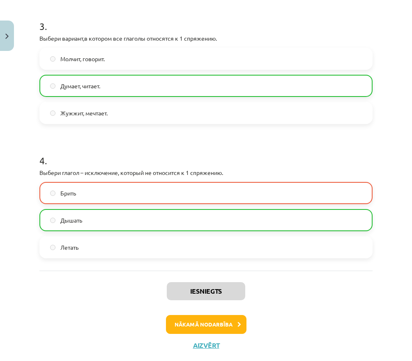
click at [215, 329] on button "Nākamā nodarbība" at bounding box center [206, 324] width 81 height 19
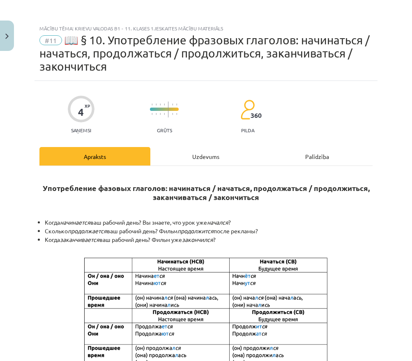
scroll to position [0, 0]
click at [198, 161] on div "Uzdevums" at bounding box center [205, 156] width 111 height 18
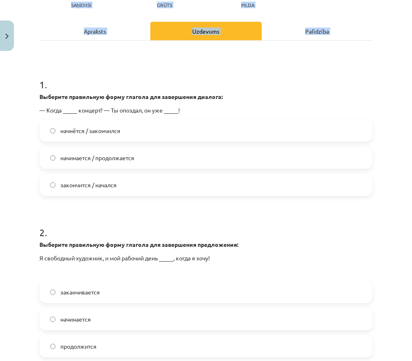
scroll to position [218, 0]
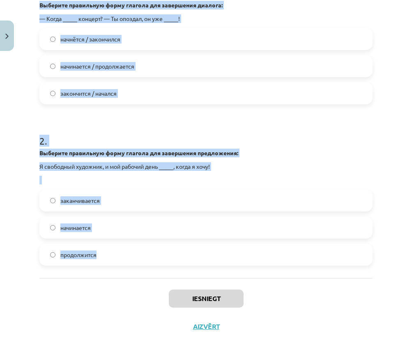
drag, startPoint x: 37, startPoint y: 181, endPoint x: 161, endPoint y: 275, distance: 155.9
click at [161, 275] on div "4 XP Saņemsi Grūts 360 pilda Apraksts Uzdevums Palīdzība 1 . Выберите правильну…" at bounding box center [206, 102] width 343 height 476
copy form "1 . Выберите правильную форму глагола для завершения диалога: — Когда _____ кон…"
click at [309, 297] on div "Iesniegt Aizvērt" at bounding box center [205, 307] width 333 height 58
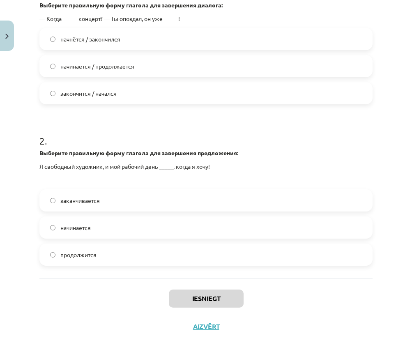
click at [309, 297] on div "Iesniegt Aizvērt" at bounding box center [205, 307] width 333 height 58
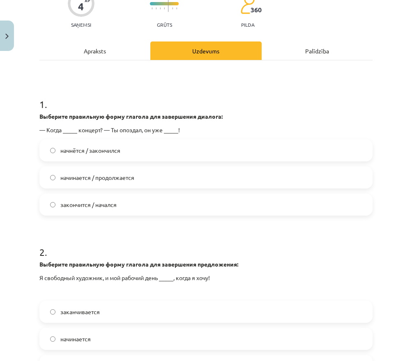
scroll to position [90, 0]
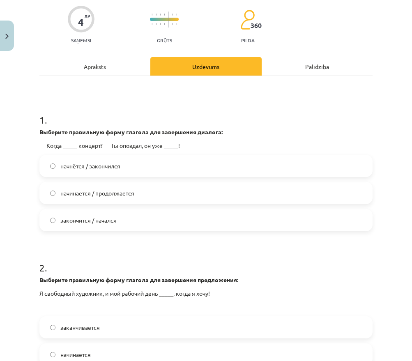
click at [16, 209] on div "Mācību tēma: Krievu valodas b1 - 11. klases 1.ieskaites mācību materiāls #11 📖 …" at bounding box center [206, 180] width 412 height 361
click at [120, 167] on span "начнётся / закончился" at bounding box center [90, 166] width 60 height 9
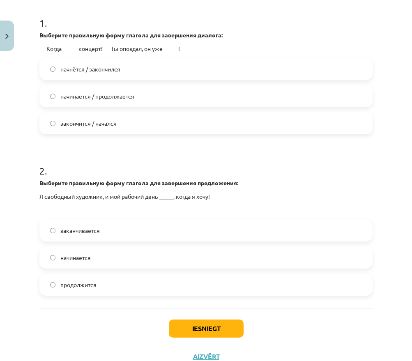
click at [102, 255] on label "начинается" at bounding box center [205, 257] width 331 height 21
click at [212, 325] on button "Iesniegt" at bounding box center [206, 329] width 75 height 18
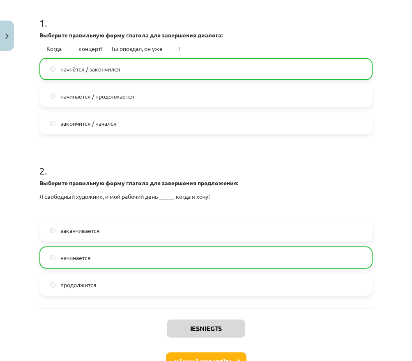
click at [219, 357] on button "Nākamā nodarbība" at bounding box center [206, 361] width 81 height 19
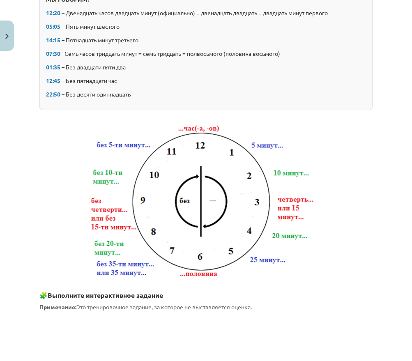
scroll to position [21, 0]
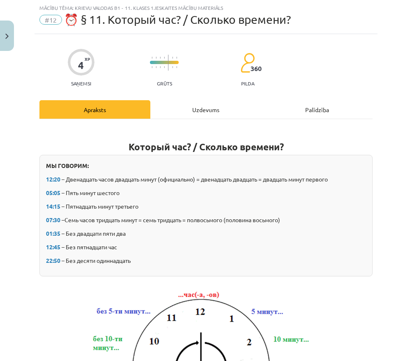
click at [190, 105] on div "Uzdevums" at bounding box center [205, 109] width 111 height 18
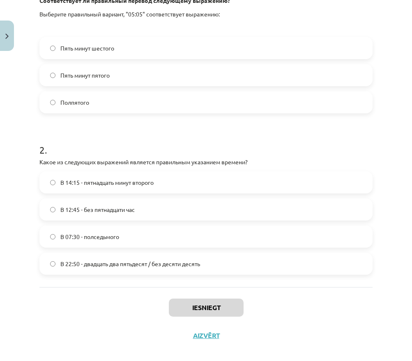
scroll to position [205, 0]
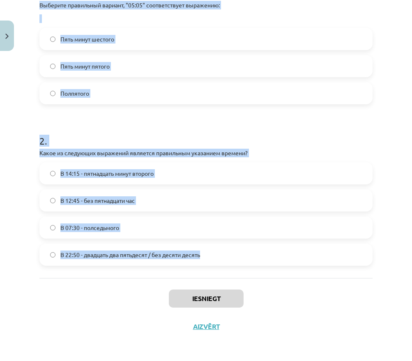
drag, startPoint x: 35, startPoint y: 158, endPoint x: 236, endPoint y: 266, distance: 228.6
click at [236, 266] on div "4 XP Saņemsi Grūts 360 pilda Apraksts Uzdevums Palīdzība 1 . Соответствует ли п…" at bounding box center [206, 95] width 343 height 490
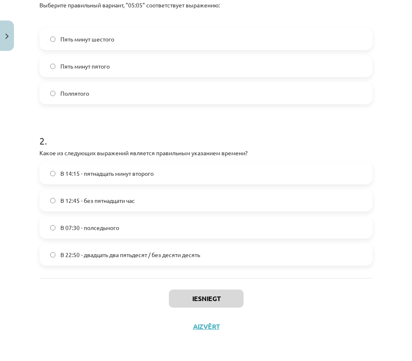
click at [364, 293] on div "Iesniegt Aizvērt" at bounding box center [205, 307] width 333 height 58
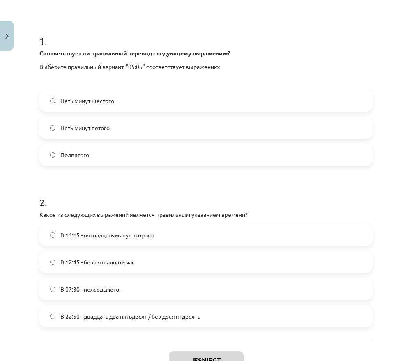
scroll to position [143, 0]
click at [132, 95] on label "Пять минут шестого" at bounding box center [205, 100] width 331 height 21
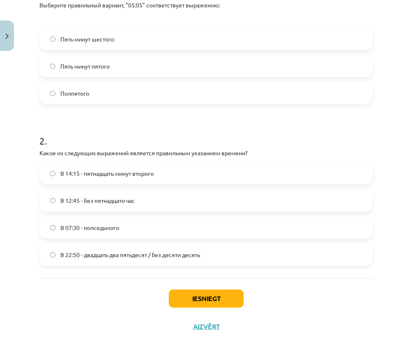
scroll to position [205, 0]
click at [128, 247] on label "В 22:50 - двадцать два пятьдесят / без десяти десять" at bounding box center [205, 254] width 331 height 21
click at [205, 295] on button "Iesniegt" at bounding box center [206, 299] width 75 height 18
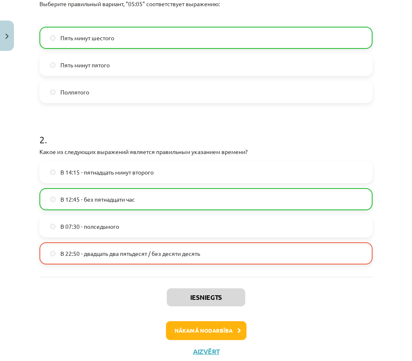
click at [203, 332] on button "Nākamā nodarbība" at bounding box center [206, 330] width 81 height 19
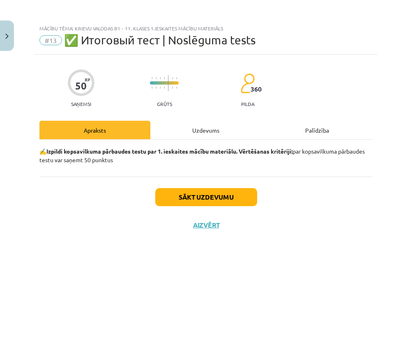
scroll to position [0, 0]
click at [194, 191] on button "Sākt uzdevumu" at bounding box center [206, 197] width 102 height 18
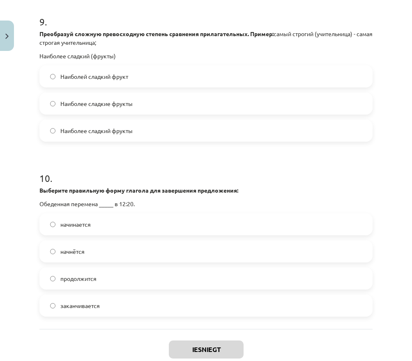
scroll to position [1553, 0]
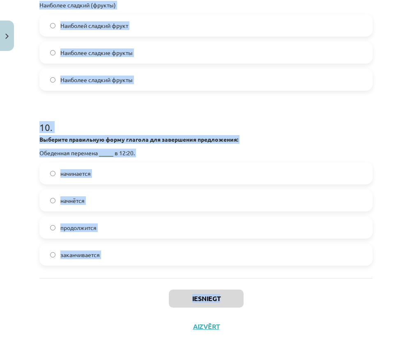
drag, startPoint x: 32, startPoint y: 179, endPoint x: 116, endPoint y: 304, distance: 150.9
click at [116, 304] on div "Mācību tēma: Krievu valodas b1 - 11. klases 1.ieskaites mācību materiāls #13 ✅ …" at bounding box center [206, 180] width 412 height 361
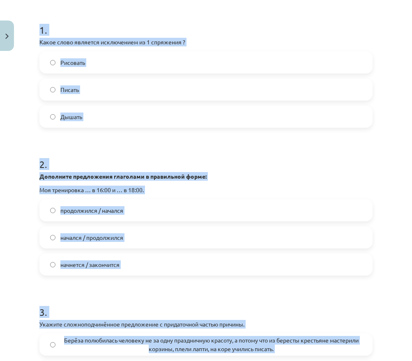
scroll to position [71, 0]
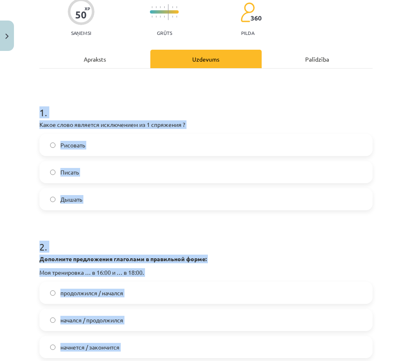
click at [11, 212] on div "Mācību tēma: Krievu valodas b1 - 11. klases 1.ieskaites mācību materiāls #13 ✅ …" at bounding box center [206, 180] width 412 height 361
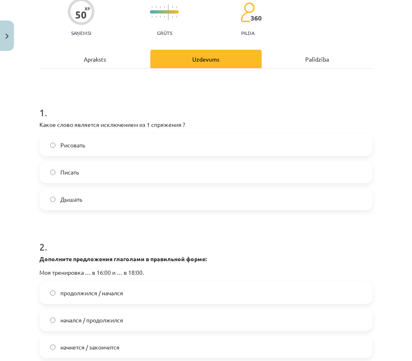
click at [82, 196] on span "Дышать" at bounding box center [71, 199] width 22 height 9
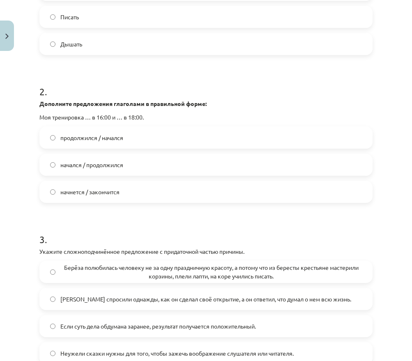
scroll to position [228, 0]
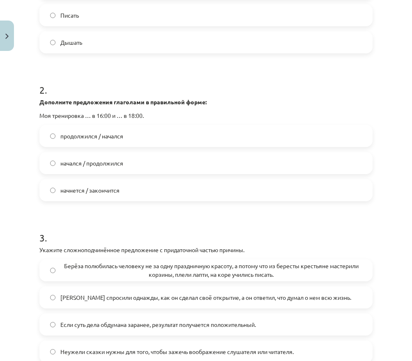
click at [110, 195] on label "начнется / закончится" at bounding box center [205, 190] width 331 height 21
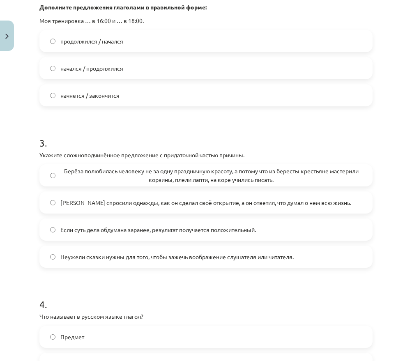
scroll to position [330, 0]
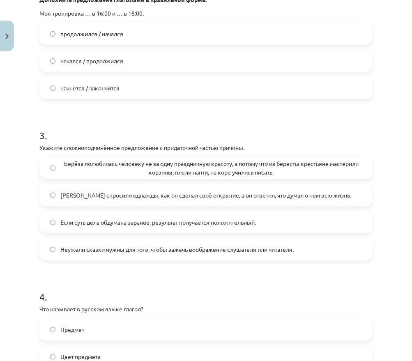
click at [112, 163] on span "Берёза полюбилась человеку не за одну праздничную красоту, а потому что из бере…" at bounding box center [210, 167] width 301 height 17
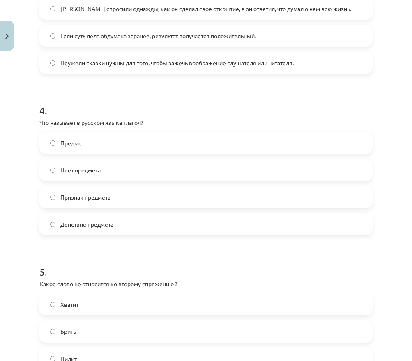
scroll to position [517, 0]
click at [122, 226] on label "Действие предмета" at bounding box center [205, 224] width 331 height 21
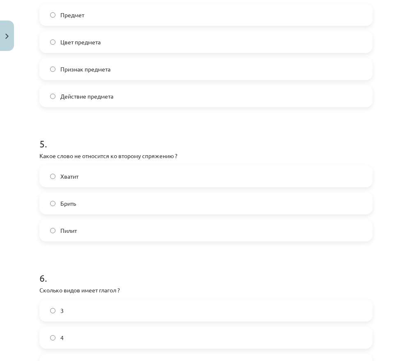
scroll to position [659, 0]
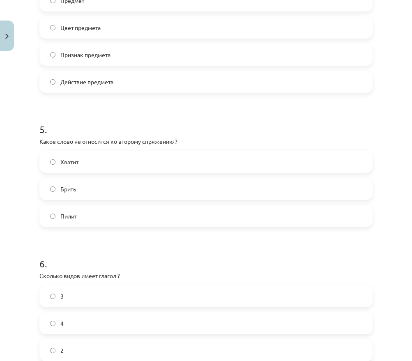
click at [85, 159] on label "Хватит" at bounding box center [205, 162] width 331 height 21
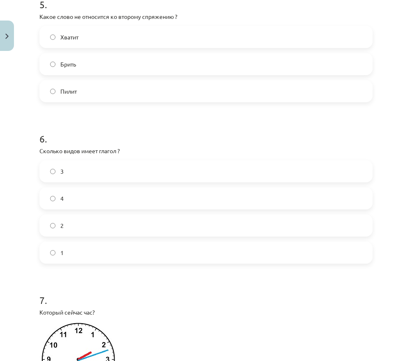
scroll to position [784, 0]
click at [92, 232] on label "2" at bounding box center [205, 226] width 331 height 21
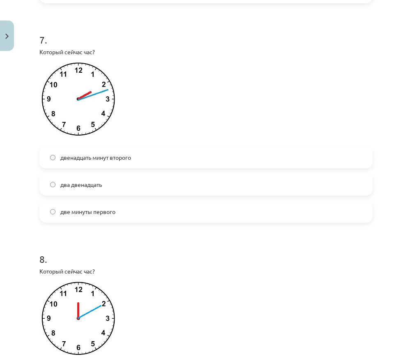
scroll to position [1048, 0]
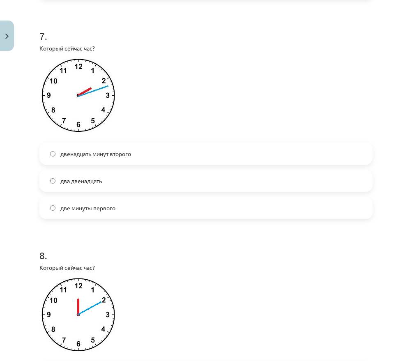
click at [94, 150] on span "двенадцать минут второго" at bounding box center [95, 154] width 71 height 9
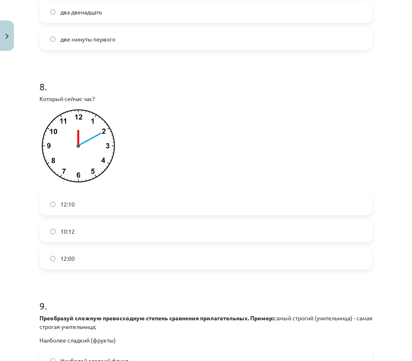
scroll to position [1237, 0]
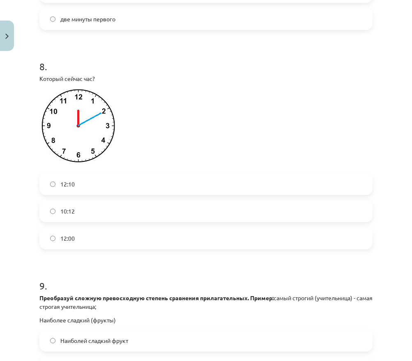
click at [88, 182] on label "12:10" at bounding box center [205, 184] width 331 height 21
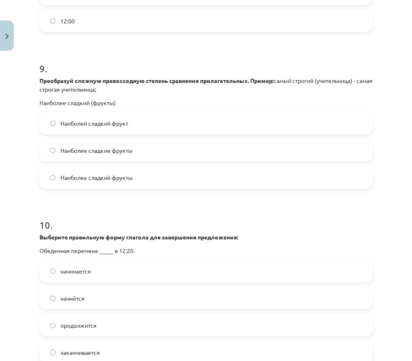
scroll to position [1456, 0]
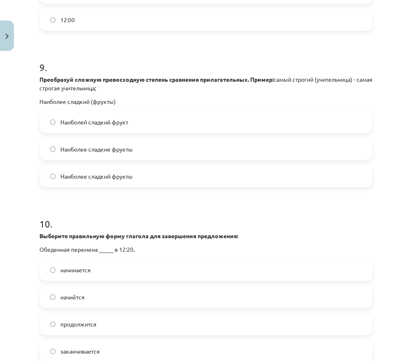
click at [93, 153] on span "Наиболее сладкие фрукты" at bounding box center [96, 149] width 72 height 9
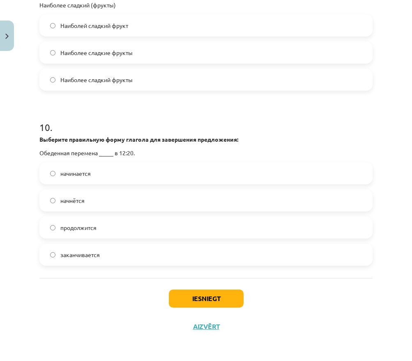
scroll to position [1553, 0]
click at [79, 169] on span "начинается" at bounding box center [75, 173] width 30 height 9
click at [210, 292] on button "Iesniegt" at bounding box center [206, 299] width 75 height 18
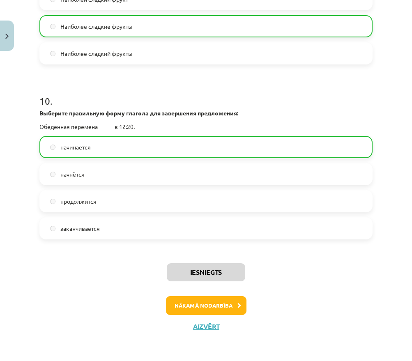
scroll to position [1579, 0]
click at [214, 313] on button "Nākamā nodarbība" at bounding box center [206, 305] width 81 height 19
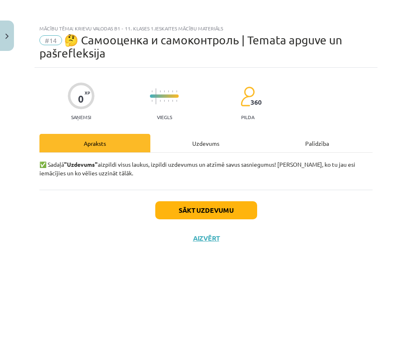
click at [193, 140] on div "Uzdevums" at bounding box center [205, 143] width 111 height 18
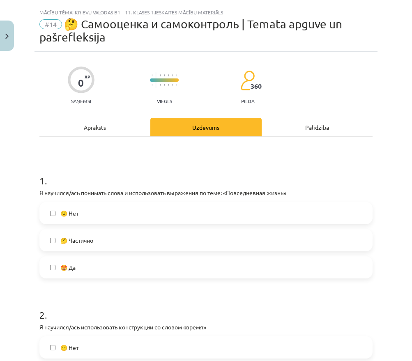
scroll to position [16, 0]
click at [104, 241] on label "🤔 Частично" at bounding box center [205, 240] width 331 height 21
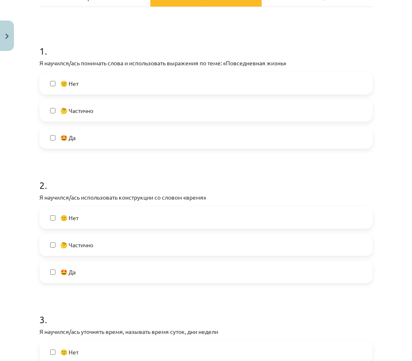
scroll to position [166, 0]
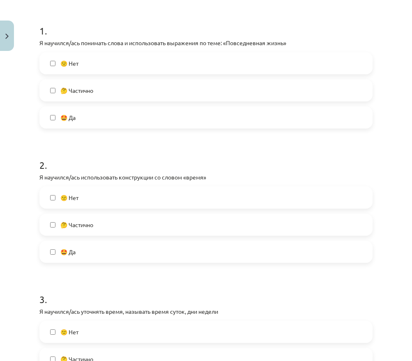
click at [90, 71] on label "🙁 Нет" at bounding box center [205, 63] width 331 height 21
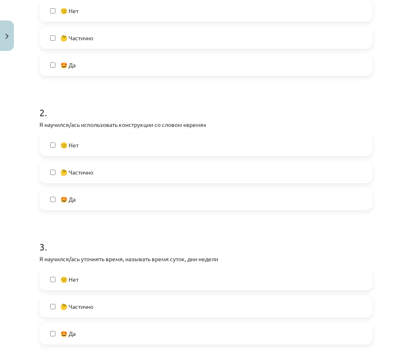
scroll to position [234, 0]
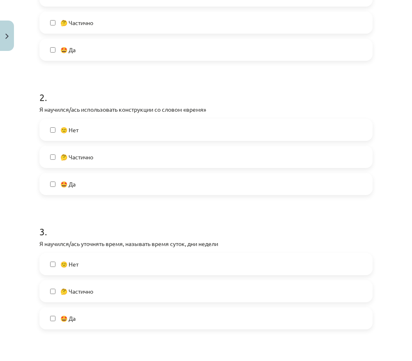
click at [92, 160] on span "🤔 Частично" at bounding box center [76, 157] width 33 height 9
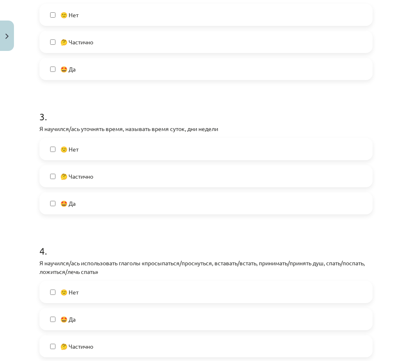
scroll to position [348, 0]
click at [93, 180] on span "🤔 Частично" at bounding box center [76, 177] width 33 height 9
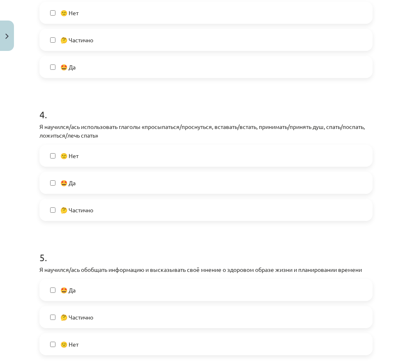
scroll to position [495, 0]
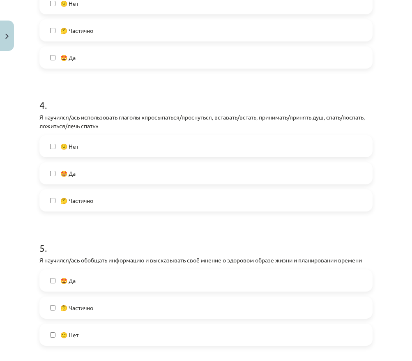
click at [92, 213] on form "1 . Я научился/ась понимать слова и использовать выражения по теме: «Повседневн…" at bounding box center [205, 257] width 333 height 1151
click at [84, 188] on div "🙁 Нет 🤩 Да 🤔 Частично" at bounding box center [205, 173] width 333 height 76
click at [86, 201] on span "🤔 Частично" at bounding box center [76, 200] width 33 height 9
click at [101, 304] on label "🤔 Частично" at bounding box center [205, 307] width 331 height 21
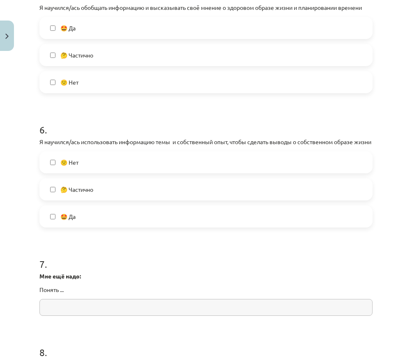
scroll to position [845, 0]
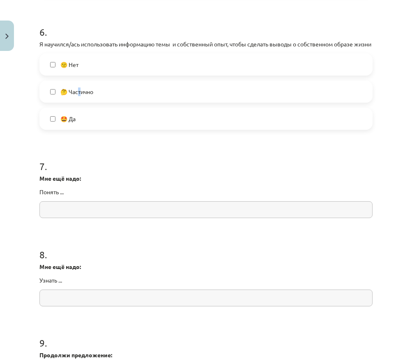
click at [80, 96] on span "🤔 Частично" at bounding box center [76, 91] width 33 height 9
click at [87, 218] on input "text" at bounding box center [205, 209] width 333 height 17
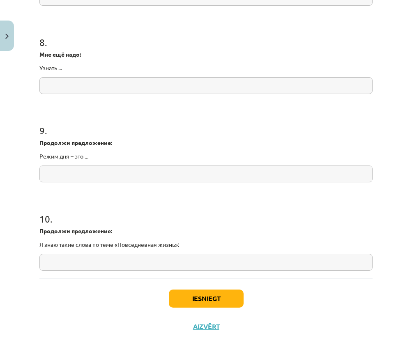
scroll to position [1067, 0]
click at [204, 301] on button "Iesniegt" at bounding box center [206, 299] width 75 height 18
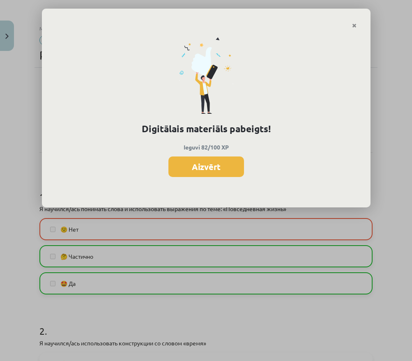
scroll to position [0, 0]
click at [203, 168] on button "Aizvērt" at bounding box center [206, 166] width 76 height 21
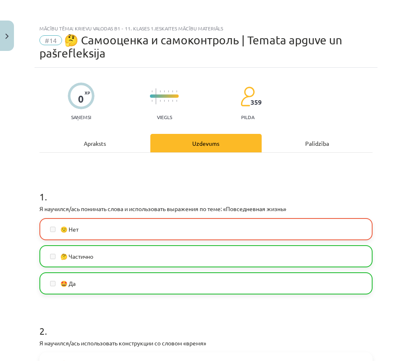
click at [4, 41] on button "Close" at bounding box center [7, 36] width 14 height 30
click at [19, 53] on div "Mācību tēma: Krievu valodas b1 - 11. klases 1.ieskaites mācību materiāls #14 🤔 …" at bounding box center [206, 180] width 412 height 361
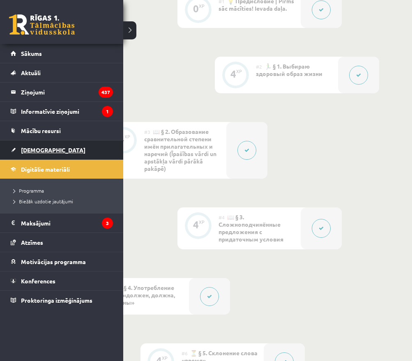
click at [32, 145] on link "[DEMOGRAPHIC_DATA]" at bounding box center [62, 149] width 102 height 19
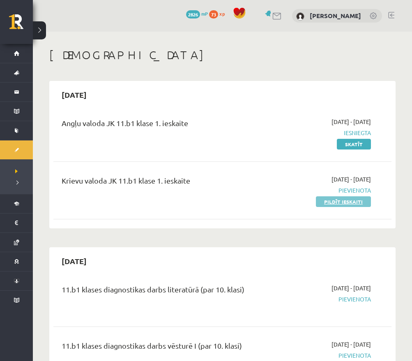
click at [348, 197] on link "Pildīt ieskaiti" at bounding box center [343, 201] width 55 height 11
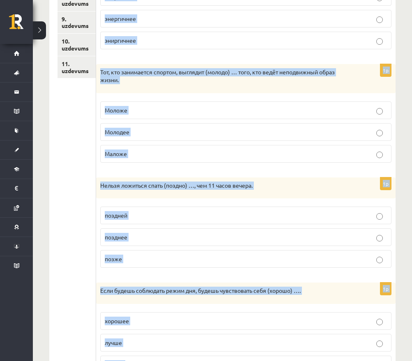
scroll to position [357, 0]
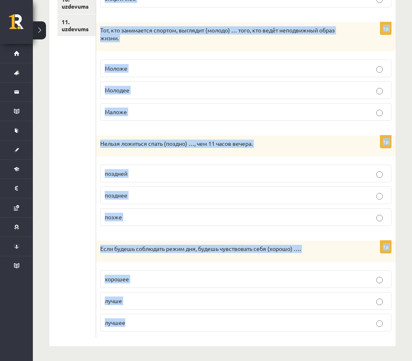
drag, startPoint x: 102, startPoint y: 6, endPoint x: 265, endPoint y: 388, distance: 415.0
copy form "Loremips dolorsitam conse adipiscingeli seddoei. 4t Incididu ut laboree (dolore…"
click at [73, 160] on ul "1. uzdevums 2. uzdevums 3. uzdevums 4. uzdevums 5. uzdevums 6. uzdevums 7. uzde…" at bounding box center [77, 64] width 39 height 548
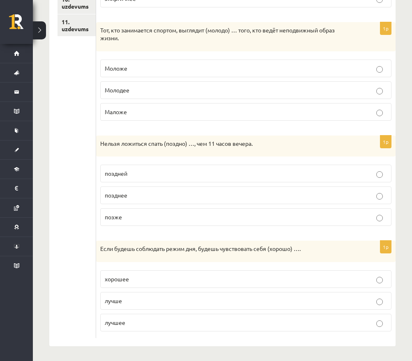
click at [73, 160] on ul "1. uzdevums 2. uzdevums 3. uzdevums 4. uzdevums 5. uzdevums 6. uzdevums 7. uzde…" at bounding box center [77, 64] width 39 height 548
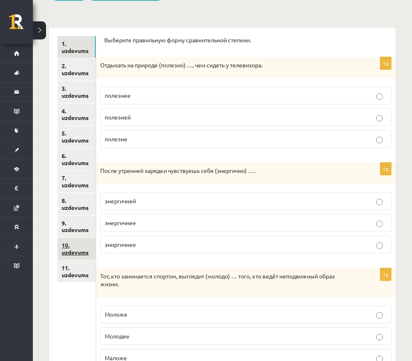
scroll to position [113, 0]
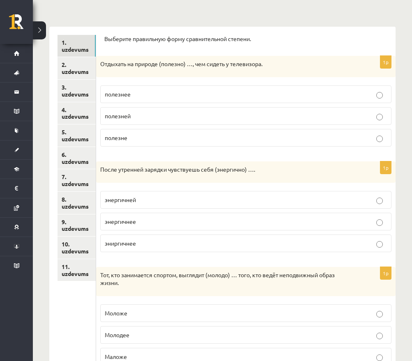
click at [156, 93] on p "полезнее" at bounding box center [246, 94] width 282 height 9
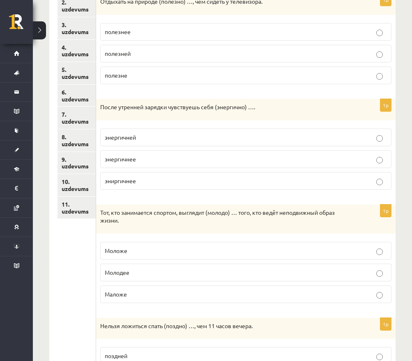
scroll to position [175, 0]
click at [145, 159] on p "энергичнее" at bounding box center [246, 159] width 282 height 9
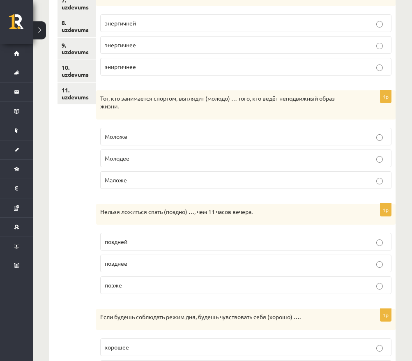
scroll to position [289, 0]
click at [136, 126] on fieldset "Моложе Молодее Маложе" at bounding box center [245, 158] width 291 height 68
click at [136, 137] on p "Моложе" at bounding box center [246, 136] width 282 height 9
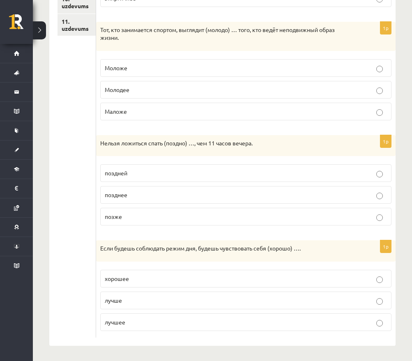
scroll to position [357, 0]
click at [130, 197] on p "позднее" at bounding box center [246, 195] width 282 height 9
click at [144, 298] on p "лучше" at bounding box center [246, 301] width 282 height 9
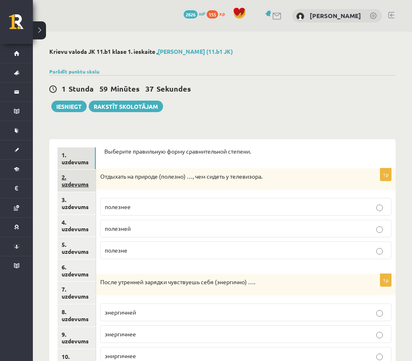
scroll to position [0, 0]
click at [87, 181] on link "2. uzdevums" at bounding box center [77, 181] width 38 height 22
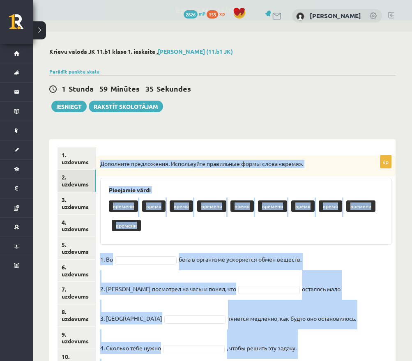
scroll to position [85, 0]
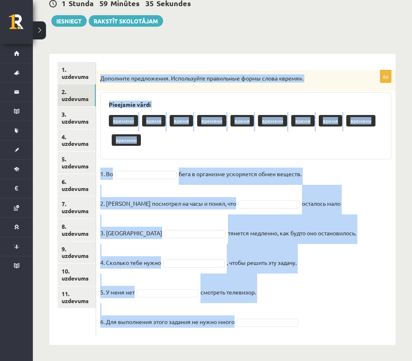
drag, startPoint x: 100, startPoint y: 163, endPoint x: 223, endPoint y: 388, distance: 256.4
click at [223, 276] on html "0 Dāvanas 2826 mP 155 xp Edgars Ģēģeris Sākums Aktuāli Kā mācīties eSKOLĀ Konta…" at bounding box center [206, 95] width 412 height 361
copy div "Дополните предложения. Используйте правильные формы слова «время». Pieejamie vā…"
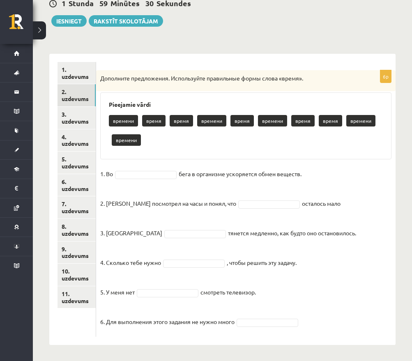
click at [269, 39] on div "Krievu valoda JK 11.b1 klase 1. ieskaite , Edgars Ģēģeris (11.b1 JK) Parādīt pu…" at bounding box center [222, 153] width 379 height 415
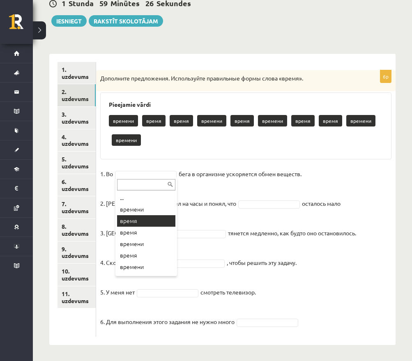
scroll to position [66, 0]
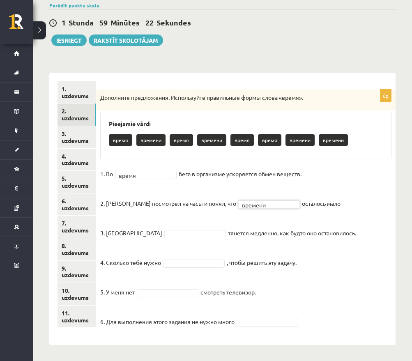
click at [149, 227] on fieldset "1. Во время ***** бега в организме ускоряется обмен веществ. 2. Андрис посмотре…" at bounding box center [245, 250] width 291 height 165
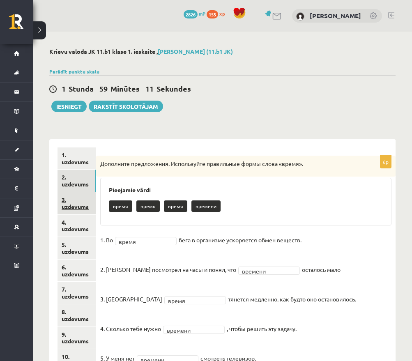
scroll to position [0, 0]
click at [85, 203] on link "3. uzdevums" at bounding box center [77, 203] width 38 height 22
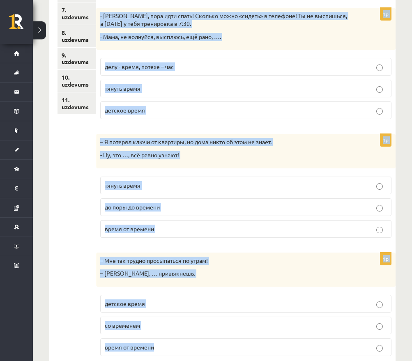
scroll to position [303, 0]
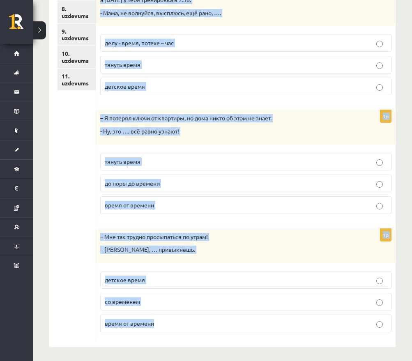
drag, startPoint x: 104, startPoint y: 150, endPoint x: 227, endPoint y: 338, distance: 224.9
click at [227, 338] on div "Дополните мини-диалоги. Выберите верный фразеологизм. 1p - Элиза, ты была на ве…" at bounding box center [245, 91] width 299 height 511
copy form "Дополните мини-диалоги. Выберите верный фразеологизм. 1p - Элиза, ты была на ве…"
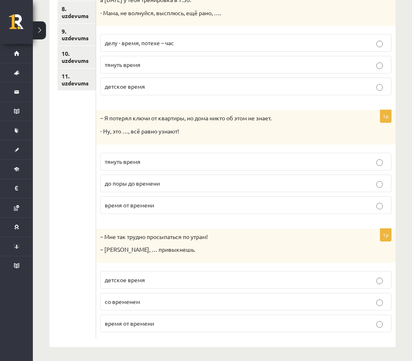
click at [65, 215] on ul "1. uzdevums 2. uzdevums 3. uzdevums 4. uzdevums 5. uzdevums 6. uzdevums 7. uzde…" at bounding box center [77, 91] width 39 height 495
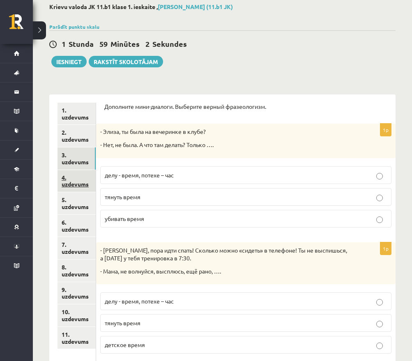
scroll to position [53, 0]
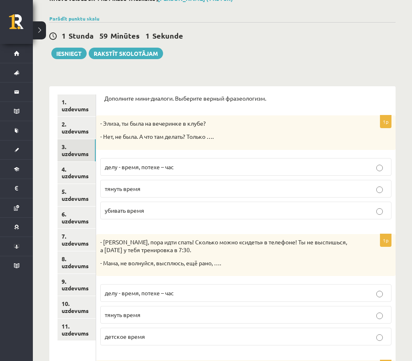
click at [149, 159] on label "делу - время, потехе – час" at bounding box center [245, 167] width 291 height 18
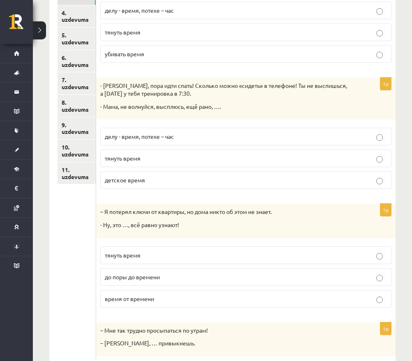
scroll to position [212, 0]
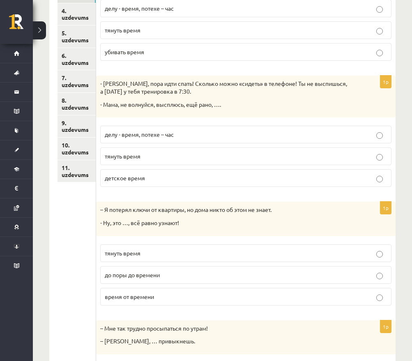
click at [137, 155] on span "тянуть время" at bounding box center [123, 155] width 36 height 7
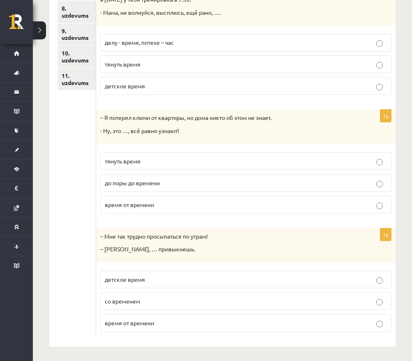
scroll to position [303, 0]
click at [136, 182] on span "до поры до времени" at bounding box center [132, 182] width 55 height 7
click at [133, 304] on label "со временем" at bounding box center [245, 302] width 291 height 18
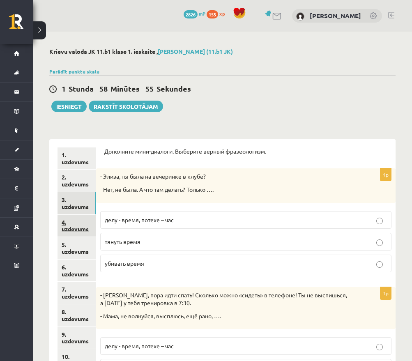
scroll to position [0, 0]
click at [75, 219] on link "4. uzdevums" at bounding box center [77, 226] width 38 height 22
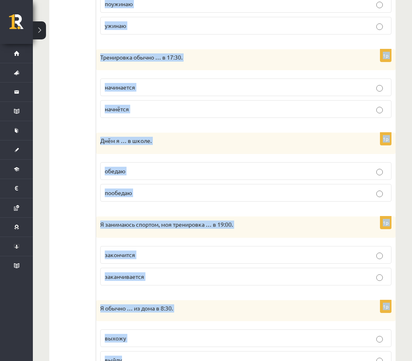
scroll to position [491, 0]
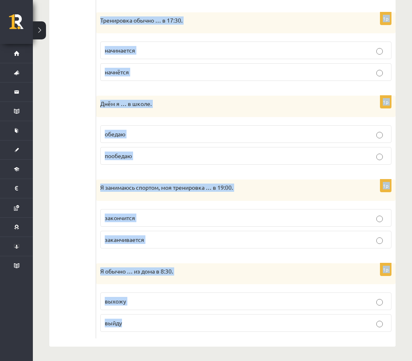
drag, startPoint x: 104, startPoint y: 150, endPoint x: 220, endPoint y: 388, distance: 265.1
copy form "Выберите правильную форму глагола (НСВ / СВ). 1p Обычно на домашние задания я ……"
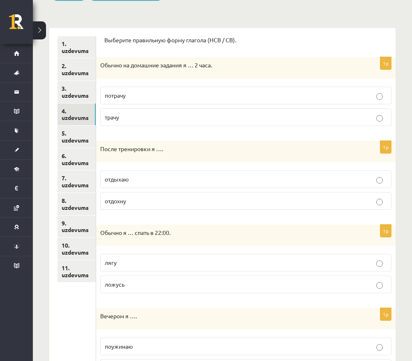
scroll to position [112, 0]
click at [162, 121] on label "трачу" at bounding box center [245, 117] width 291 height 18
click at [117, 175] on span "отдыхаю" at bounding box center [117, 178] width 24 height 7
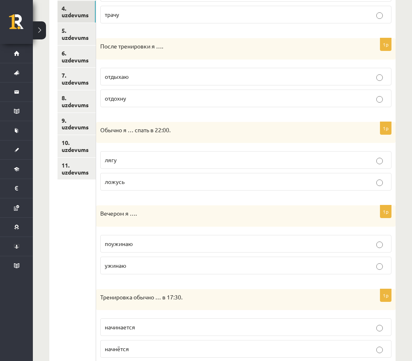
scroll to position [226, 0]
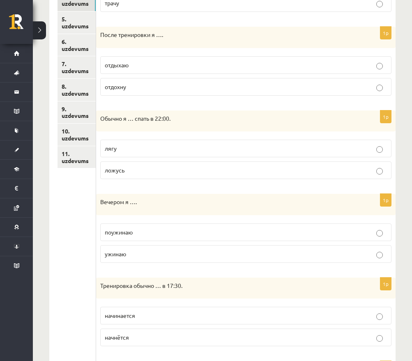
click at [136, 172] on p "ложусь" at bounding box center [246, 170] width 282 height 9
click at [130, 251] on p "ужинаю" at bounding box center [246, 254] width 282 height 9
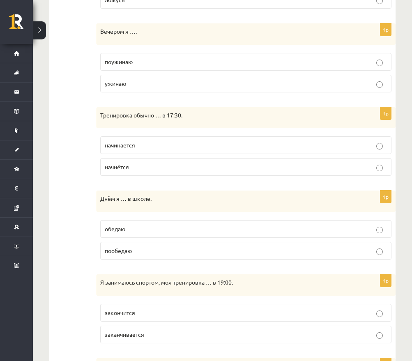
scroll to position [396, 0]
click at [138, 143] on p "начинается" at bounding box center [246, 144] width 282 height 9
click at [132, 227] on p "обедаю" at bounding box center [246, 228] width 282 height 9
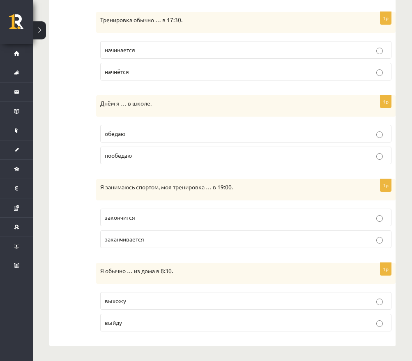
scroll to position [491, 0]
click at [138, 236] on span "заканчивается" at bounding box center [124, 239] width 39 height 7
click at [129, 302] on p "выхожу" at bounding box center [246, 301] width 282 height 9
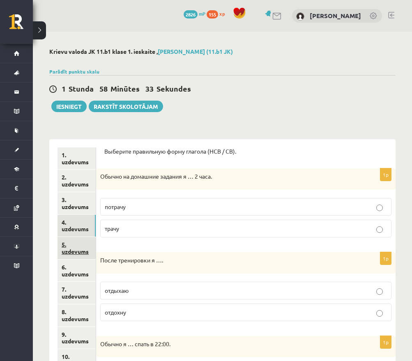
scroll to position [0, 0]
click at [71, 249] on link "5. uzdevums" at bounding box center [77, 248] width 38 height 22
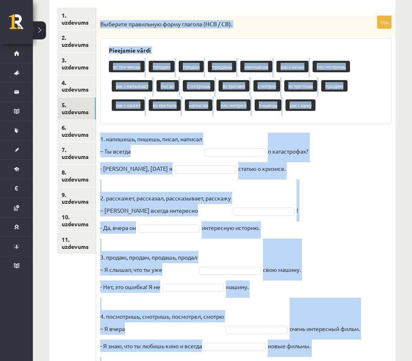
scroll to position [223, 0]
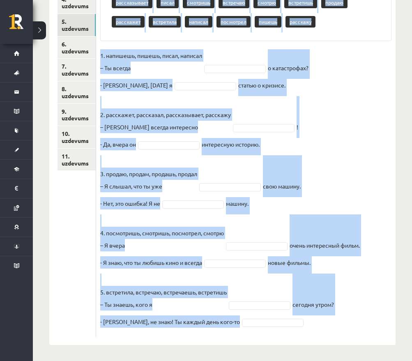
drag, startPoint x: 100, startPoint y: 163, endPoint x: 200, endPoint y: 388, distance: 246.2
copy div "Выберите правильную форму глагола (НСВ / СВ). Pieejamie vārdi встречаешь продам…"
click at [71, 254] on ul "1. uzdevums 2. uzdevums 3. uzdevums 4. uzdevums 5. uzdevums 6. uzdevums 7. uzde…" at bounding box center [77, 130] width 39 height 412
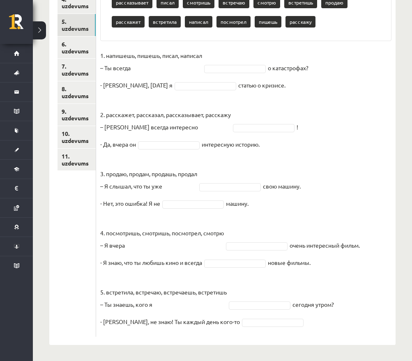
click at [71, 254] on ul "1. uzdevums 2. uzdevums 3. uzdevums 4. uzdevums 5. uzdevums 6. uzdevums 7. uzde…" at bounding box center [77, 130] width 39 height 412
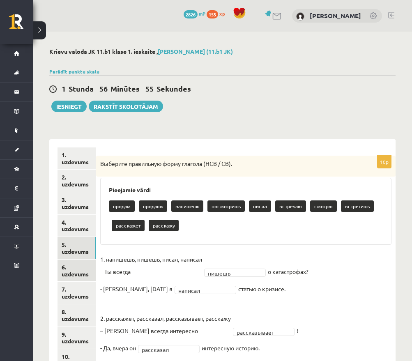
scroll to position [0, 0]
click at [68, 268] on link "6. uzdevums" at bounding box center [77, 271] width 38 height 22
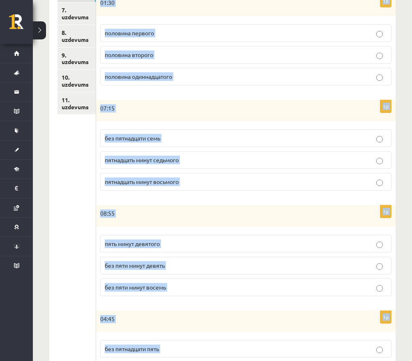
scroll to position [350, 0]
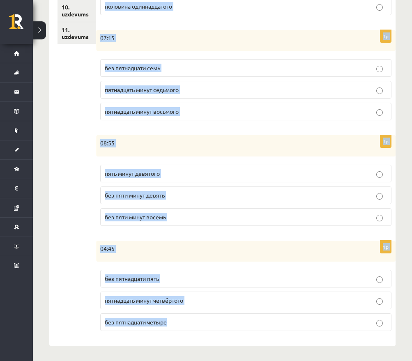
drag, startPoint x: 103, startPoint y: 149, endPoint x: 225, endPoint y: 388, distance: 268.0
copy form "Сколько времени? Выберите правильный вариант. 1p 17:05 пять минут шестого без п…"
click at [74, 256] on ul "1. uzdevums 2. uzdevums 3. uzdevums 4. uzdevums 5. uzdevums 6. uzdevums 7. uzde…" at bounding box center [77, 68] width 39 height 540
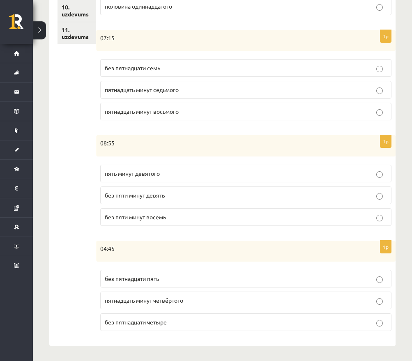
click at [74, 256] on ul "1. uzdevums 2. uzdevums 3. uzdevums 4. uzdevums 5. uzdevums 6. uzdevums 7. uzde…" at bounding box center [77, 68] width 39 height 540
click at [142, 275] on span "без пятнадцати пять" at bounding box center [132, 278] width 54 height 7
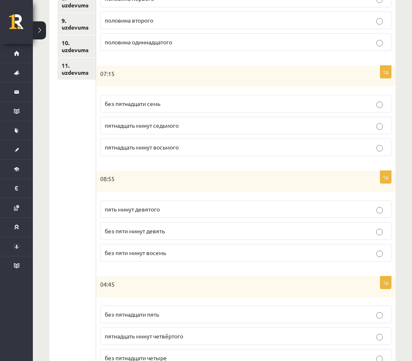
scroll to position [315, 0]
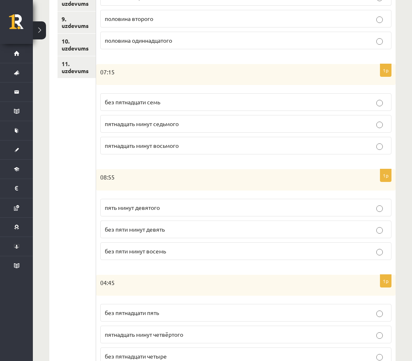
click at [152, 232] on p "без пяти минут девять" at bounding box center [246, 229] width 282 height 9
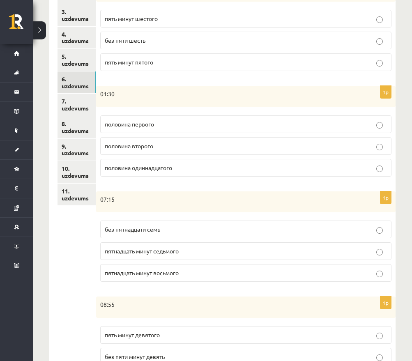
scroll to position [188, 0]
click at [143, 252] on span "пятнадцать минут седьмого" at bounding box center [142, 250] width 74 height 7
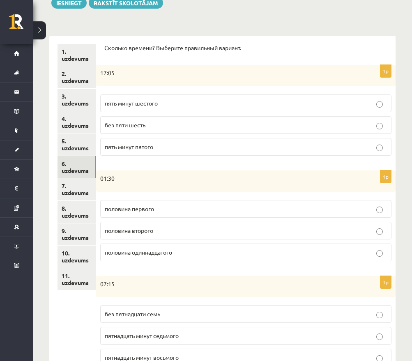
scroll to position [96, 0]
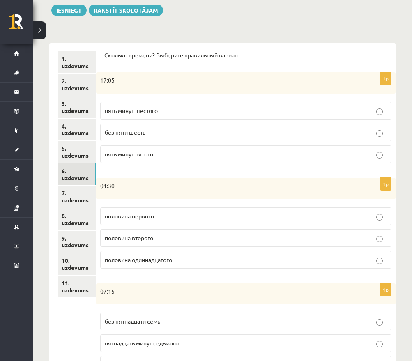
click at [161, 239] on p "половина второго" at bounding box center [246, 238] width 282 height 9
click at [163, 151] on p "пять минут пятого" at bounding box center [246, 154] width 282 height 9
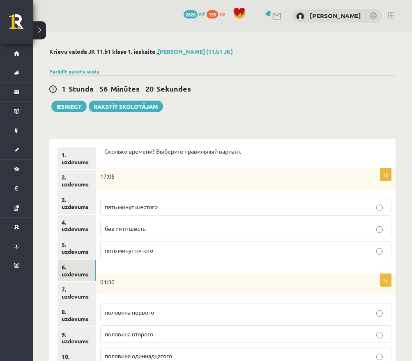
scroll to position [0, 0]
click at [68, 288] on link "7. uzdevums" at bounding box center [77, 293] width 38 height 22
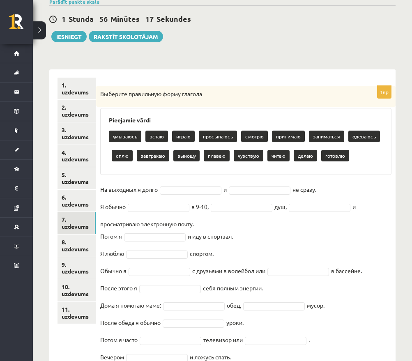
scroll to position [105, 0]
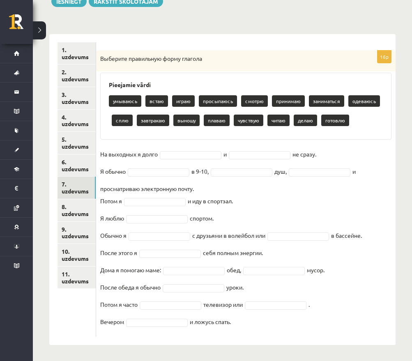
drag, startPoint x: 100, startPoint y: 164, endPoint x: 198, endPoint y: 388, distance: 243.7
click at [198, 256] on html "0 Dāvanas 2826 mP 155 xp Edgars Ģēģeris Sākums Aktuāli Kā mācīties eSKOLĀ Konta…" at bounding box center [206, 75] width 412 height 361
copy div "Выберите правильную форму глагола Pieejamie vārdi умываюсь встаю играю просыпаю…"
click at [69, 319] on ul "1. uzdevums 2. uzdevums 3. uzdevums 4. uzdevums 5. uzdevums 6. uzdevums 7. uzde…" at bounding box center [77, 189] width 39 height 295
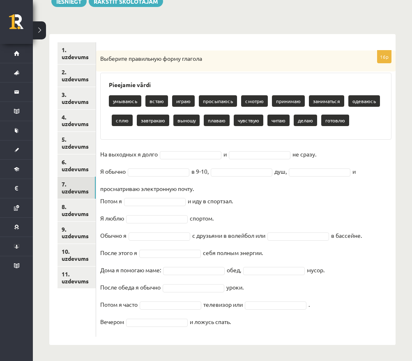
click at [185, 143] on div "16p Выберите правильную форму глагола Pieejamie vārdi умываюсь встаю играю прос…" at bounding box center [245, 194] width 299 height 286
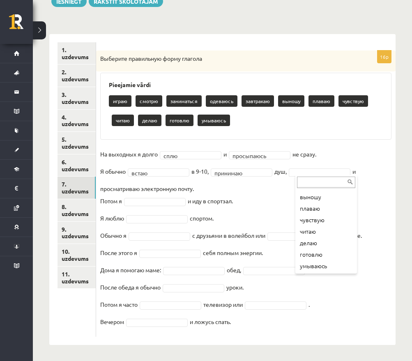
scroll to position [67, 0]
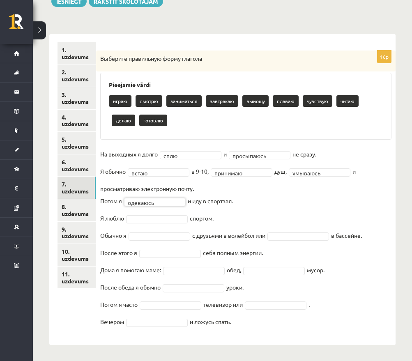
click at [148, 214] on fieldset "**********" at bounding box center [245, 240] width 291 height 185
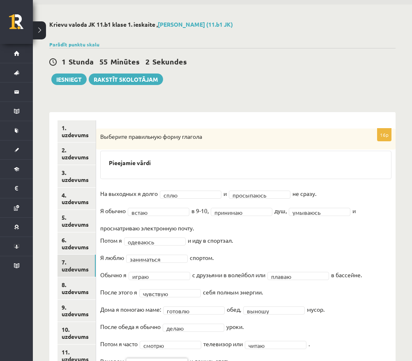
scroll to position [0, 0]
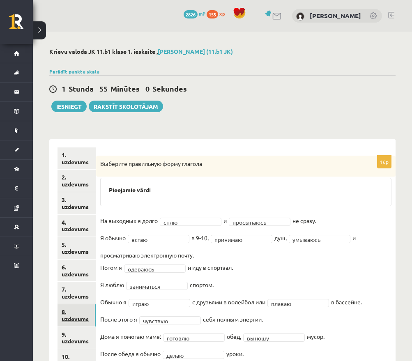
click at [79, 314] on link "8. uzdevums" at bounding box center [77, 315] width 38 height 22
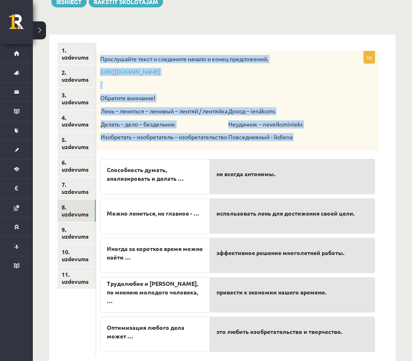
scroll to position [123, 0]
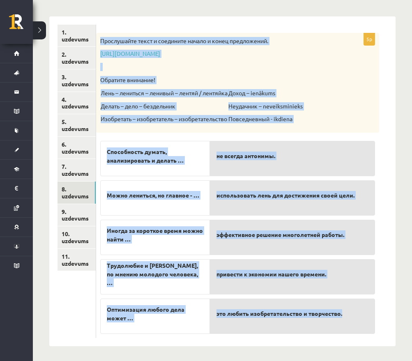
drag, startPoint x: 100, startPoint y: 163, endPoint x: 362, endPoint y: 328, distance: 310.1
click at [362, 329] on div "5p Прослушайте текст и соедините начало и конец предложений. https://www.zvaigz…" at bounding box center [237, 185] width 283 height 305
copy div "Прослушайте текст и соедините начало и конец предложений. https://www.zvaigzne.…"
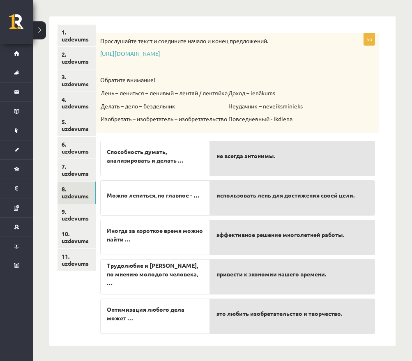
click at [64, 297] on ul "1. uzdevums 2. uzdevums 3. uzdevums 4. uzdevums 5. uzdevums 6. uzdevums 7. uzde…" at bounding box center [77, 181] width 39 height 313
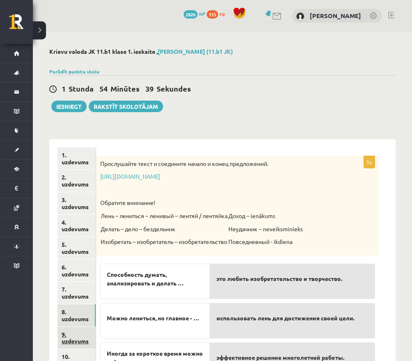
scroll to position [0, 0]
click at [74, 337] on link "9. uzdevums" at bounding box center [77, 338] width 38 height 22
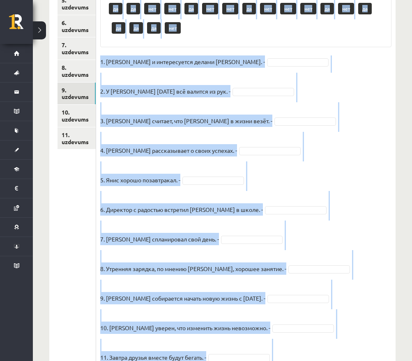
scroll to position [292, 0]
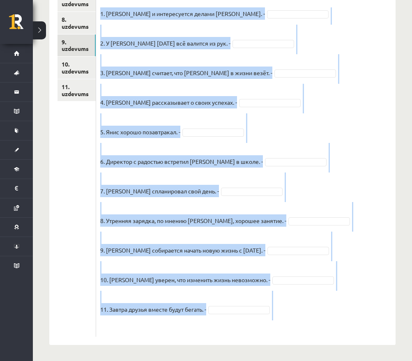
drag, startPoint x: 100, startPoint y: 161, endPoint x: 309, endPoint y: 357, distance: 286.0
click at [309, 357] on div "Krievu valoda JK 11.b1 klase 1. ieskaite , Edgars Ģēģeris (11.b1 JK) Parādīt pu…" at bounding box center [222, 50] width 379 height 622
copy div "Прочитайте текст и отметьте верные / неверные утверждения в соответствии с текс…"
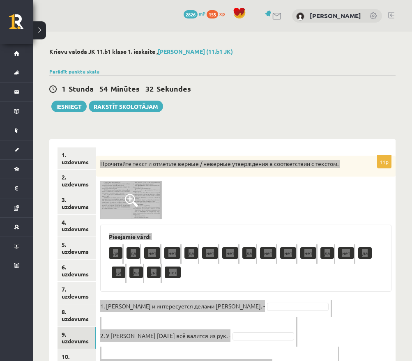
scroll to position [0, 0]
click at [145, 192] on img at bounding box center [131, 200] width 62 height 39
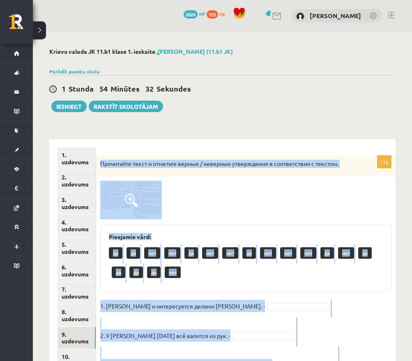
scroll to position [0, 0]
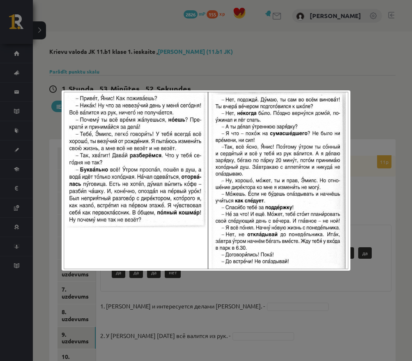
click at [248, 0] on div at bounding box center [206, 180] width 412 height 361
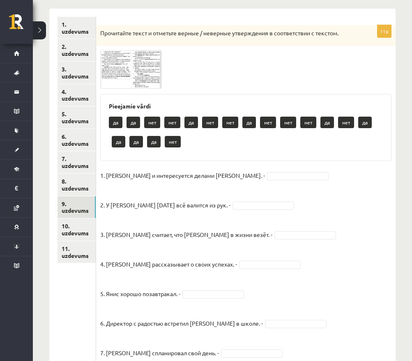
scroll to position [184, 0]
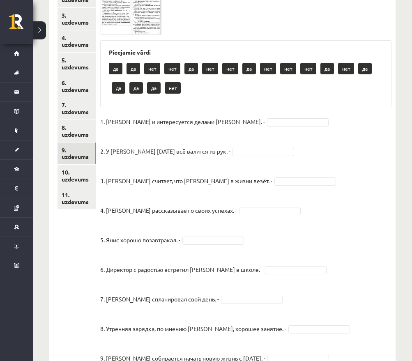
click at [232, 115] on fieldset "1. Эмилс и интересуется делами Яниса. - 2. У Яниса сегодня всё валится из рук. …" at bounding box center [245, 277] width 291 height 325
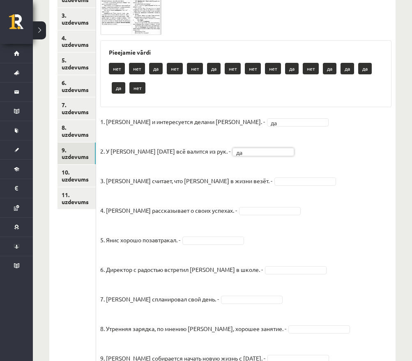
click at [224, 145] on fieldset "1. Эмилс и интересуется делами Яниса. - да ** 2. У Яниса сегодня всё валится из…" at bounding box center [245, 277] width 291 height 325
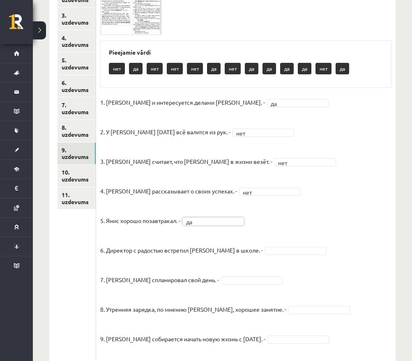
click at [272, 245] on fieldset "1. Эмилс и интересуется делами Яниса. - да ** 2. У Яниса сегодня всё валится из…" at bounding box center [245, 258] width 291 height 325
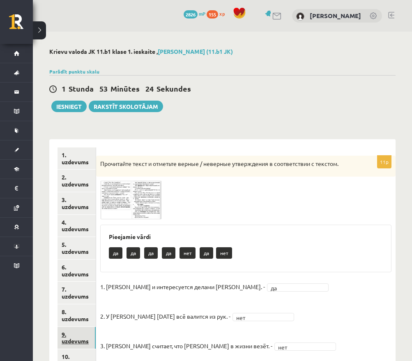
scroll to position [0, 0]
click at [79, 354] on link "10. uzdevums" at bounding box center [77, 360] width 39 height 22
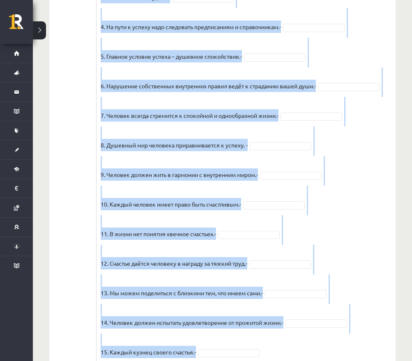
scroll to position [681, 0]
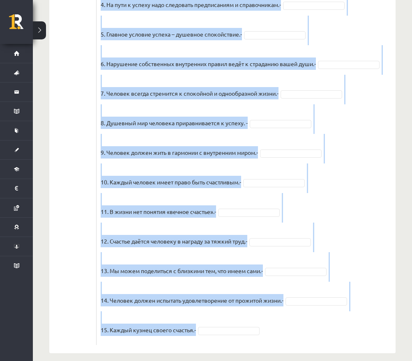
drag, startPoint x: 102, startPoint y: 162, endPoint x: 315, endPoint y: 351, distance: 285.2
copy div "Прочитайте текст и отметьте верные / неверные утверждения в соответствии с текс…"
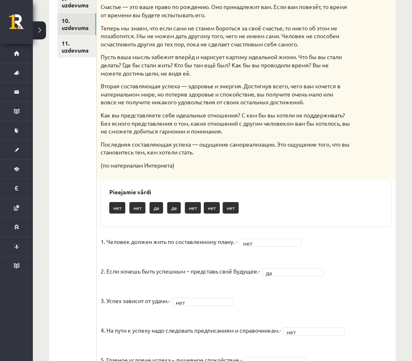
scroll to position [0, 0]
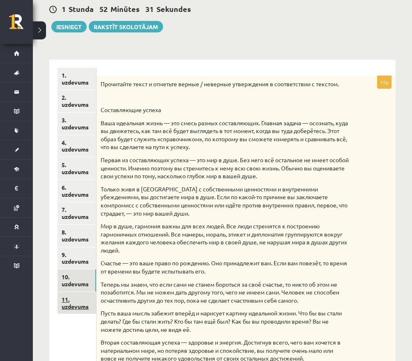
click at [77, 302] on link "11. uzdevums" at bounding box center [77, 303] width 39 height 22
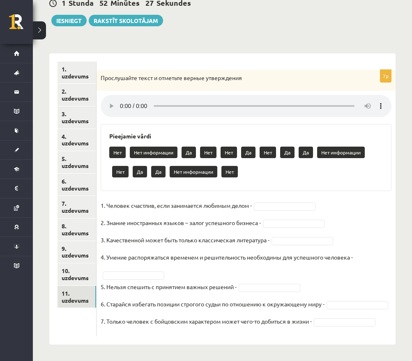
scroll to position [89, 0]
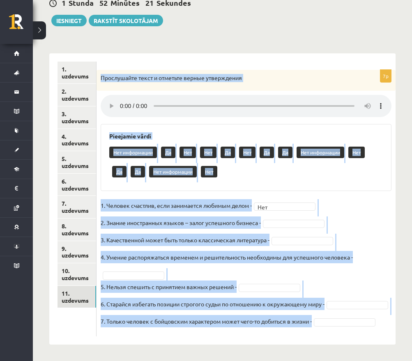
drag, startPoint x: 102, startPoint y: 73, endPoint x: 344, endPoint y: 368, distance: 382.1
click at [344, 275] on html "0 Dāvanas 2826 mP 155 xp Edgars Ģēģeris Sākums Aktuāli Kā mācīties eSKOLĀ Konta…" at bounding box center [206, 94] width 412 height 361
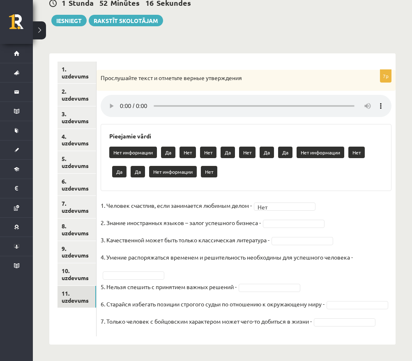
click at [357, 200] on fieldset "1. Человек счастлив, если занимается любимым делом - Нет *** 2. Знание иностран…" at bounding box center [246, 265] width 291 height 133
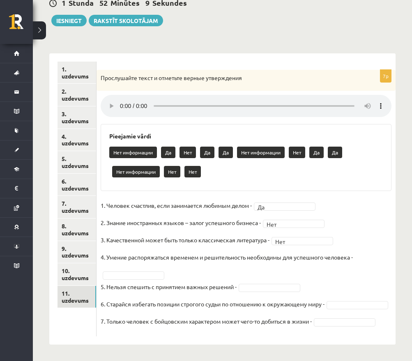
click at [149, 257] on fieldset "1. Человек счастлив, если занимается любимым делом - Да ** 2. Знание иностранны…" at bounding box center [246, 265] width 291 height 133
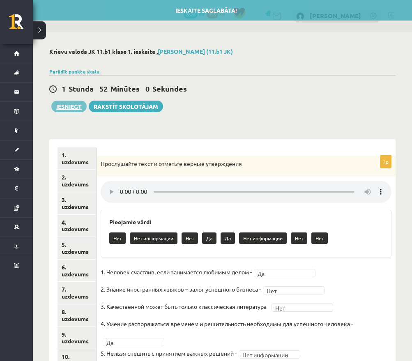
scroll to position [0, 0]
click at [71, 237] on link "5. uzdevums" at bounding box center [77, 248] width 38 height 22
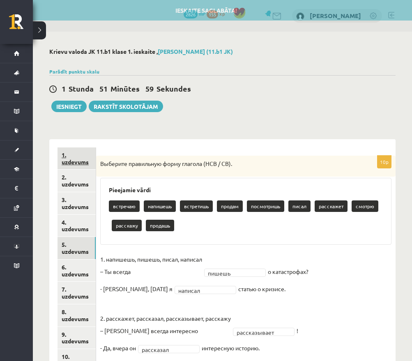
click at [81, 152] on link "1. uzdevums" at bounding box center [77, 158] width 38 height 22
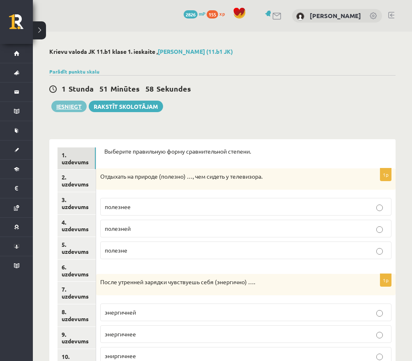
click at [69, 108] on button "Iesniegt" at bounding box center [68, 107] width 35 height 12
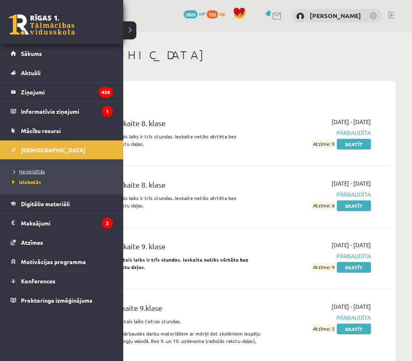
click at [40, 170] on span "Neizpildītās" at bounding box center [27, 171] width 35 height 7
